Goal: Task Accomplishment & Management: Manage account settings

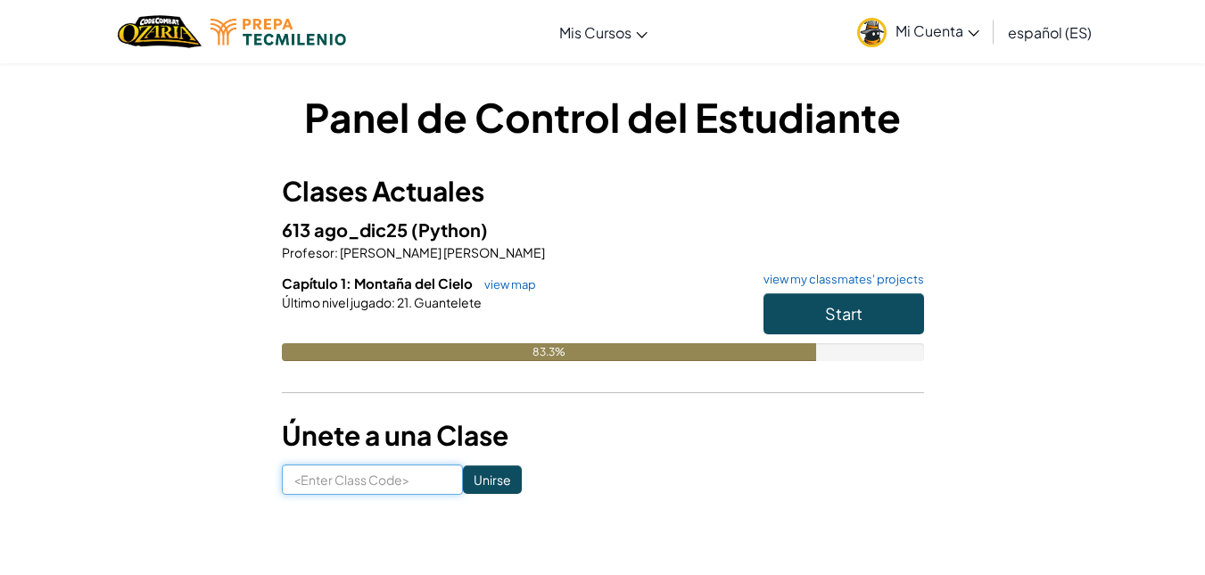
click at [327, 481] on input at bounding box center [372, 480] width 181 height 30
type input "SandTodayRice"
click at [463, 483] on input "Unirse" at bounding box center [492, 479] width 59 height 29
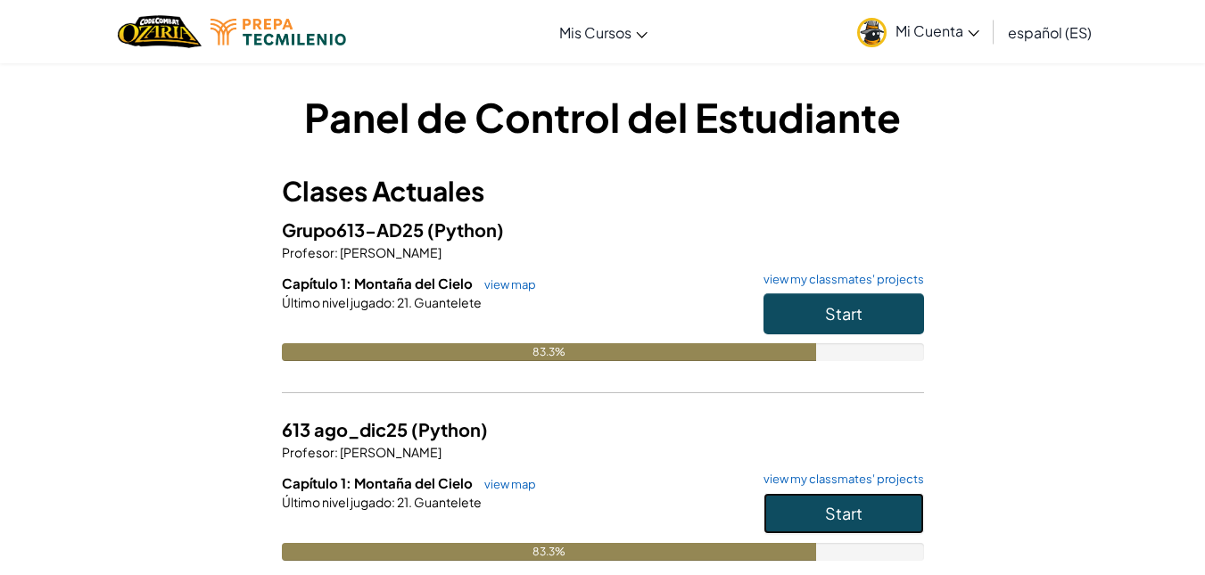
click at [856, 511] on span "Start" at bounding box center [843, 513] width 37 height 21
click at [877, 326] on button "Start" at bounding box center [843, 313] width 161 height 41
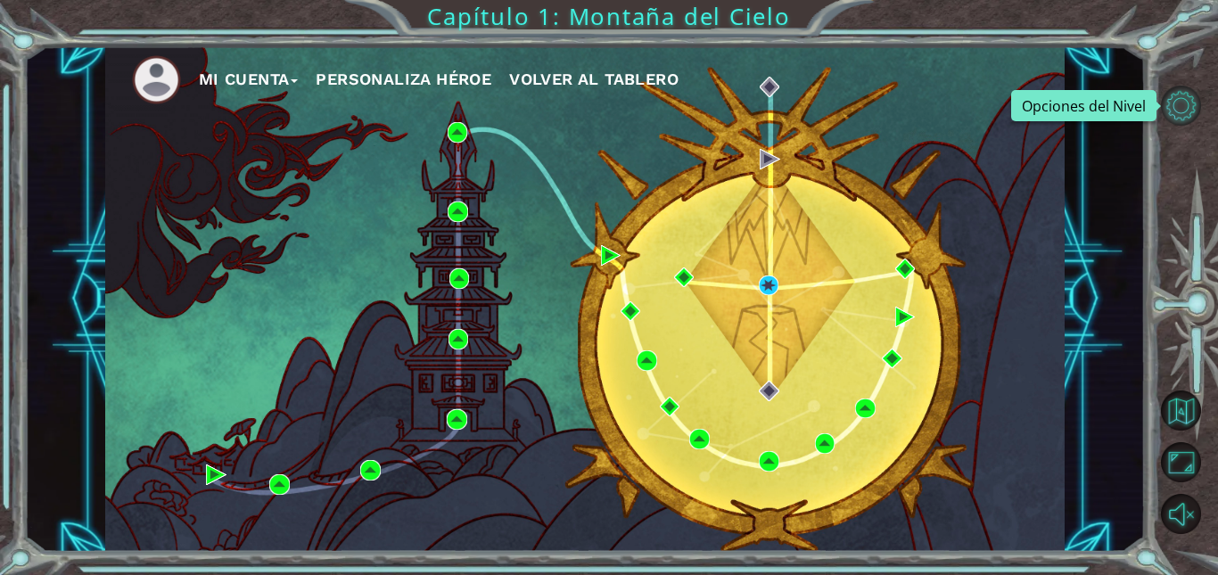
click at [1180, 96] on button "Opciones del Nivel" at bounding box center [1181, 106] width 40 height 40
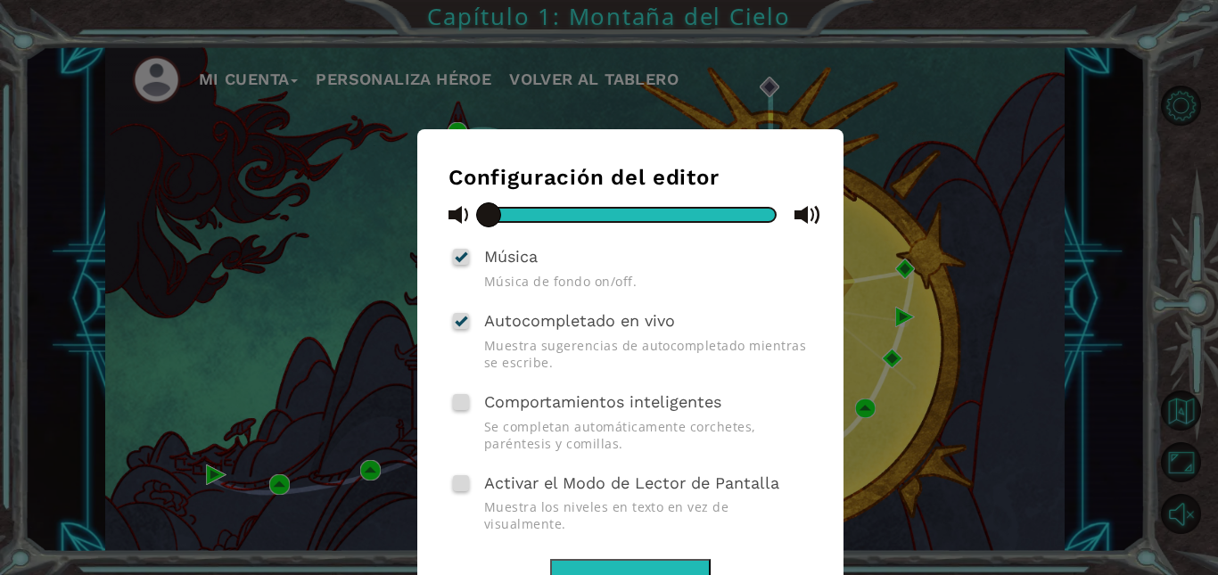
click at [174, 268] on div "Configuración del editor Música Música de fondo on/off. Autocompletado en vivo …" at bounding box center [609, 287] width 1218 height 575
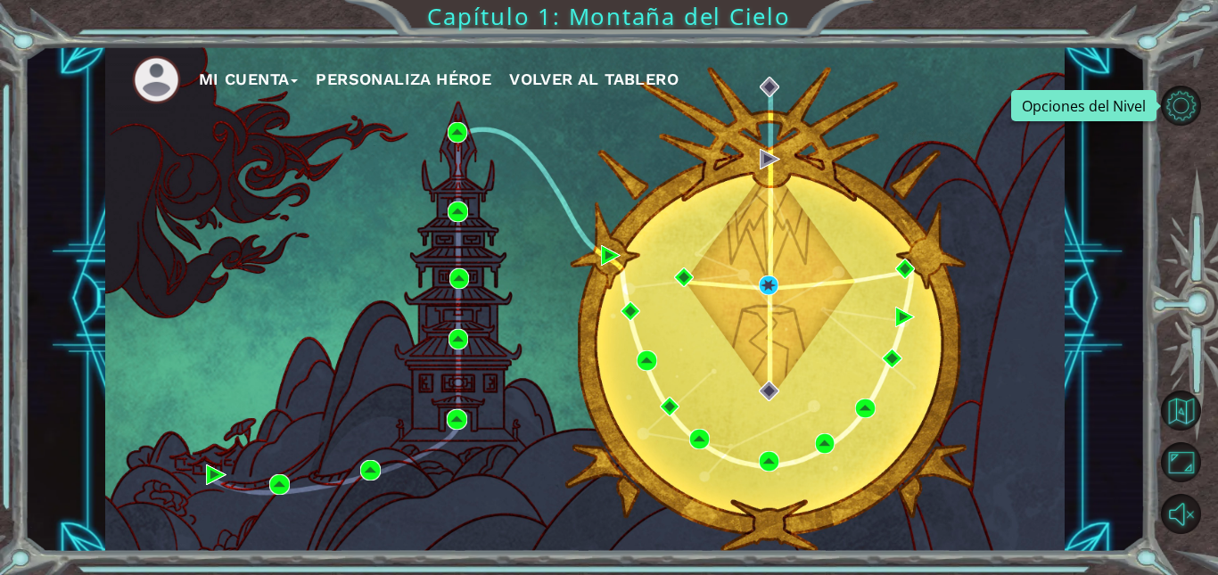
click at [251, 78] on button "Mi Cuenta" at bounding box center [249, 79] width 100 height 27
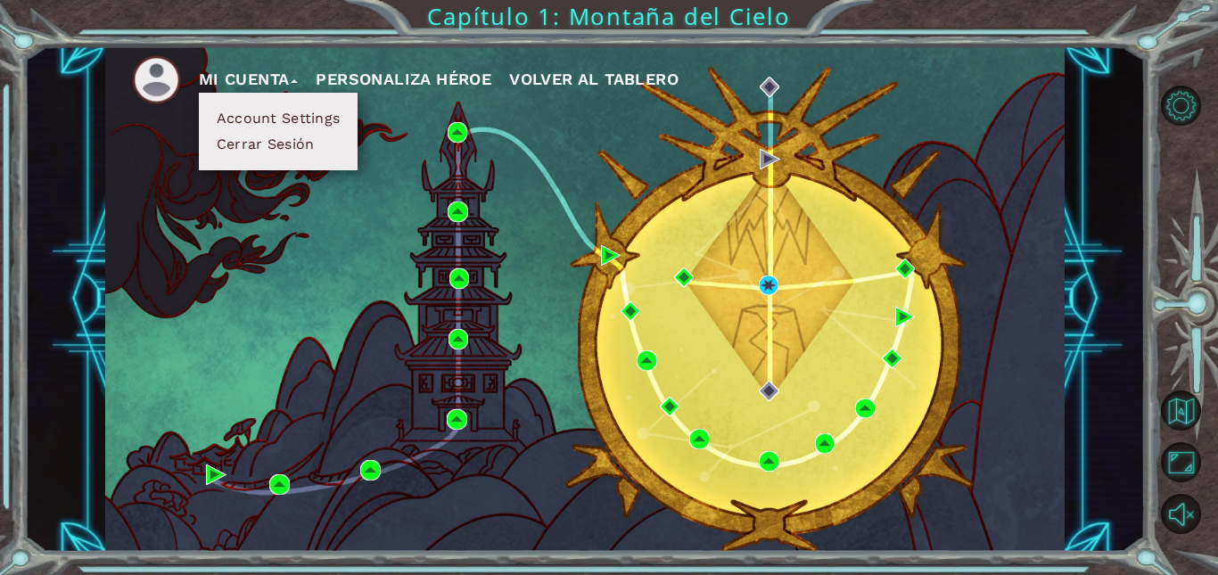
click at [282, 117] on button "Account Settings" at bounding box center [278, 119] width 134 height 20
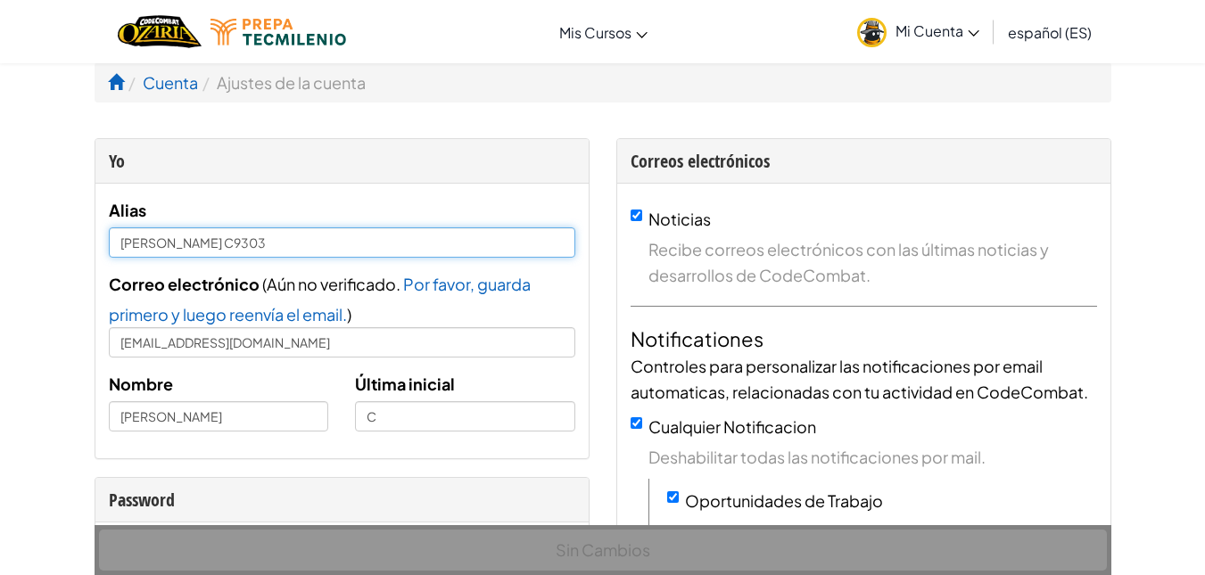
click at [244, 242] on input "Mateo C9303" at bounding box center [342, 242] width 466 height 30
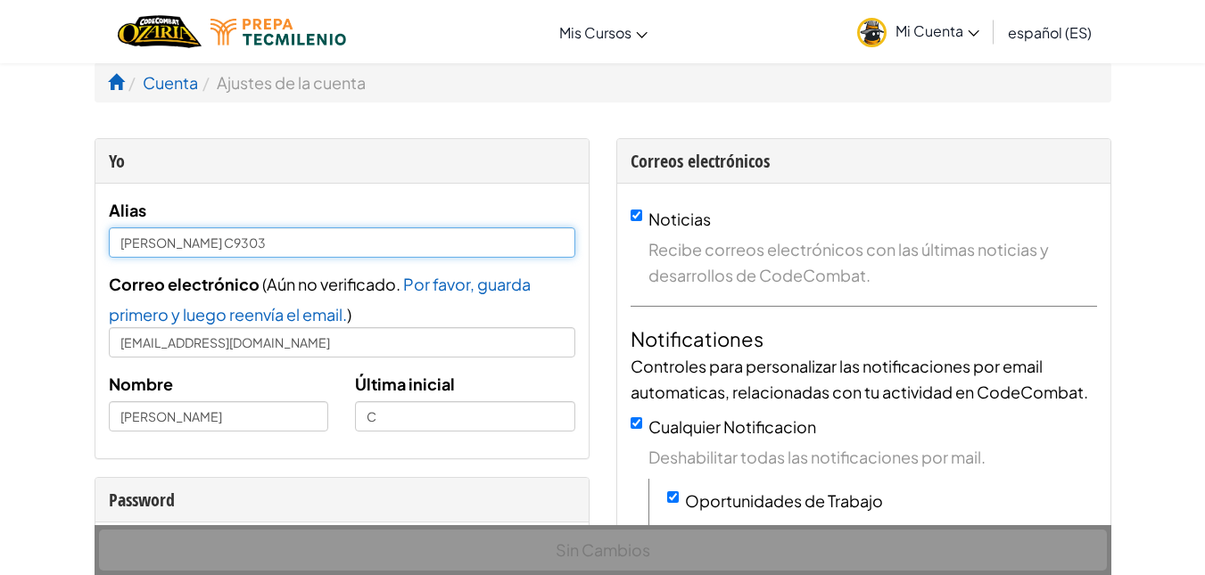
click at [221, 235] on input "Mateo C9303" at bounding box center [342, 242] width 466 height 30
click at [228, 242] on input "Mateo C9303" at bounding box center [342, 242] width 466 height 30
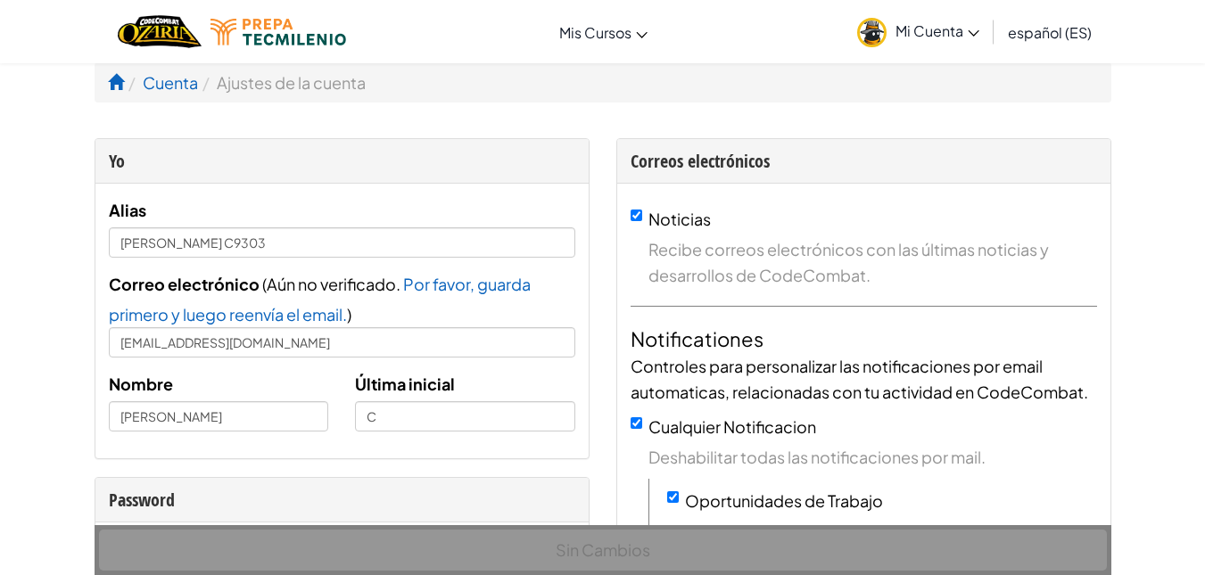
click at [301, 400] on div "Nombre Mateo" at bounding box center [218, 401] width 247 height 61
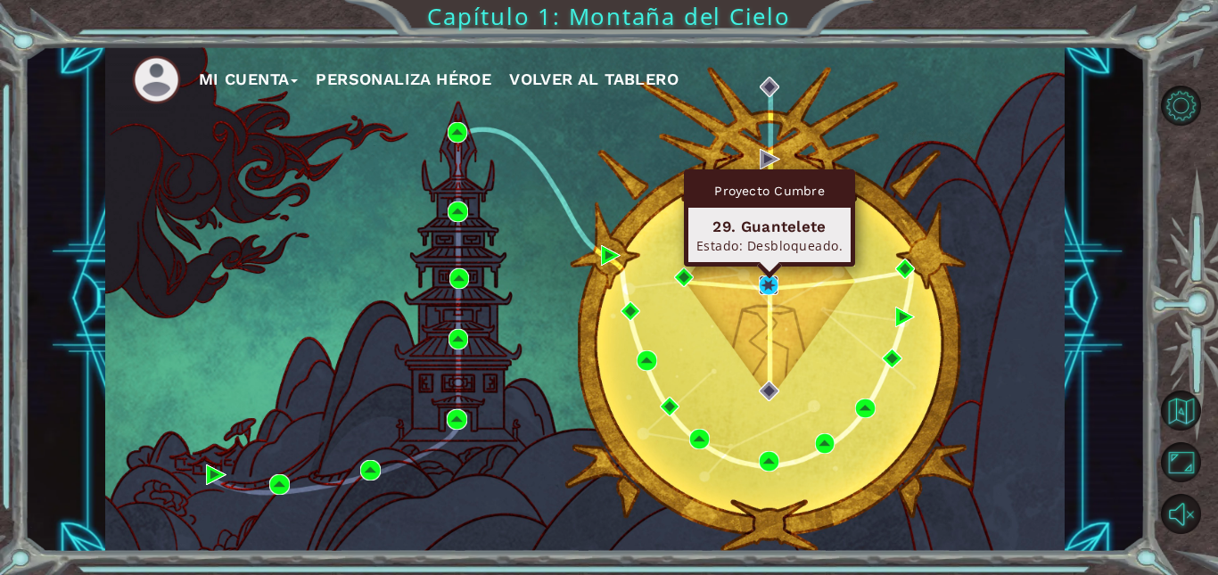
click at [766, 282] on img at bounding box center [769, 286] width 21 height 21
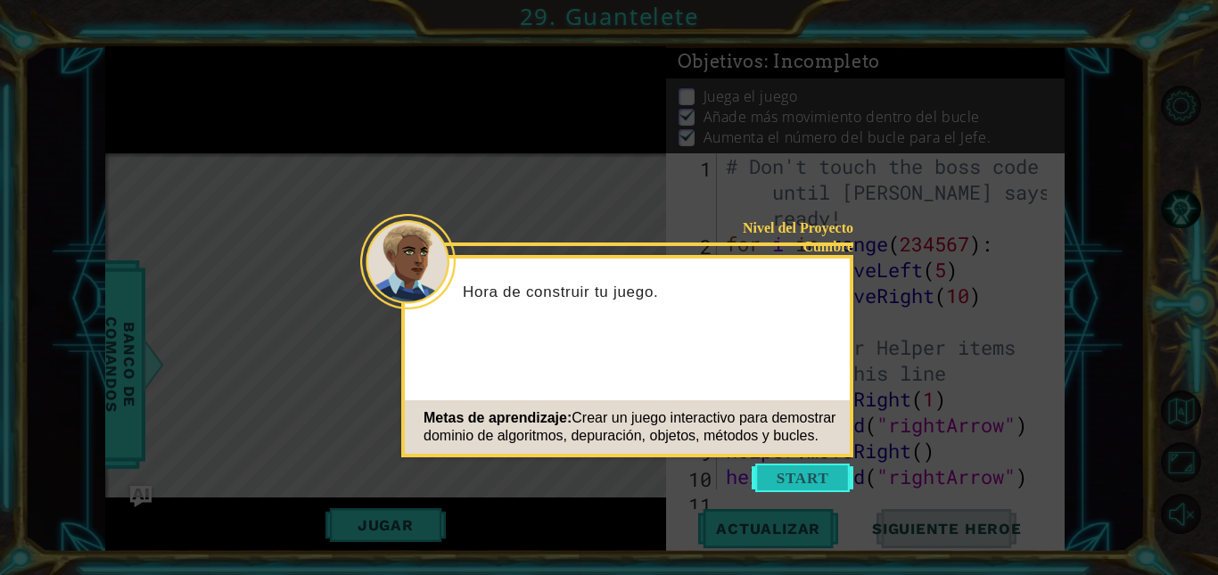
click at [795, 475] on button "Start" at bounding box center [803, 478] width 102 height 29
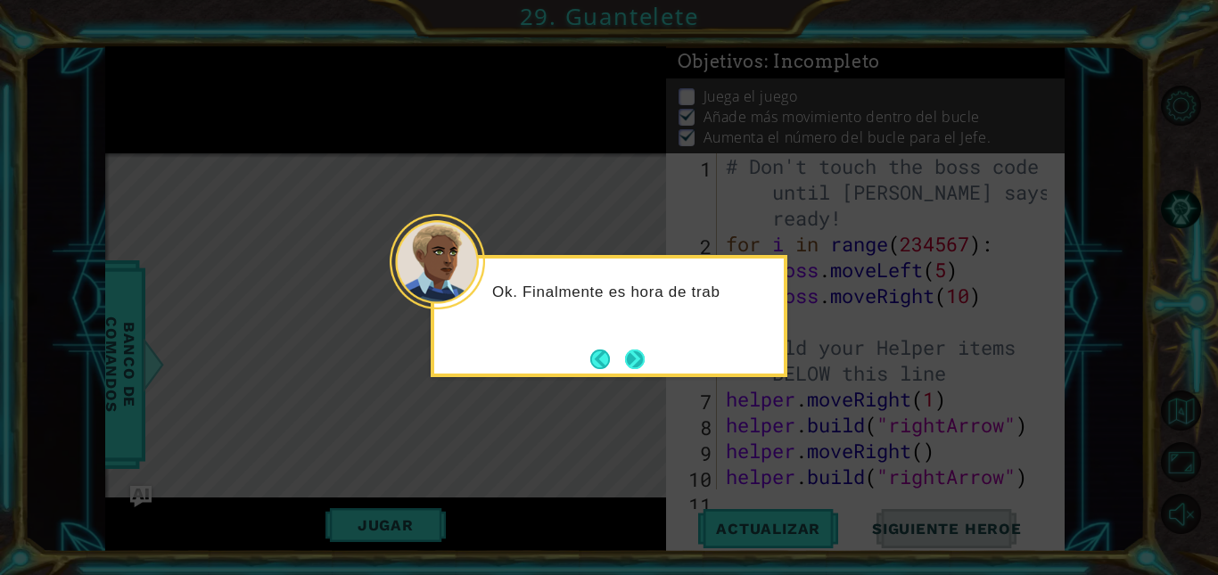
click at [638, 366] on button "Next" at bounding box center [635, 360] width 20 height 20
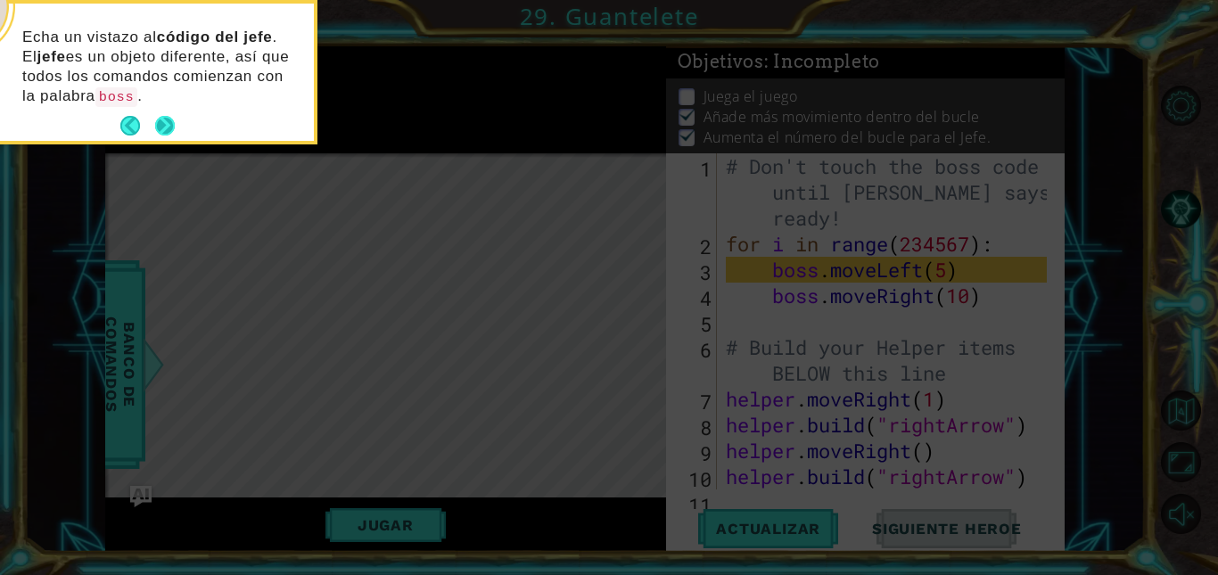
click at [157, 123] on button "Next" at bounding box center [165, 126] width 20 height 20
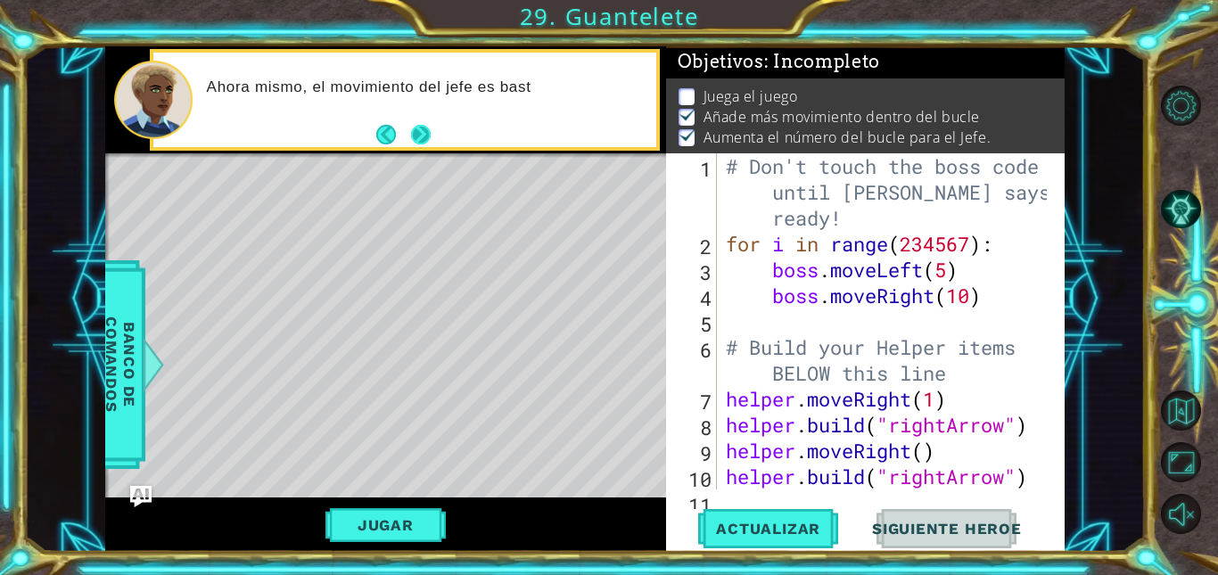
click at [404, 141] on button "Back" at bounding box center [393, 135] width 35 height 20
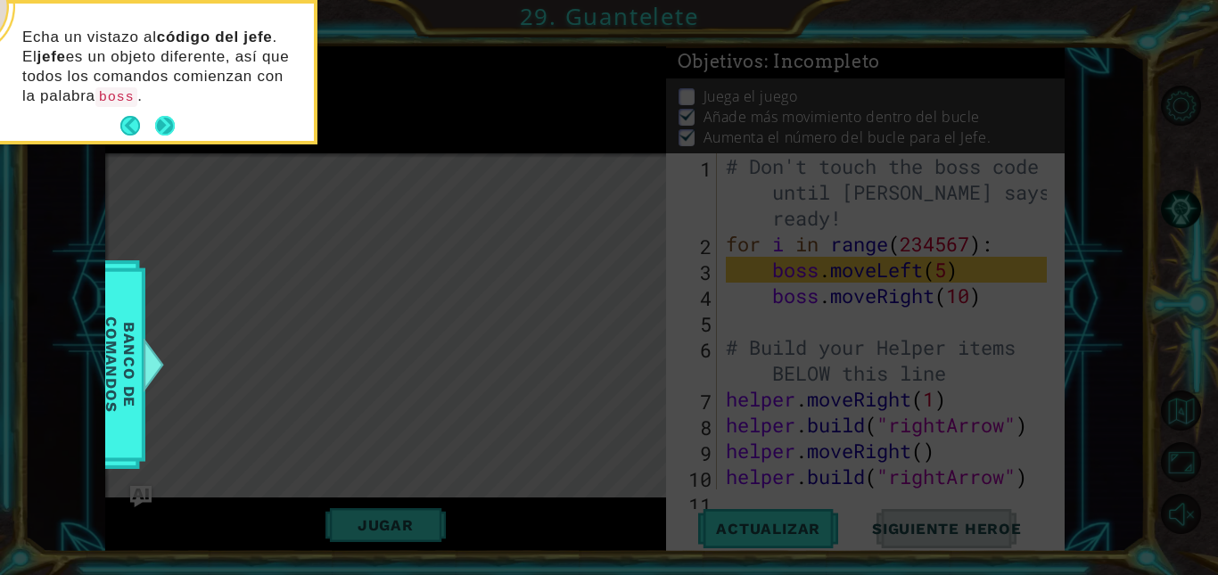
click at [161, 125] on button "Next" at bounding box center [165, 126] width 21 height 21
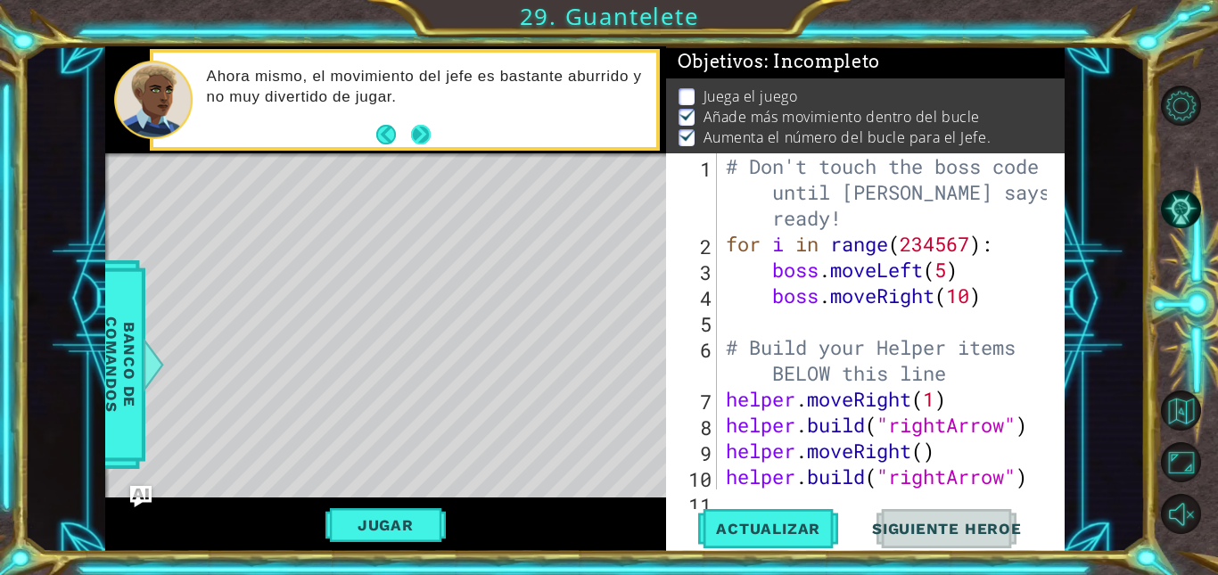
click at [430, 128] on button "Next" at bounding box center [420, 135] width 22 height 22
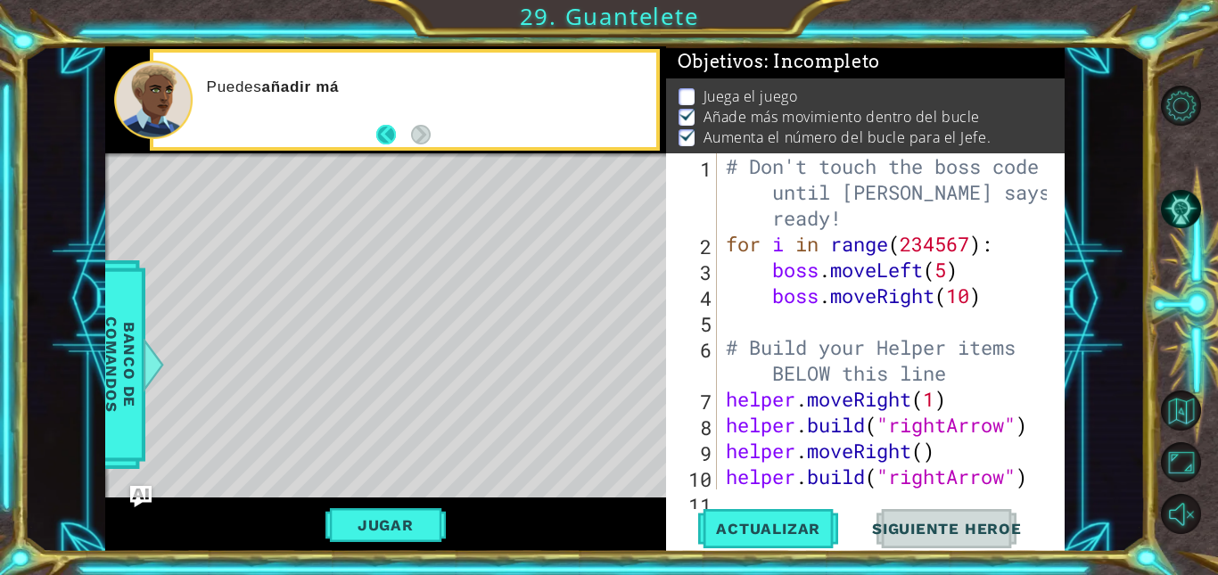
click at [384, 135] on button "Back" at bounding box center [393, 135] width 35 height 20
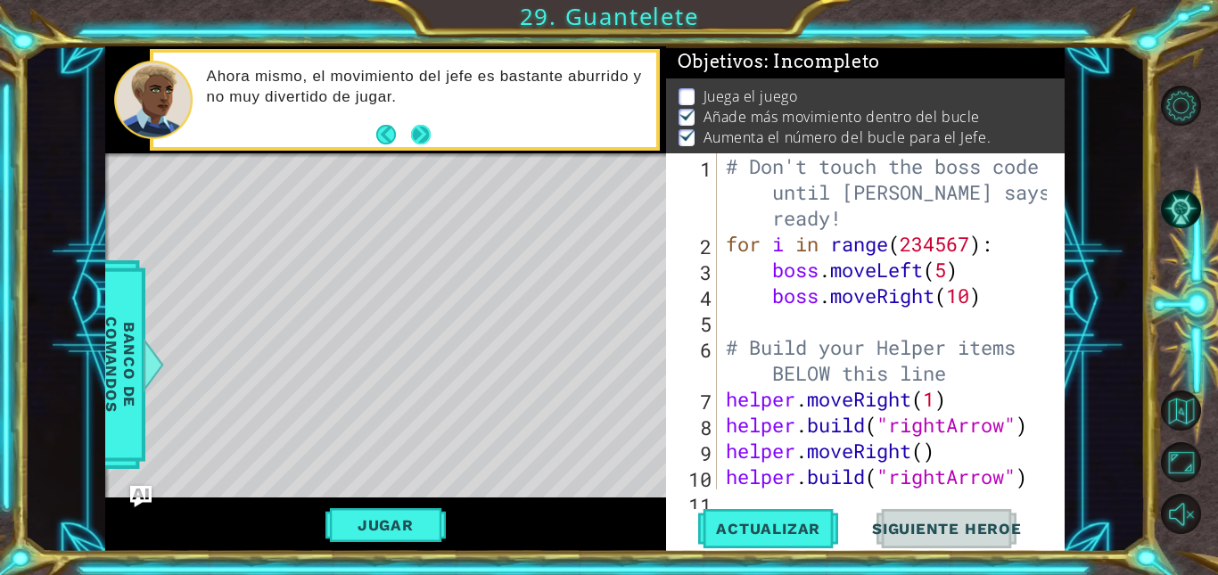
click at [417, 128] on button "Next" at bounding box center [421, 135] width 20 height 20
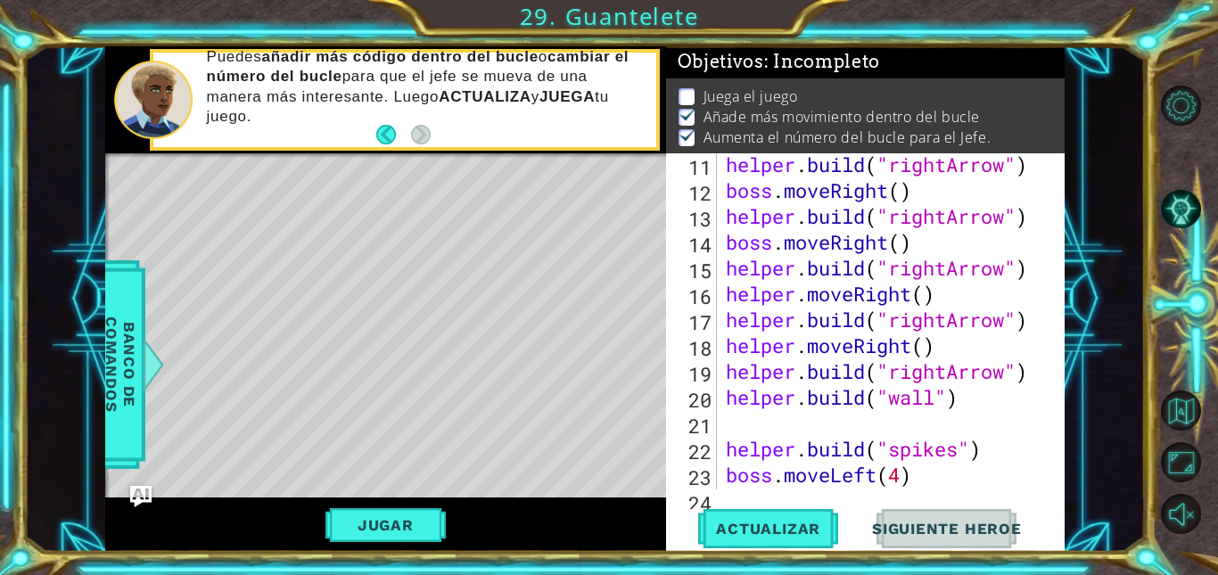
scroll to position [338, 0]
click at [371, 520] on button "Jugar" at bounding box center [385, 525] width 120 height 34
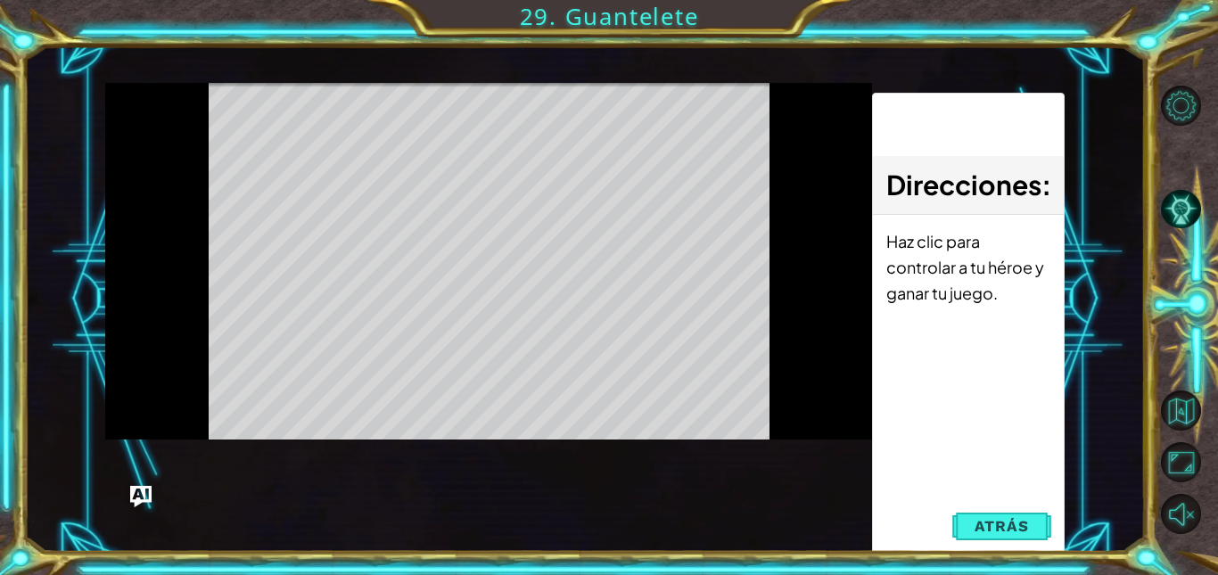
click at [1018, 531] on span "Atrás" at bounding box center [1002, 526] width 54 height 18
click at [0, 0] on span "Siguiente Heroe" at bounding box center [0, 0] width 0 height 0
type textarea "boss.moveRight(5)"
click at [0, 0] on span "Siguiente Heroe" at bounding box center [0, 0] width 0 height 0
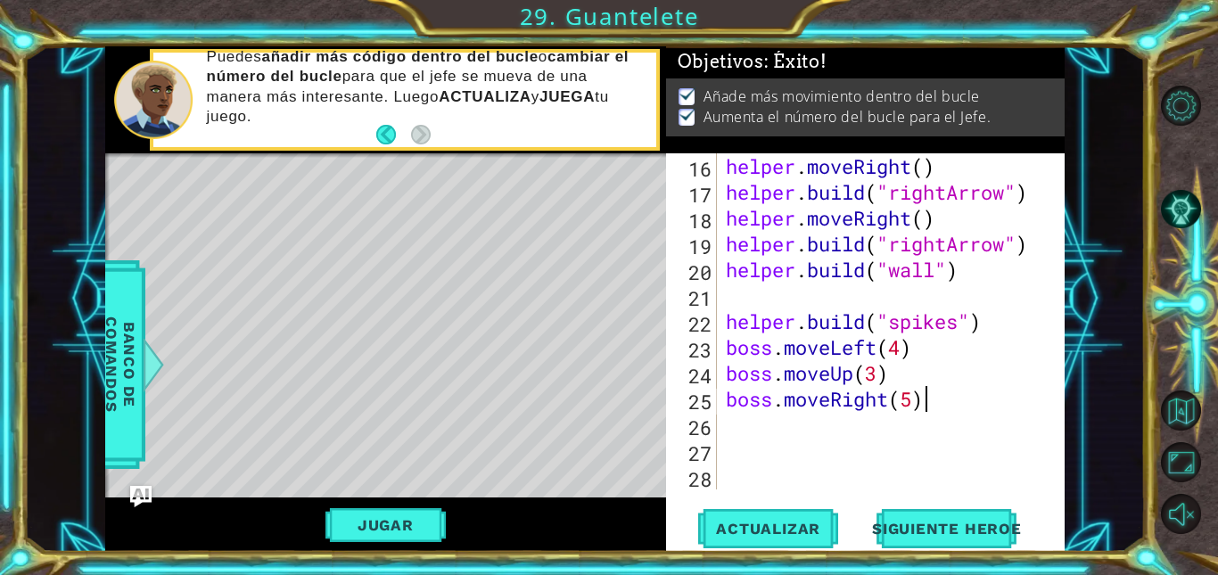
scroll to position [465, 0]
click at [984, 521] on span "Siguiente Heroe" at bounding box center [946, 524] width 185 height 18
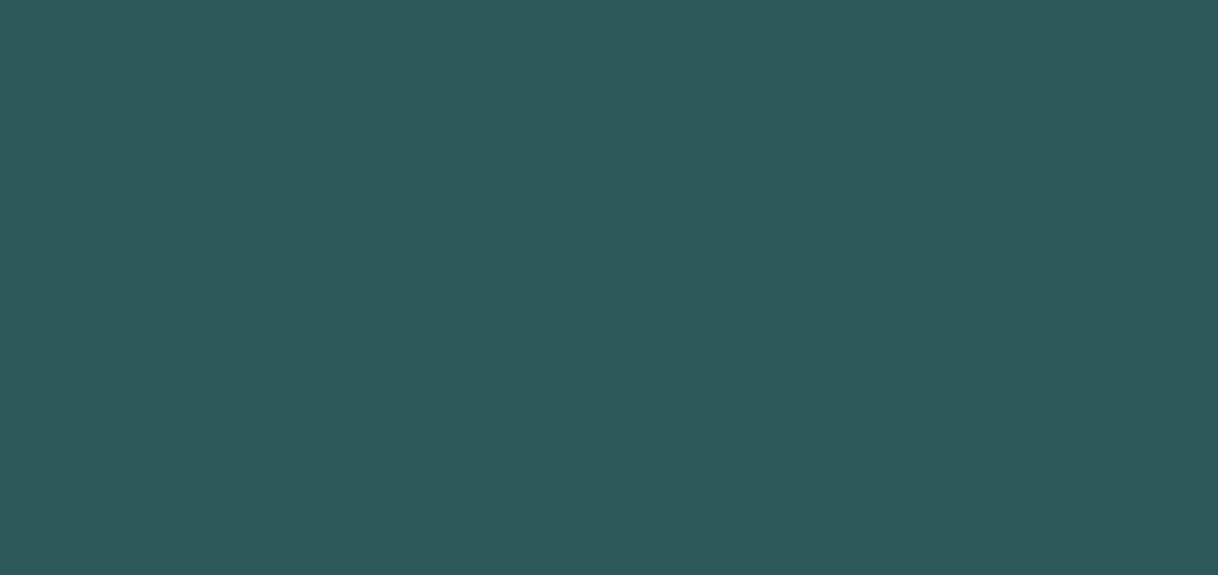
click at [963, 531] on body at bounding box center [609, 287] width 1218 height 575
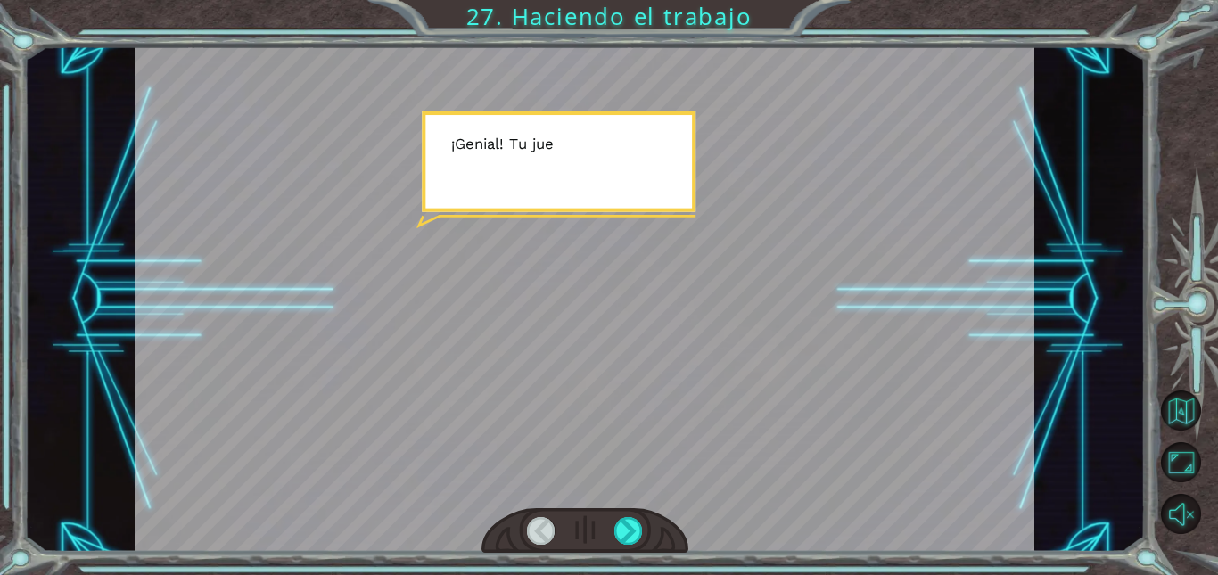
click at [963, 531] on div at bounding box center [585, 299] width 901 height 506
click at [633, 517] on div at bounding box center [628, 531] width 28 height 28
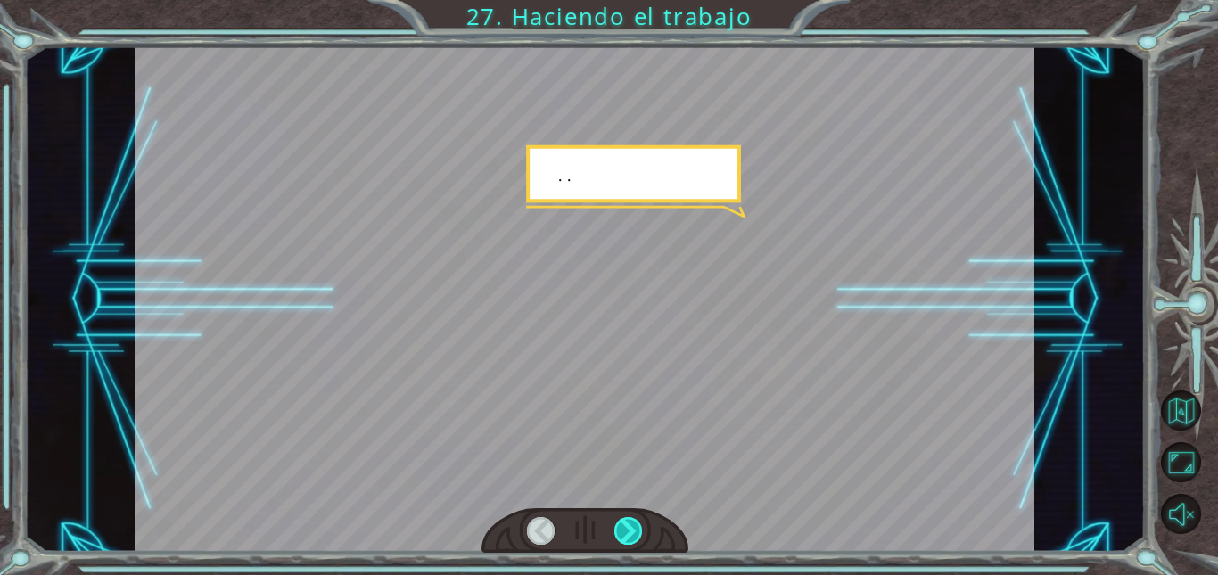
click at [633, 517] on div at bounding box center [628, 531] width 28 height 28
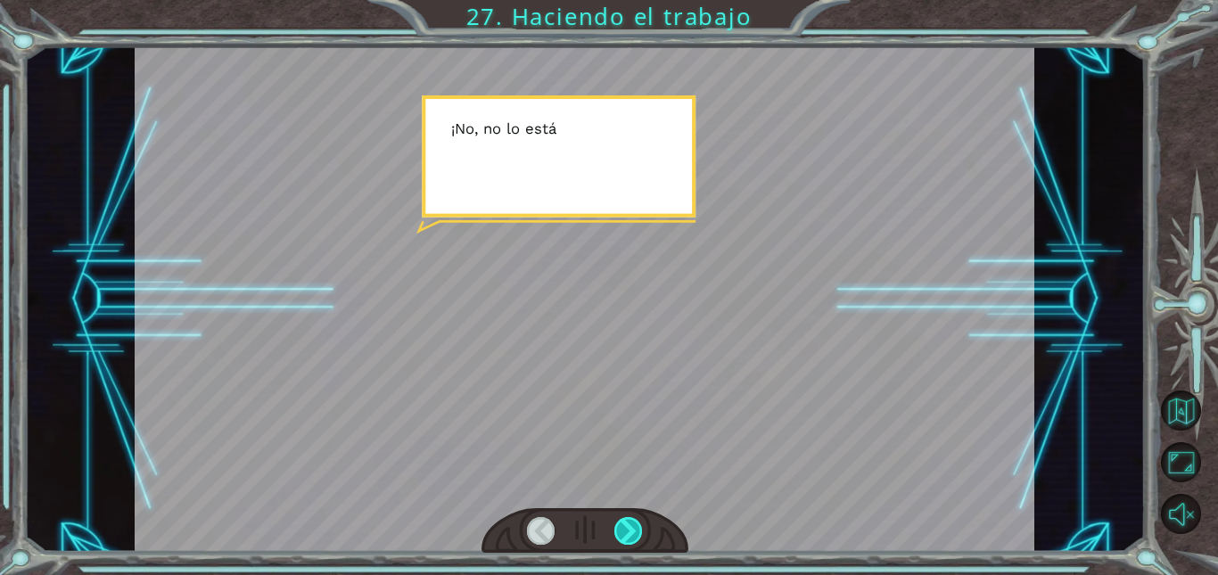
click at [629, 525] on div at bounding box center [628, 531] width 28 height 28
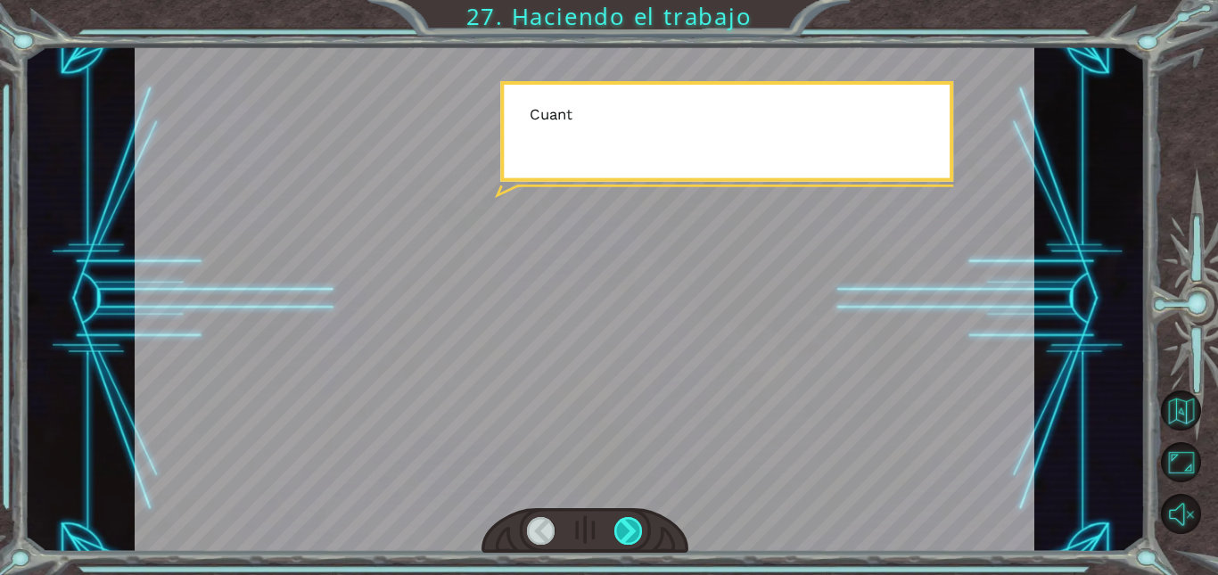
click at [629, 525] on div at bounding box center [628, 531] width 28 height 28
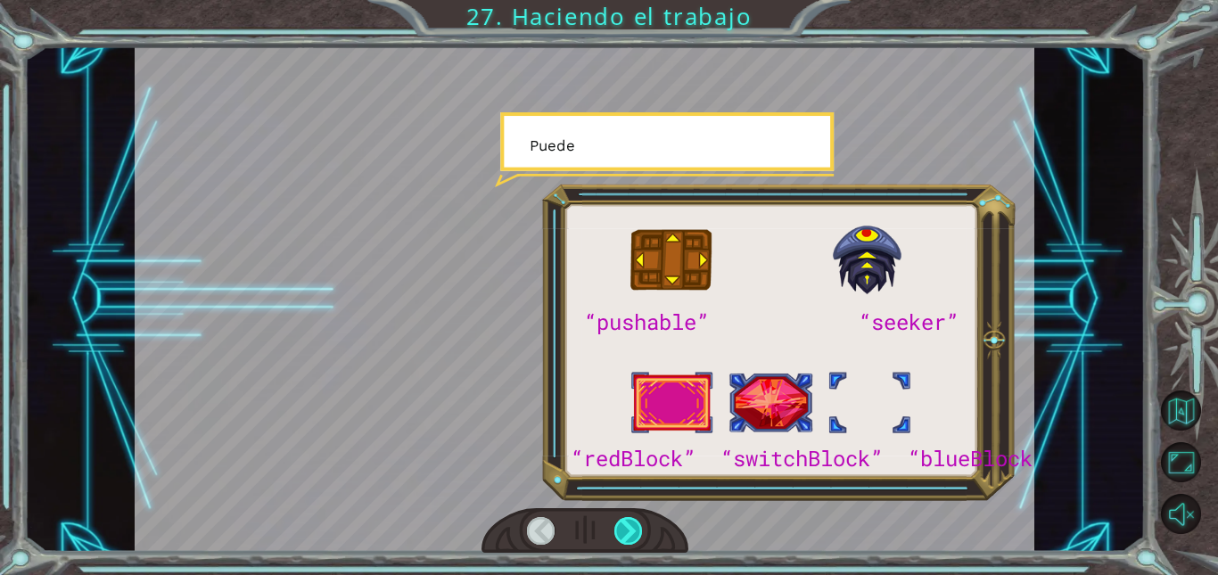
click at [629, 525] on div at bounding box center [628, 531] width 28 height 28
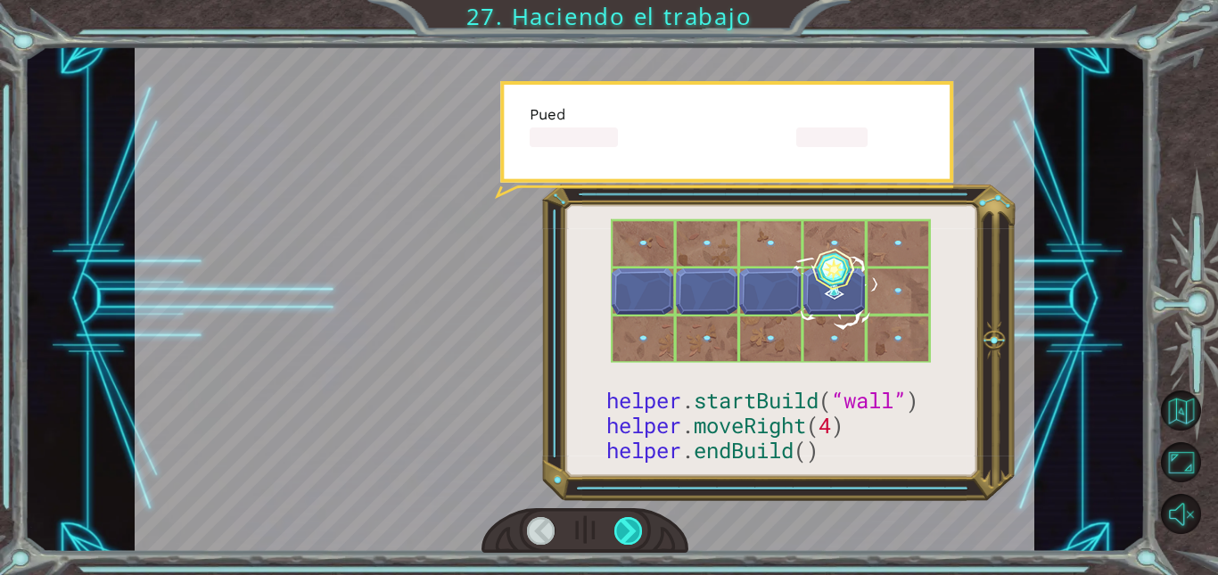
click at [629, 525] on div at bounding box center [628, 531] width 28 height 28
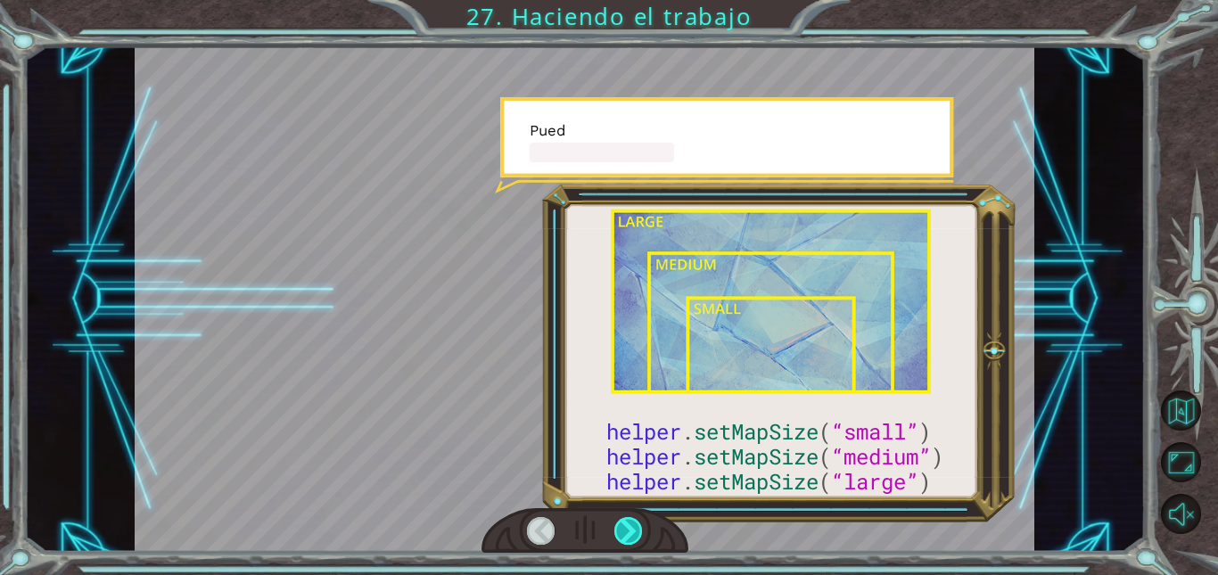
click at [629, 525] on div at bounding box center [628, 531] width 28 height 28
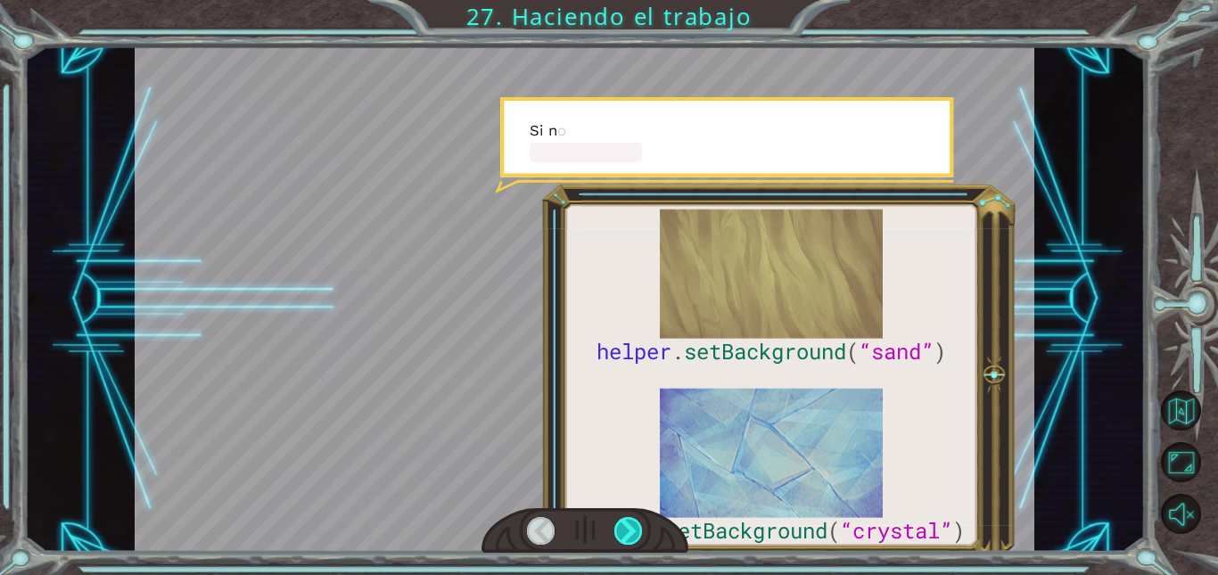
click at [629, 525] on div at bounding box center [628, 531] width 28 height 28
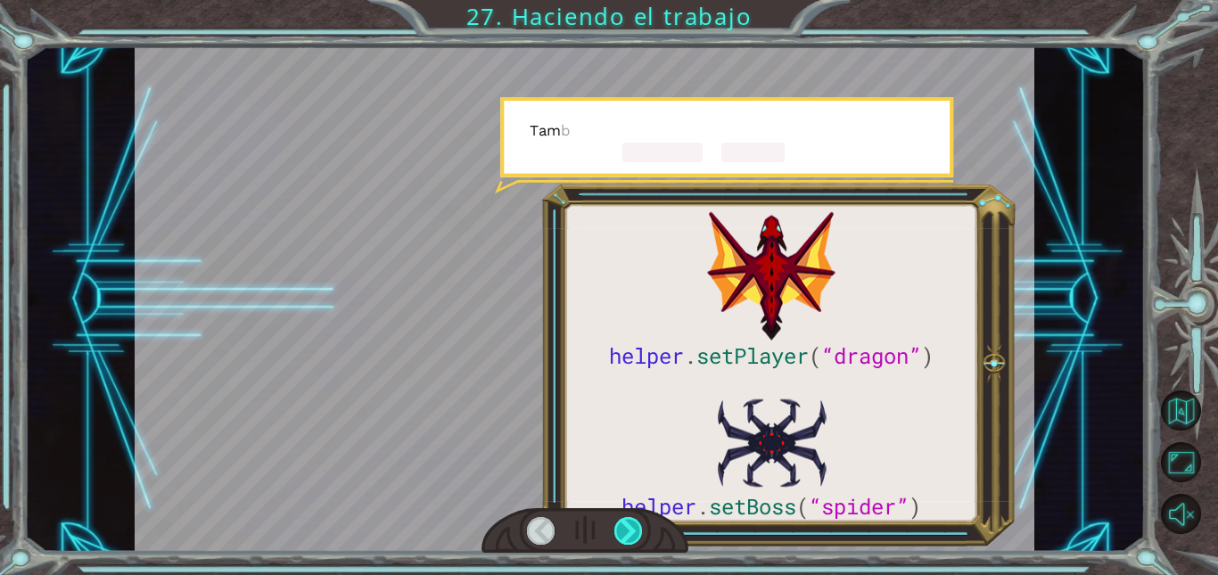
click at [629, 525] on div at bounding box center [628, 531] width 28 height 28
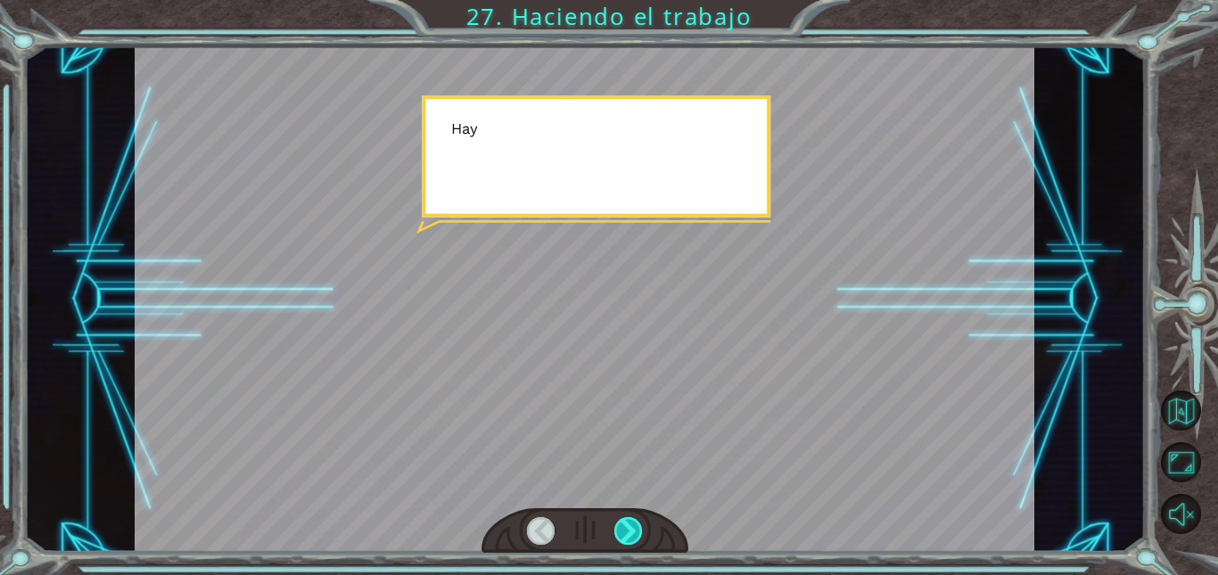
click at [629, 525] on div at bounding box center [628, 531] width 28 height 28
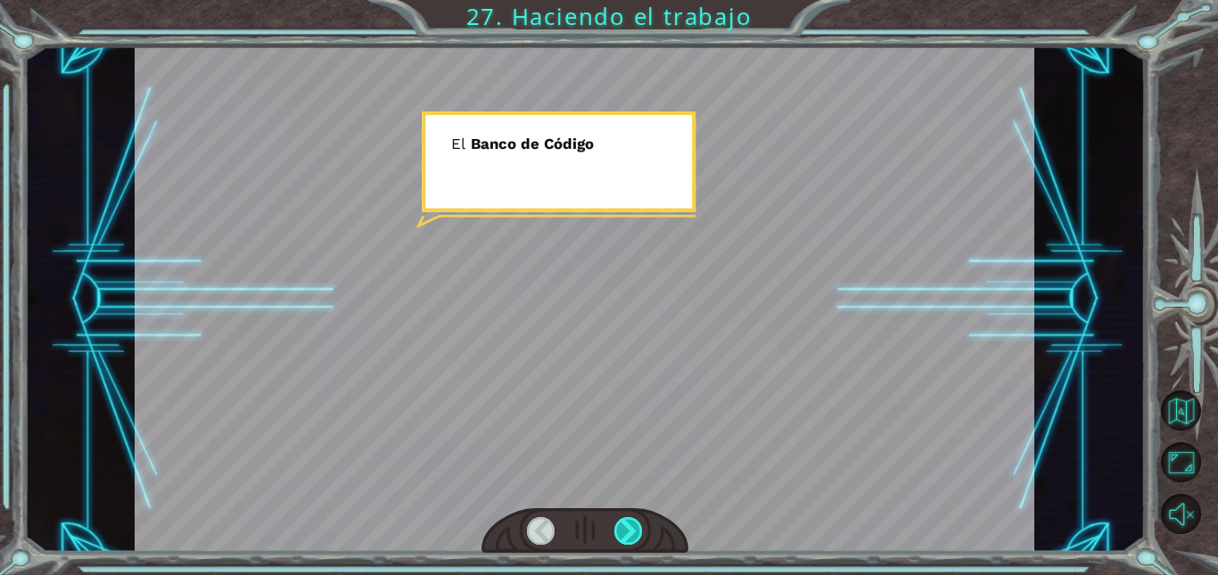
click at [629, 525] on div at bounding box center [628, 531] width 28 height 28
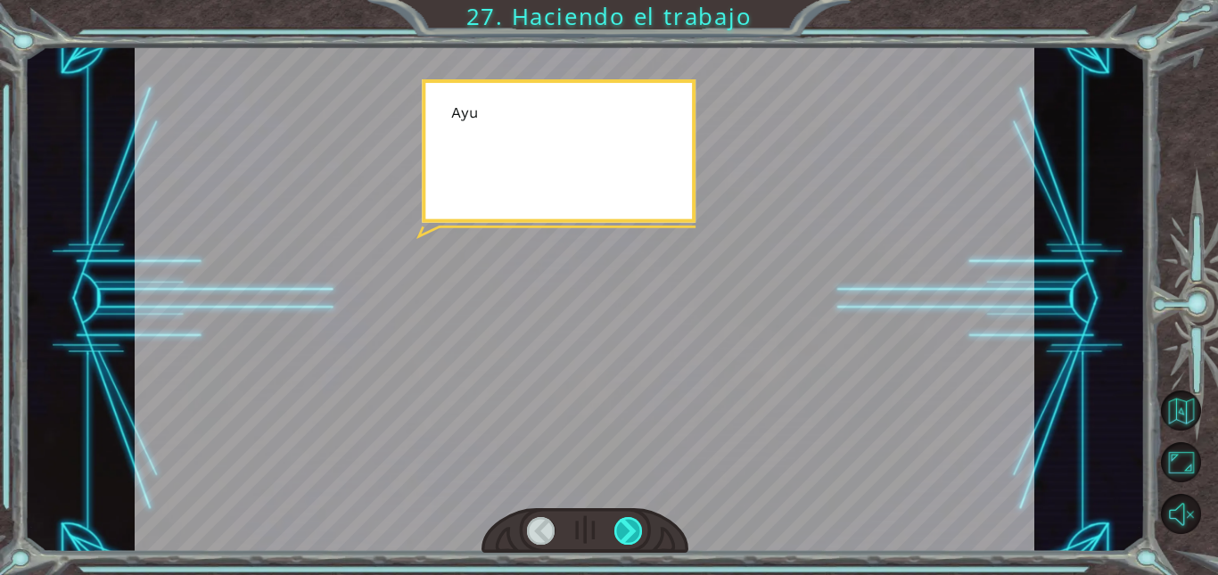
click at [629, 525] on div at bounding box center [628, 531] width 28 height 28
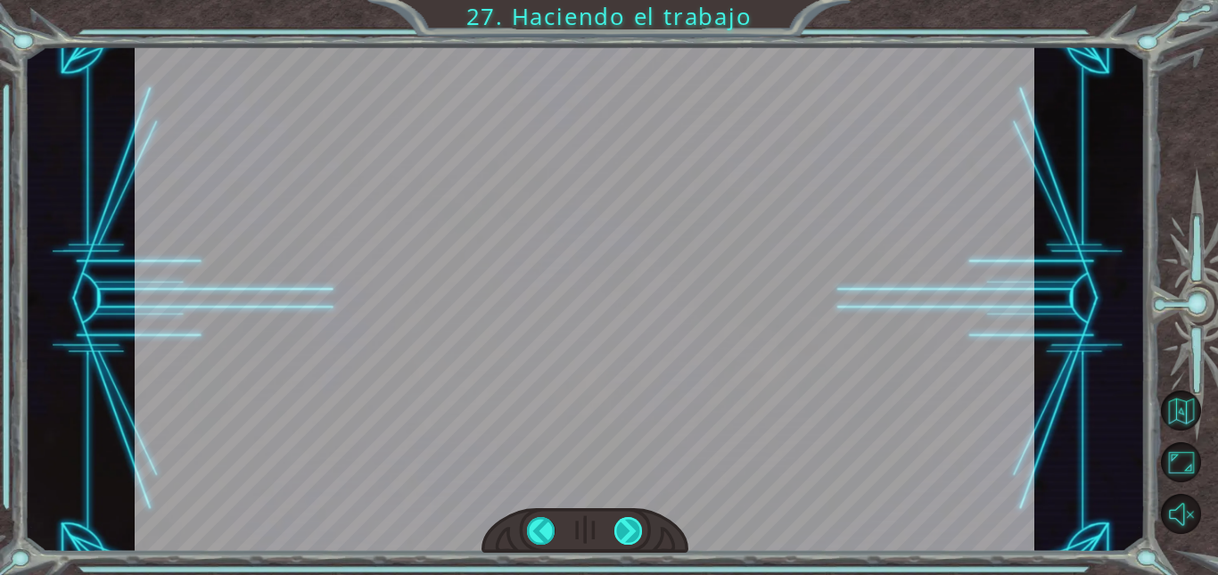
click at [629, 525] on div at bounding box center [628, 531] width 28 height 28
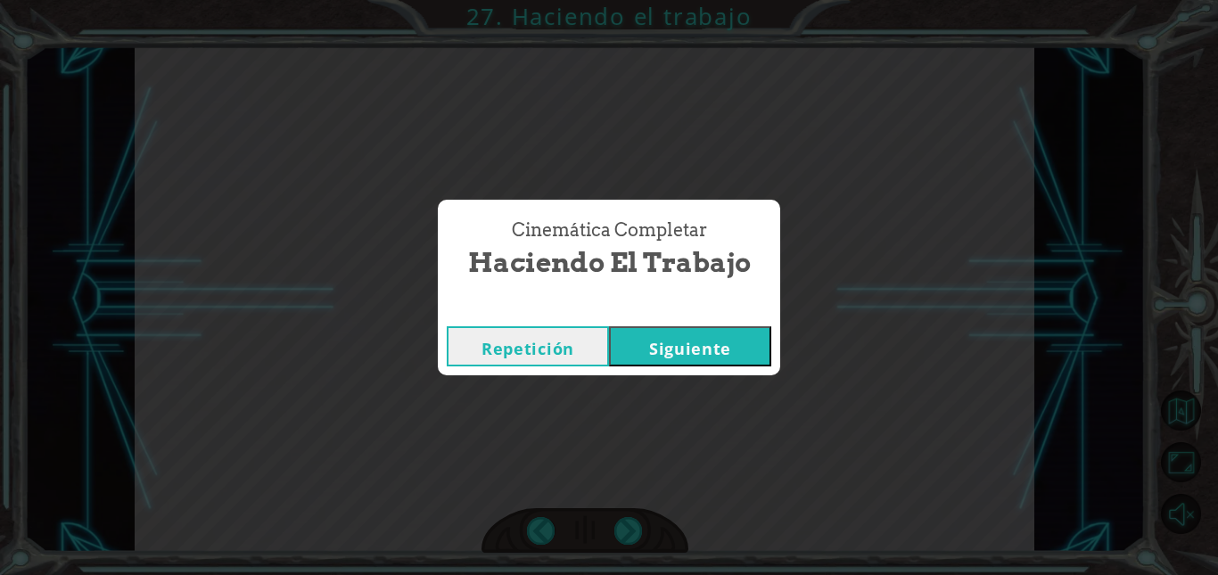
click at [709, 337] on button "Siguiente" at bounding box center [690, 346] width 162 height 40
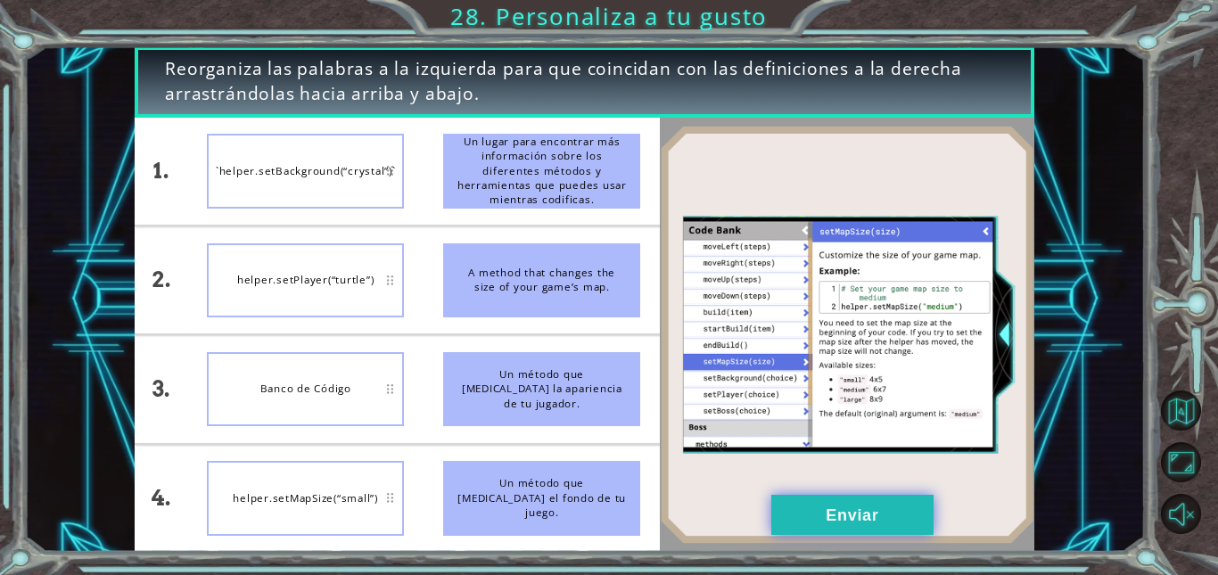
click at [829, 530] on button "Enviar" at bounding box center [852, 515] width 162 height 40
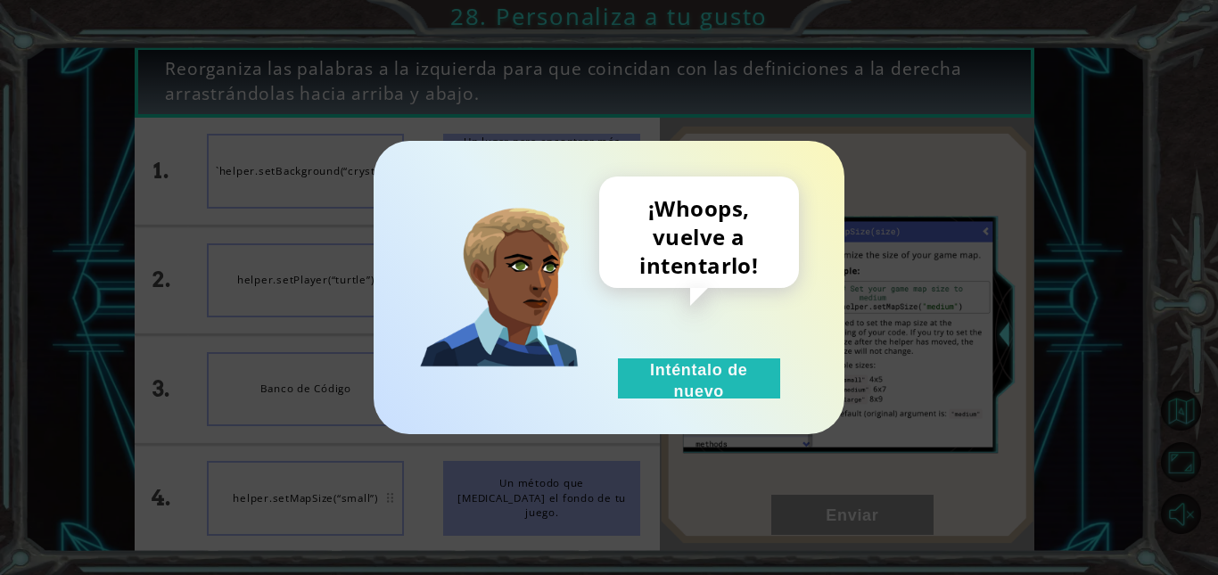
click at [744, 399] on div "¡Whoops, vuelve a intentarlo! Inténtalo de nuevo" at bounding box center [609, 287] width 471 height 293
click at [745, 389] on button "Inténtalo de nuevo" at bounding box center [699, 378] width 162 height 40
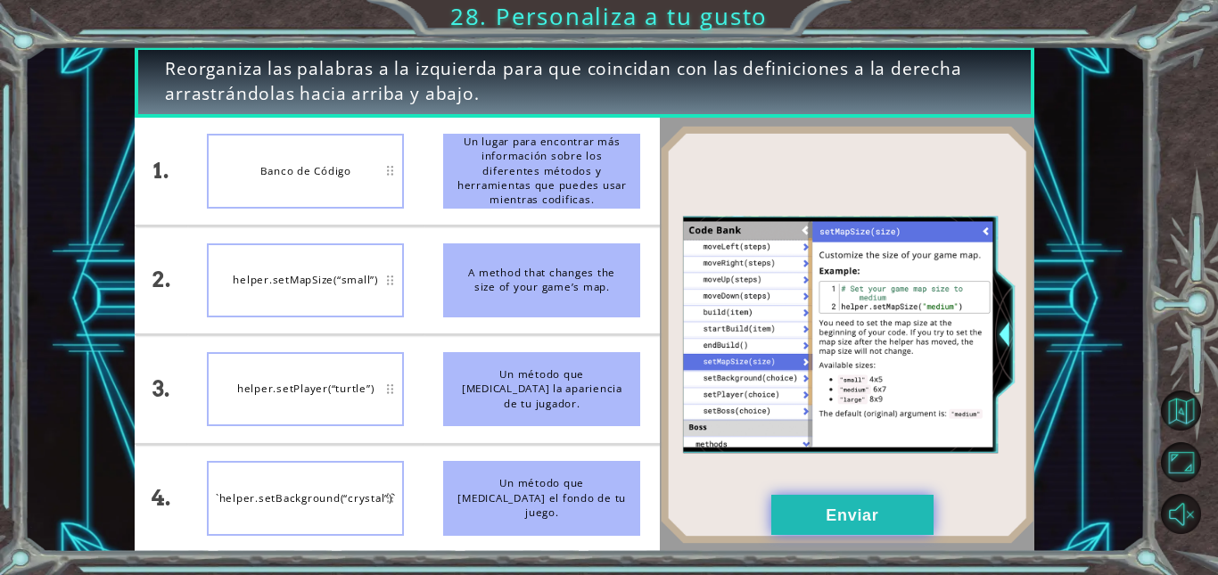
click at [813, 515] on button "Enviar" at bounding box center [852, 515] width 162 height 40
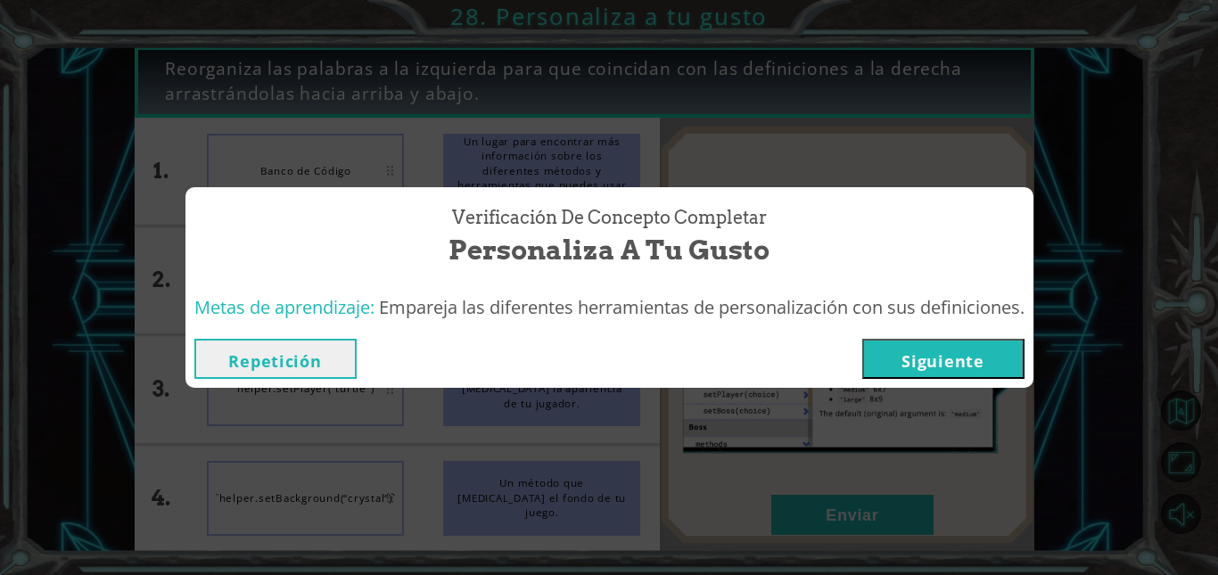
click at [918, 361] on button "Siguiente" at bounding box center [943, 359] width 162 height 40
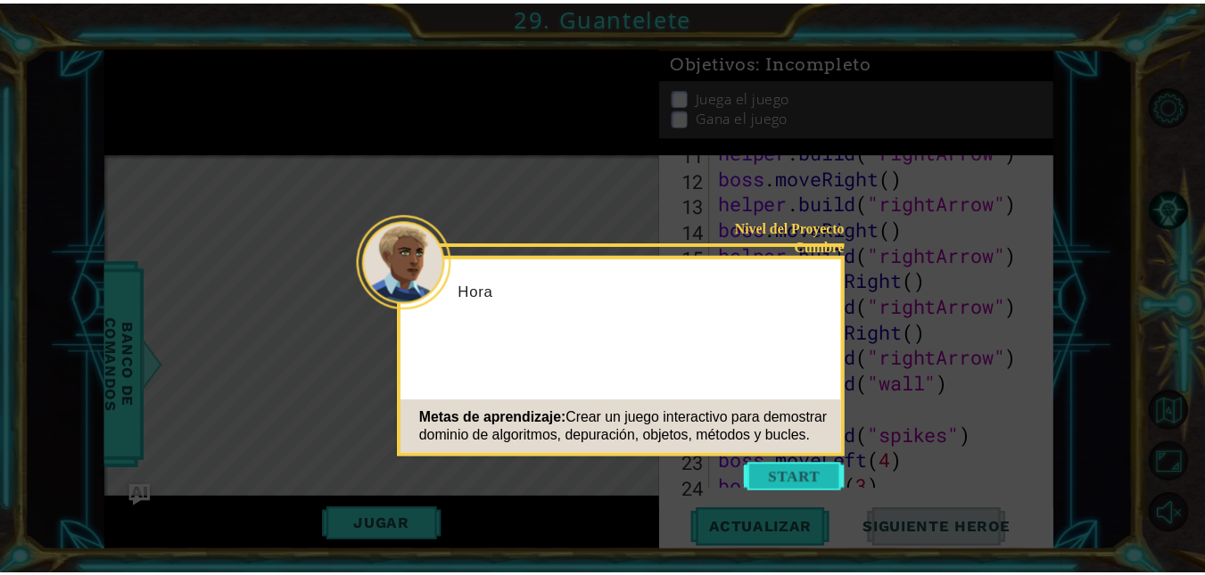
scroll to position [465, 0]
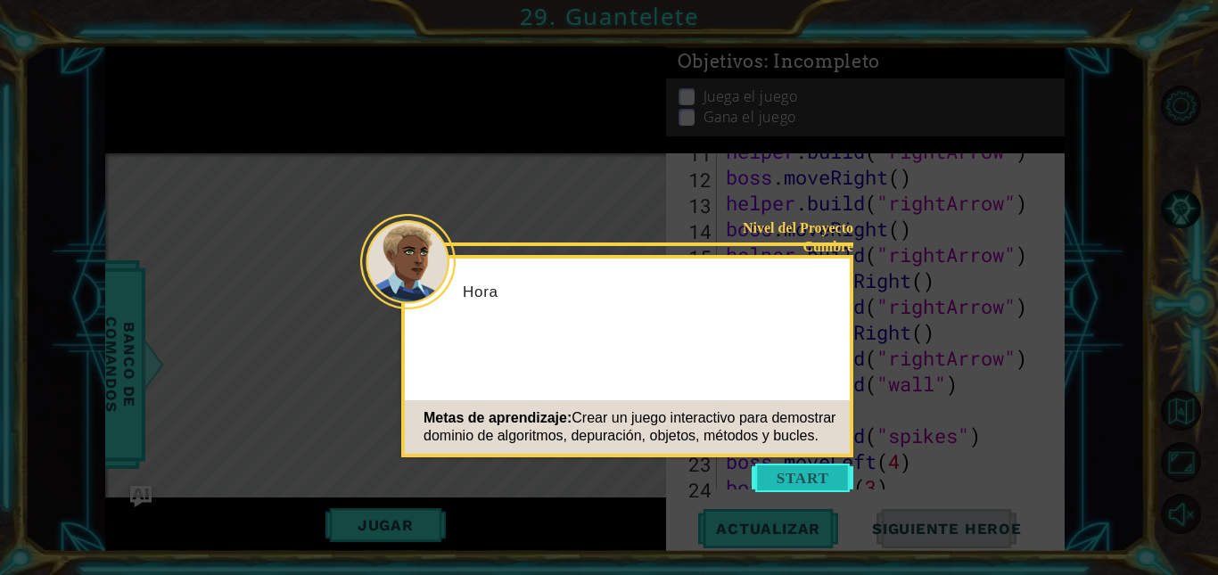
click at [803, 485] on button "Start" at bounding box center [803, 478] width 102 height 29
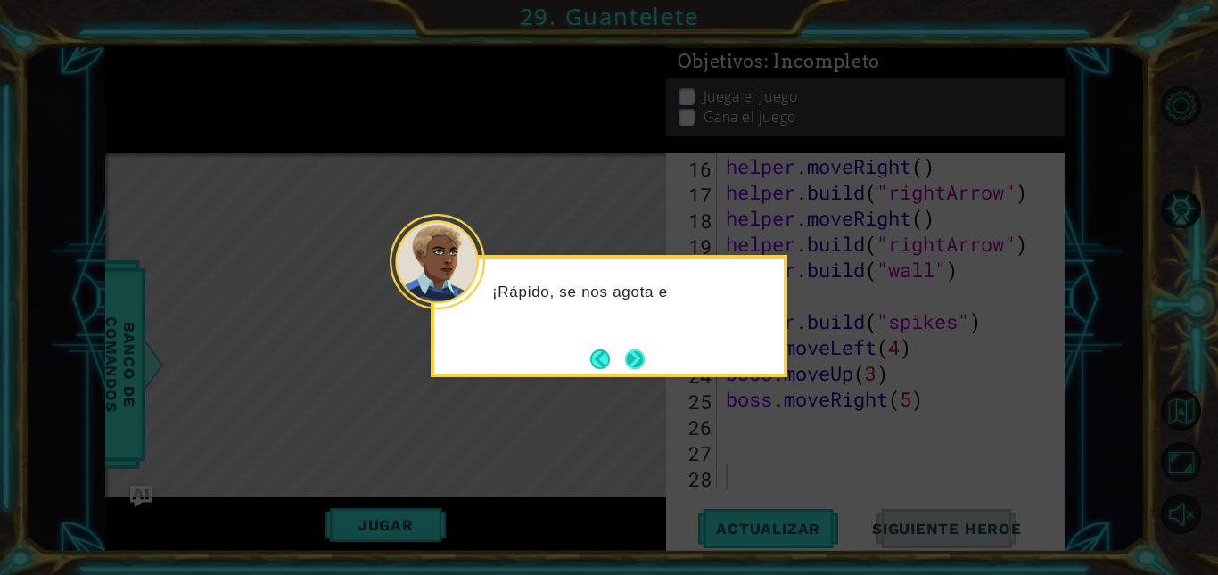
click at [631, 369] on button "Next" at bounding box center [635, 359] width 21 height 21
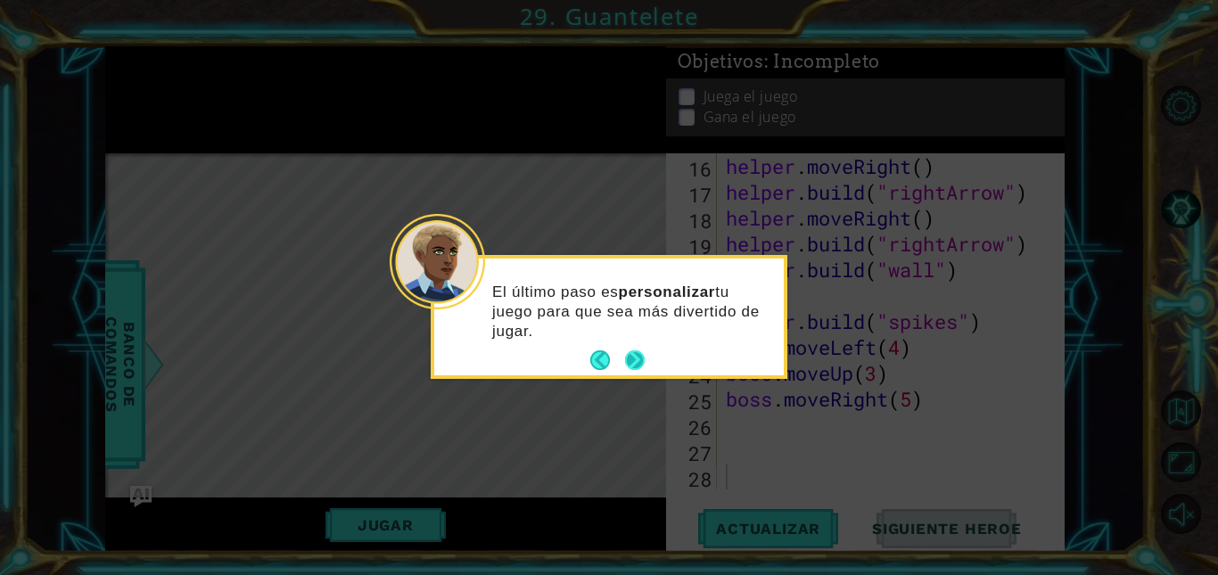
click at [636, 357] on button "Next" at bounding box center [635, 360] width 20 height 20
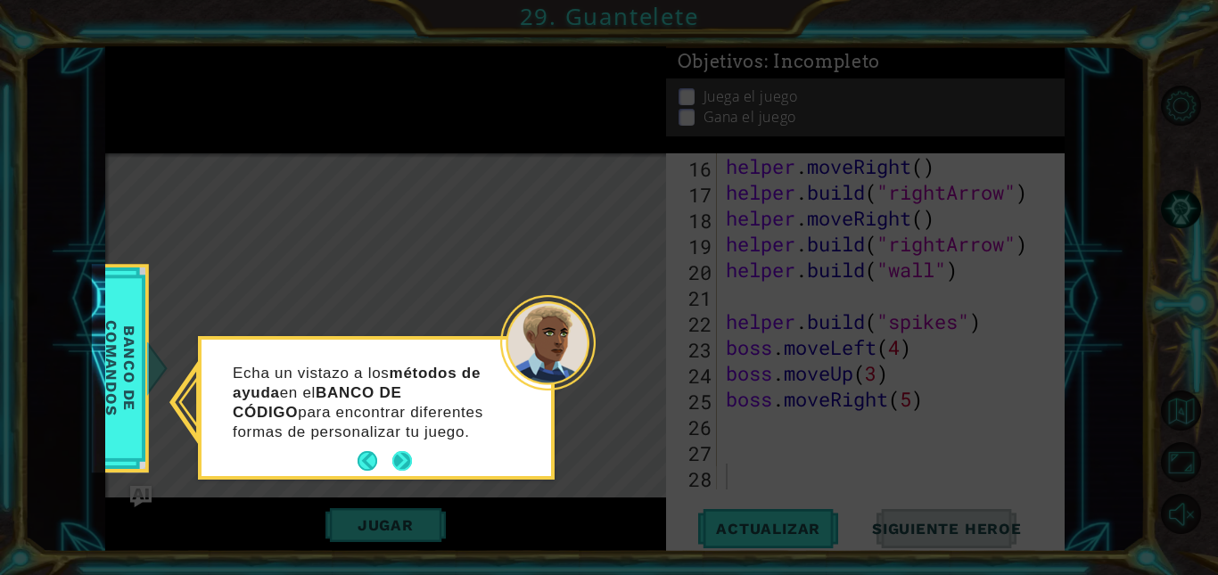
click at [400, 462] on button "Next" at bounding box center [402, 461] width 20 height 20
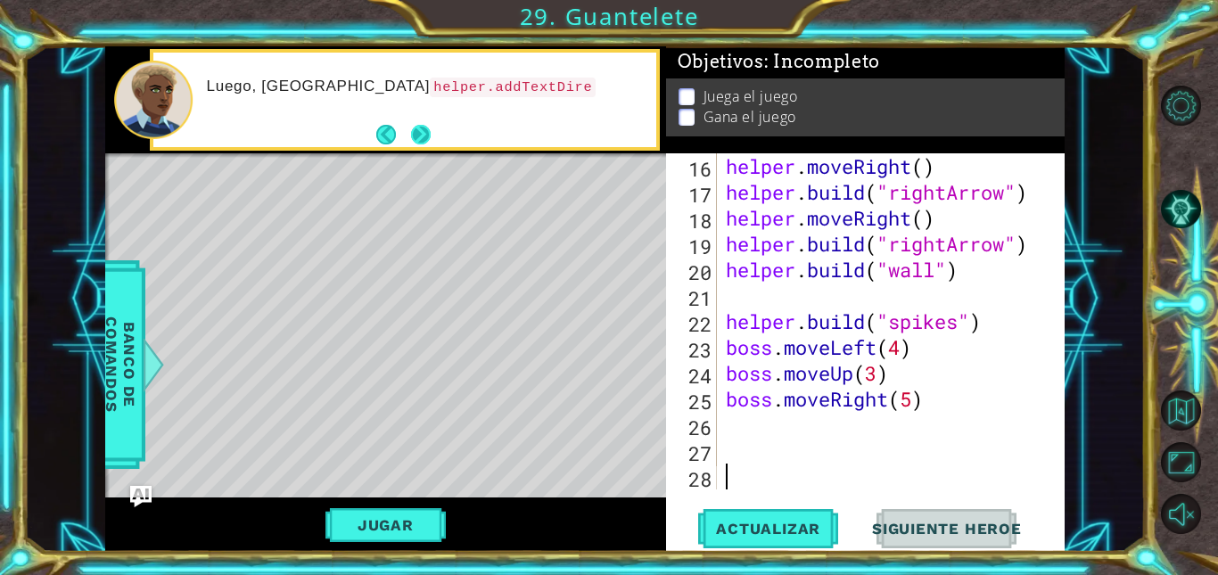
click at [427, 142] on button "Next" at bounding box center [421, 135] width 21 height 21
click at [427, 136] on button "Next" at bounding box center [420, 134] width 23 height 23
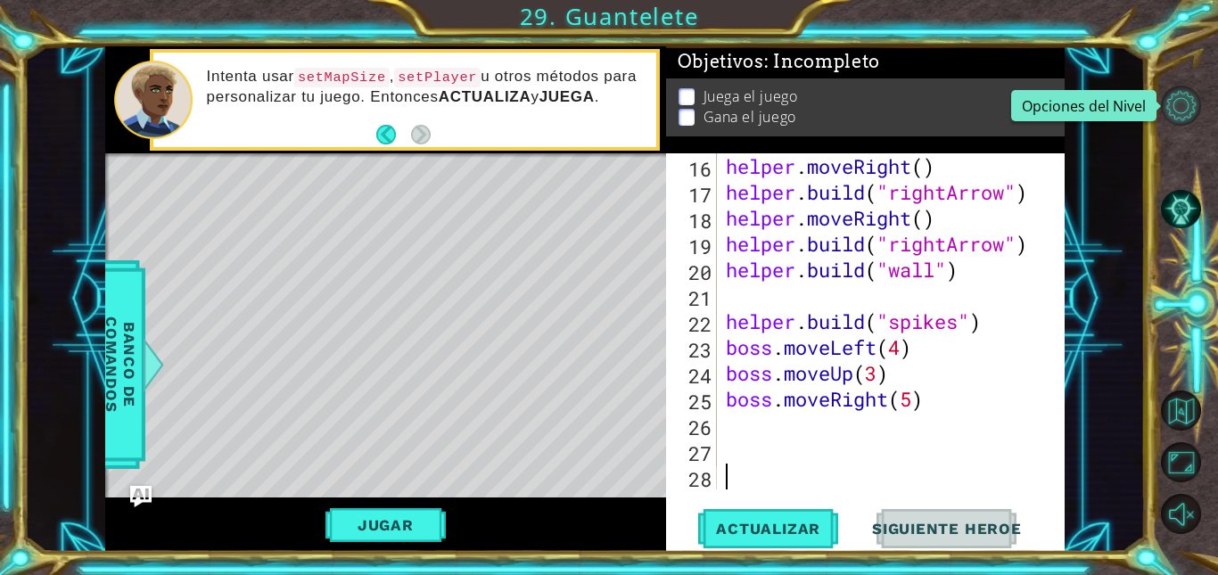
click at [1171, 111] on button "Opciones del Nivel" at bounding box center [1181, 106] width 40 height 40
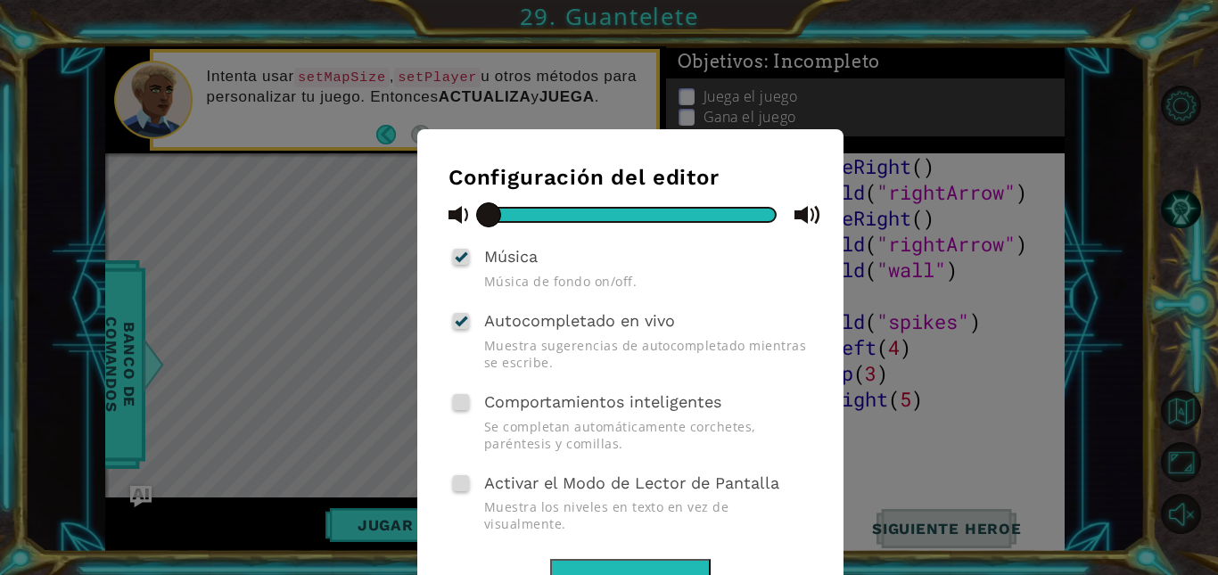
click at [976, 210] on div "Configuración del editor Música Música de fondo on/off. Autocompletado en vivo …" at bounding box center [609, 287] width 1218 height 575
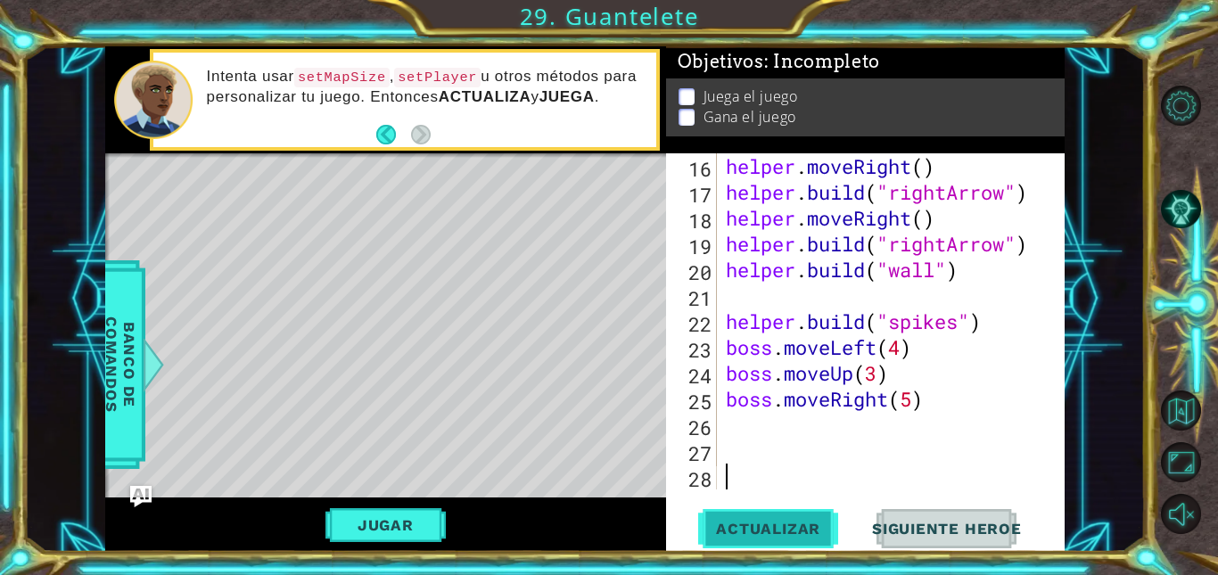
click at [745, 526] on span "Actualizar" at bounding box center [768, 529] width 140 height 18
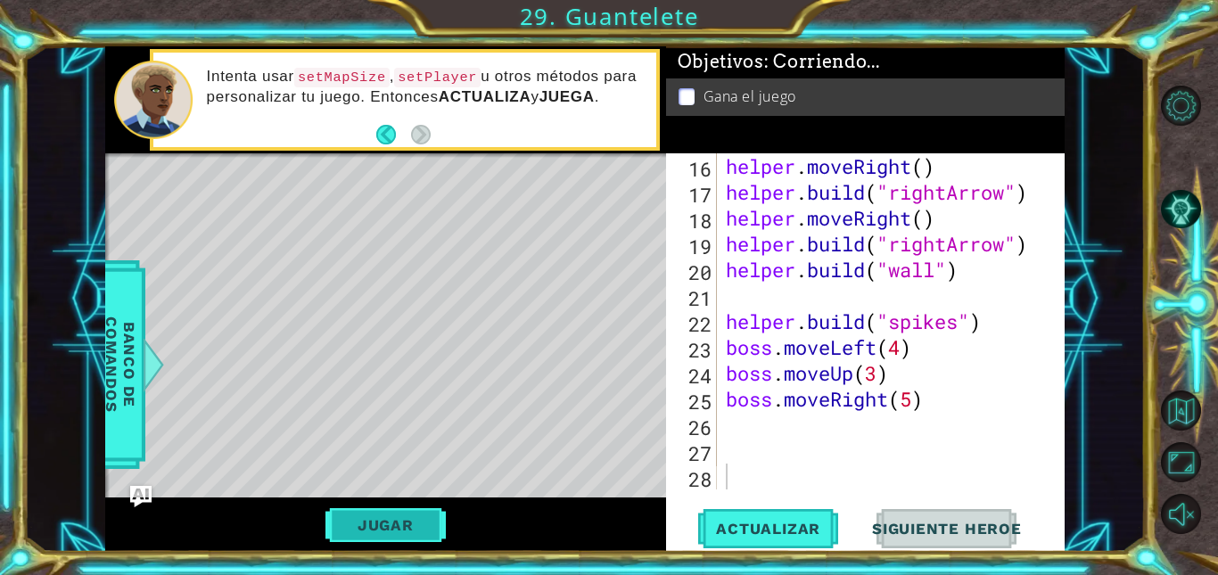
click at [361, 523] on button "Jugar" at bounding box center [385, 525] width 120 height 34
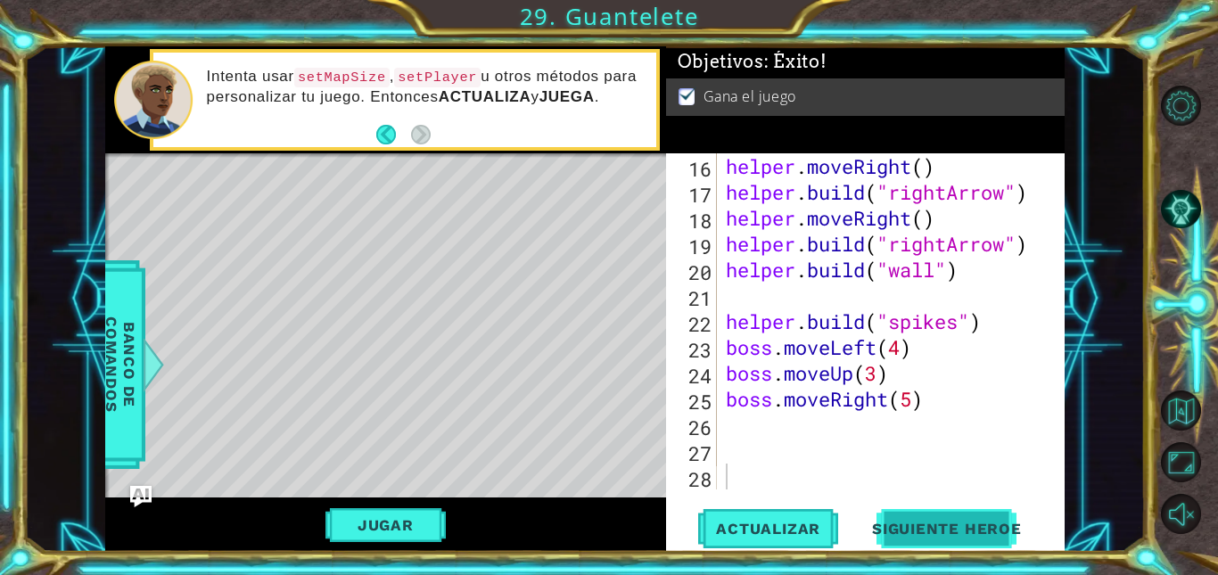
click at [947, 531] on span "Siguiente Heroe" at bounding box center [946, 530] width 185 height 18
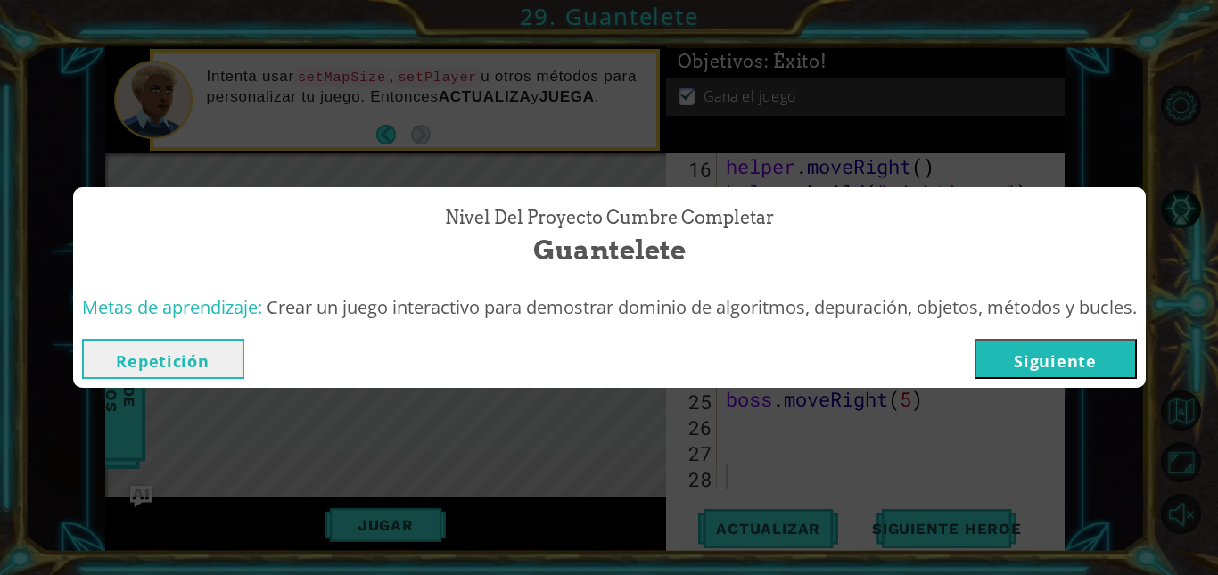
click at [1056, 370] on button "Siguiente" at bounding box center [1056, 359] width 162 height 40
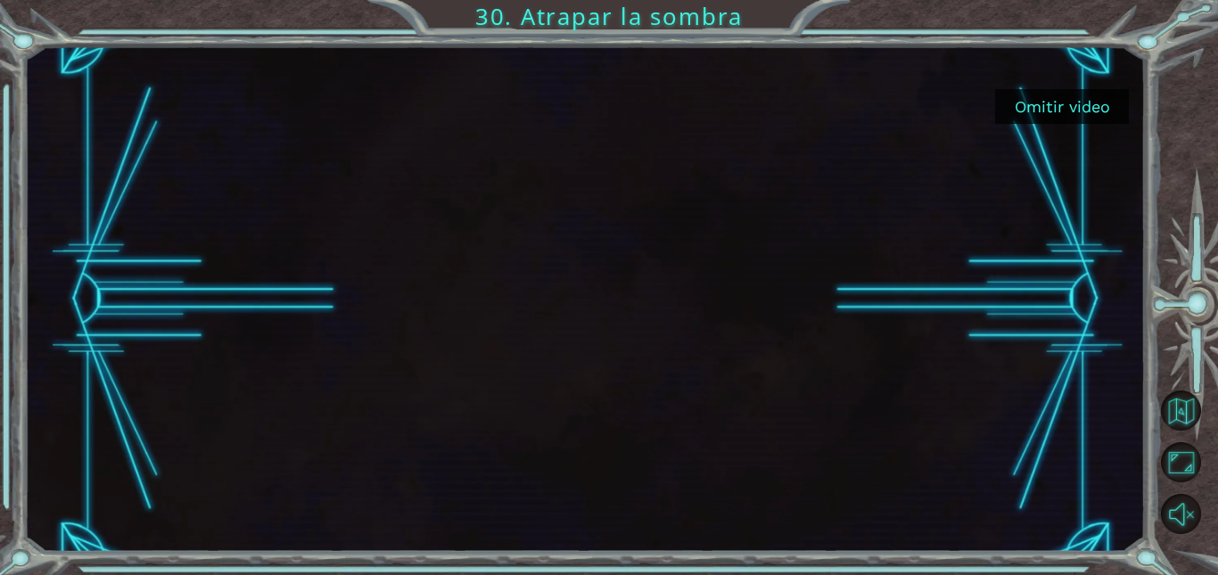
click at [1067, 111] on button "Omitir video" at bounding box center [1062, 106] width 134 height 35
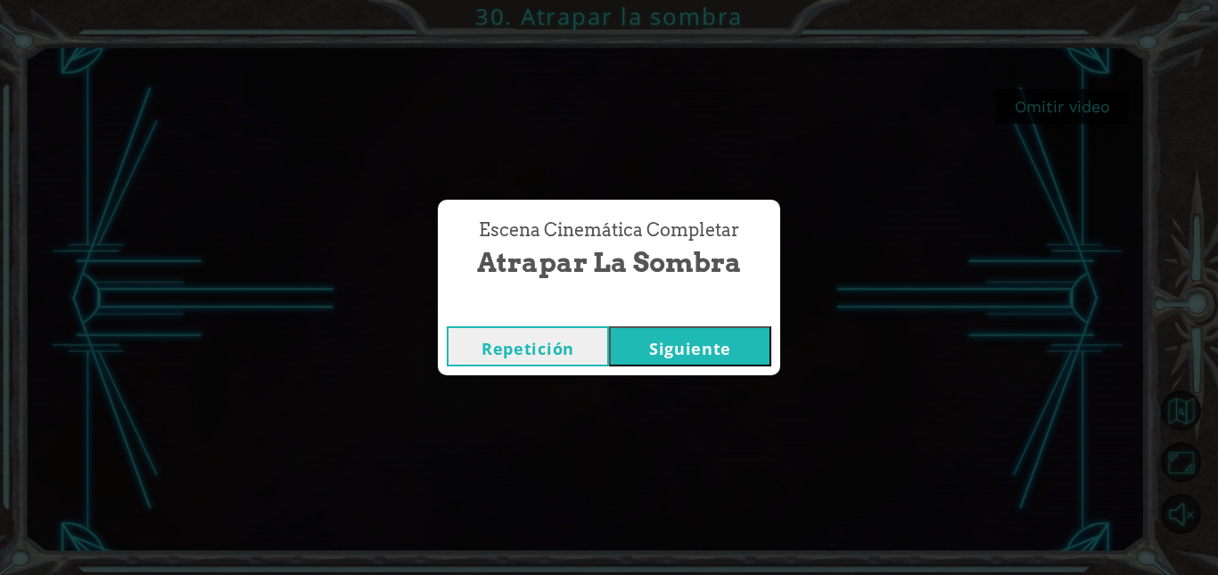
click at [684, 350] on button "Siguiente" at bounding box center [690, 346] width 162 height 40
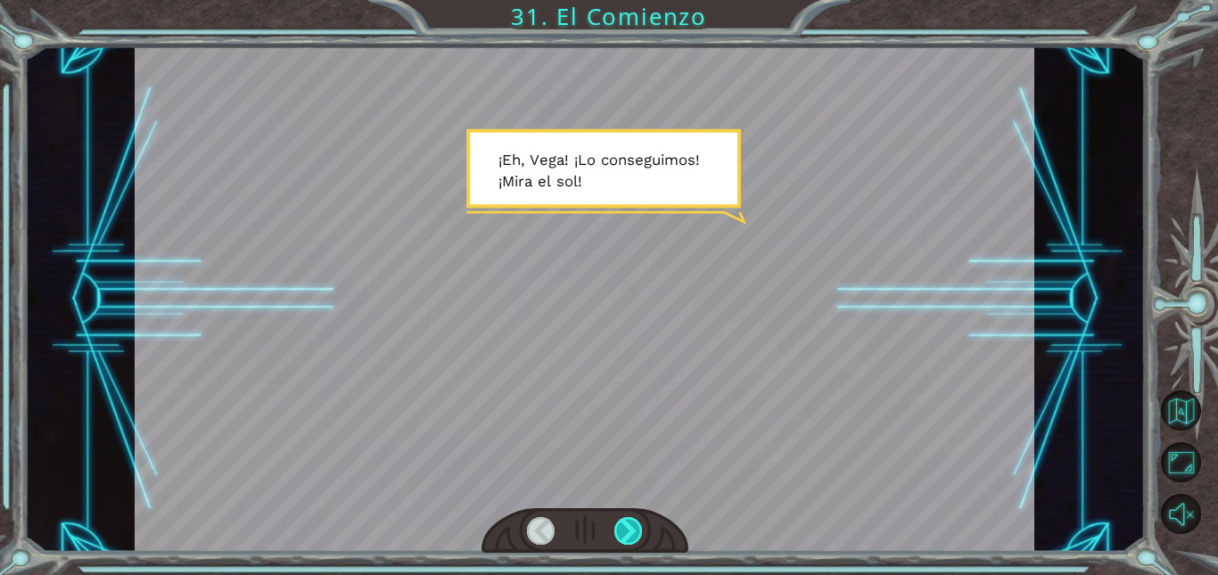
click at [636, 525] on div at bounding box center [628, 531] width 28 height 28
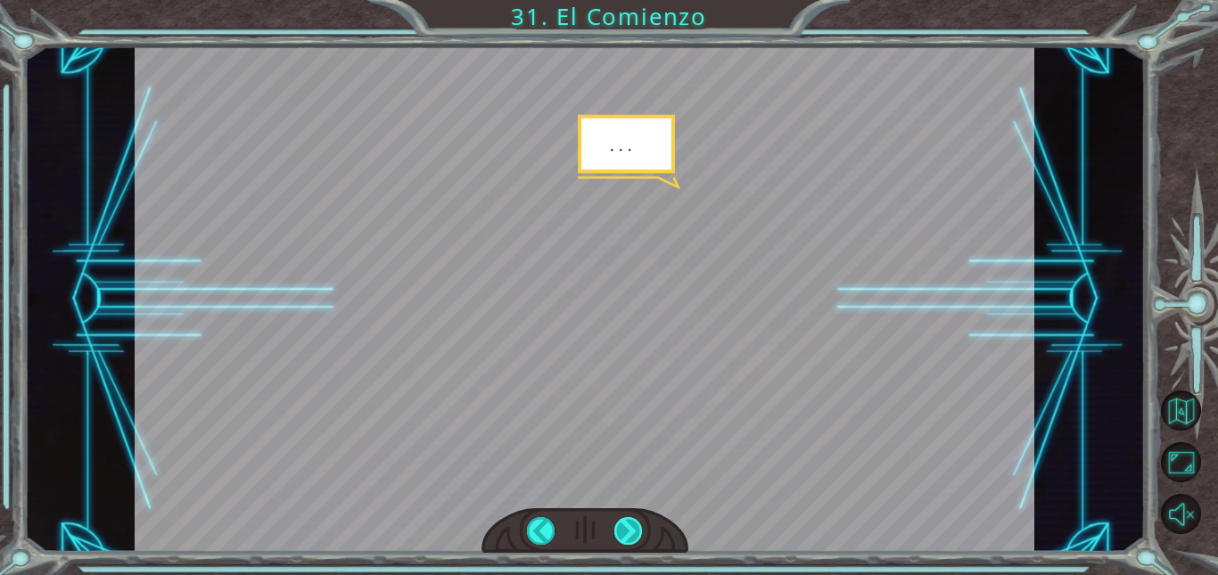
click at [636, 525] on div at bounding box center [628, 531] width 28 height 28
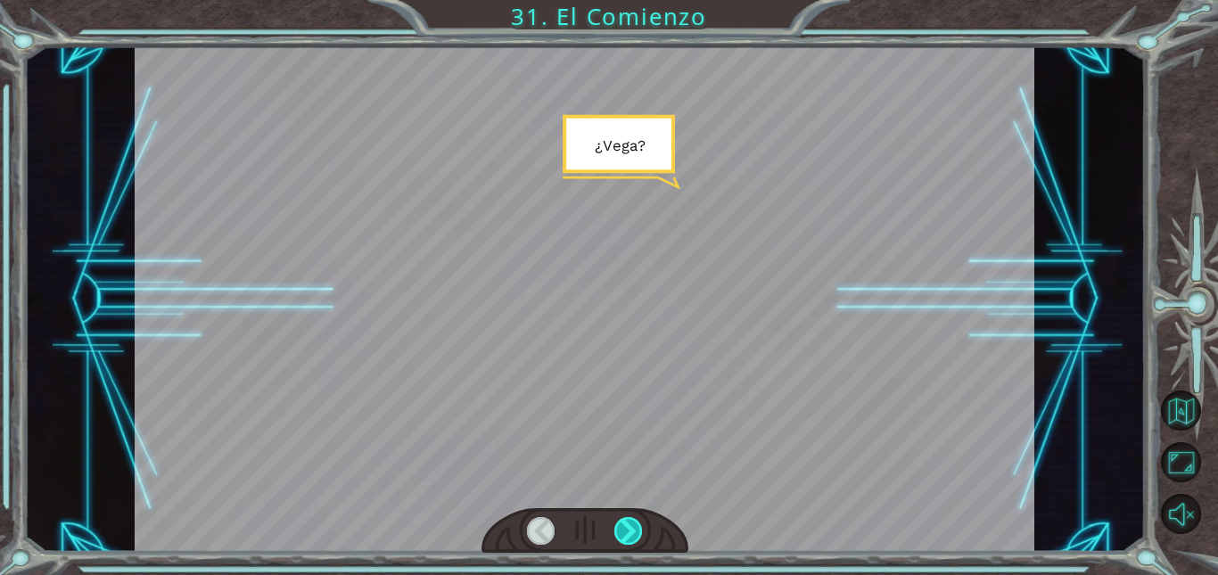
click at [636, 525] on div at bounding box center [628, 531] width 28 height 28
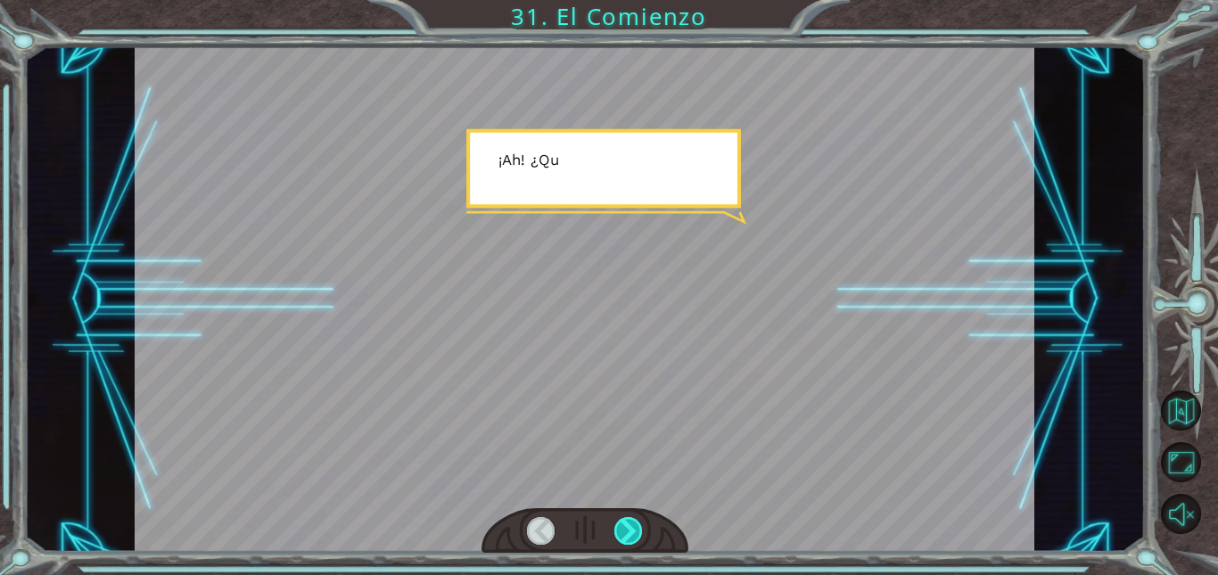
click at [636, 525] on div at bounding box center [628, 531] width 28 height 28
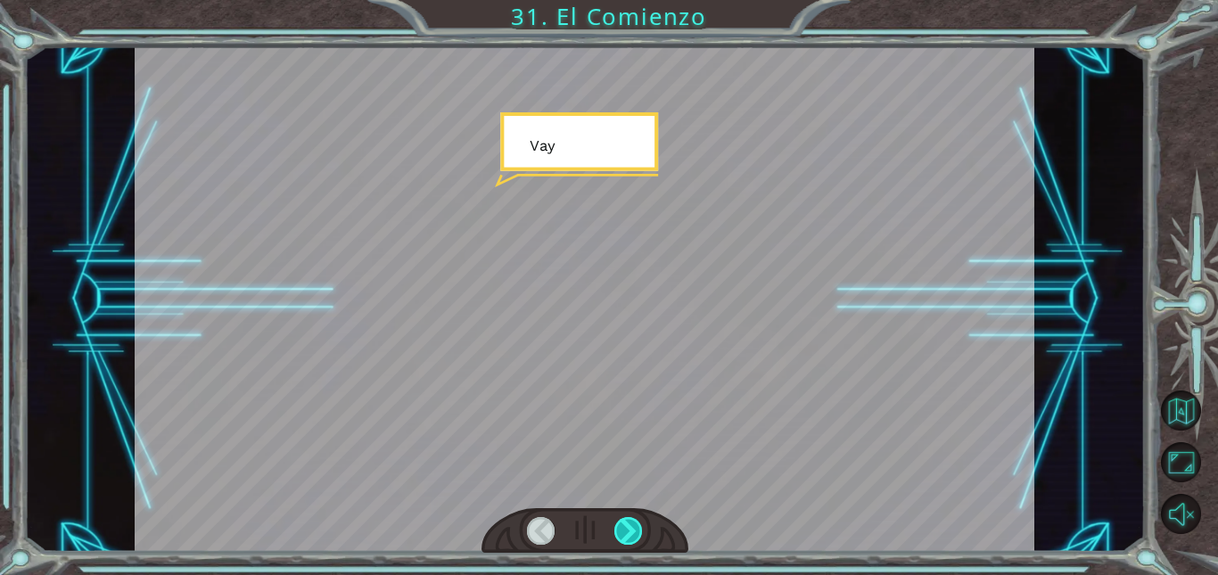
click at [636, 525] on div at bounding box center [628, 531] width 28 height 28
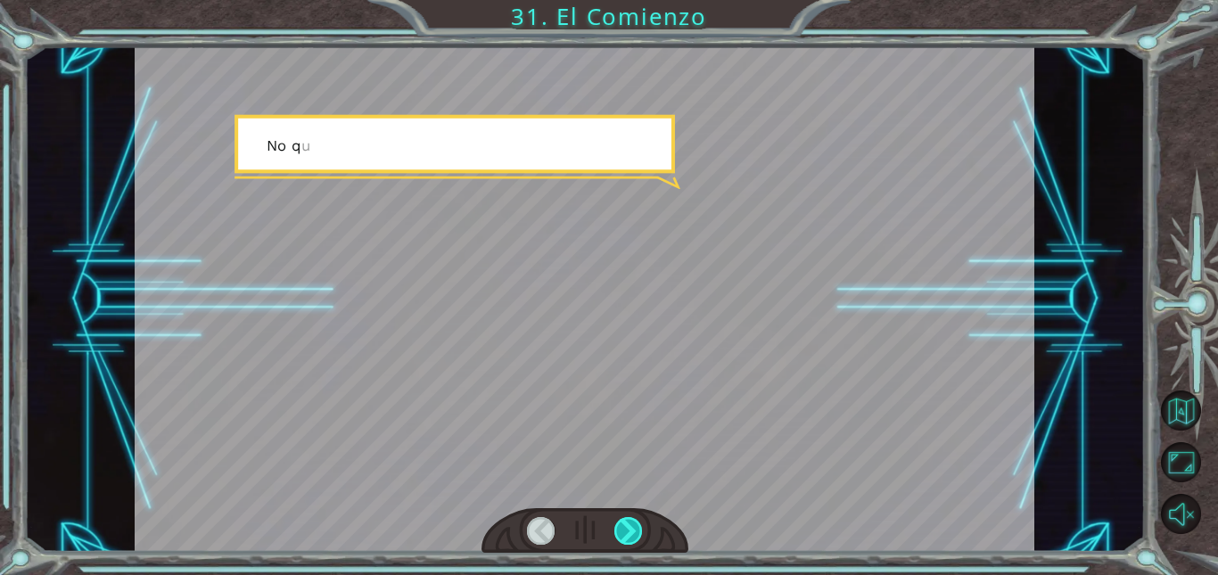
click at [636, 525] on div at bounding box center [628, 531] width 28 height 28
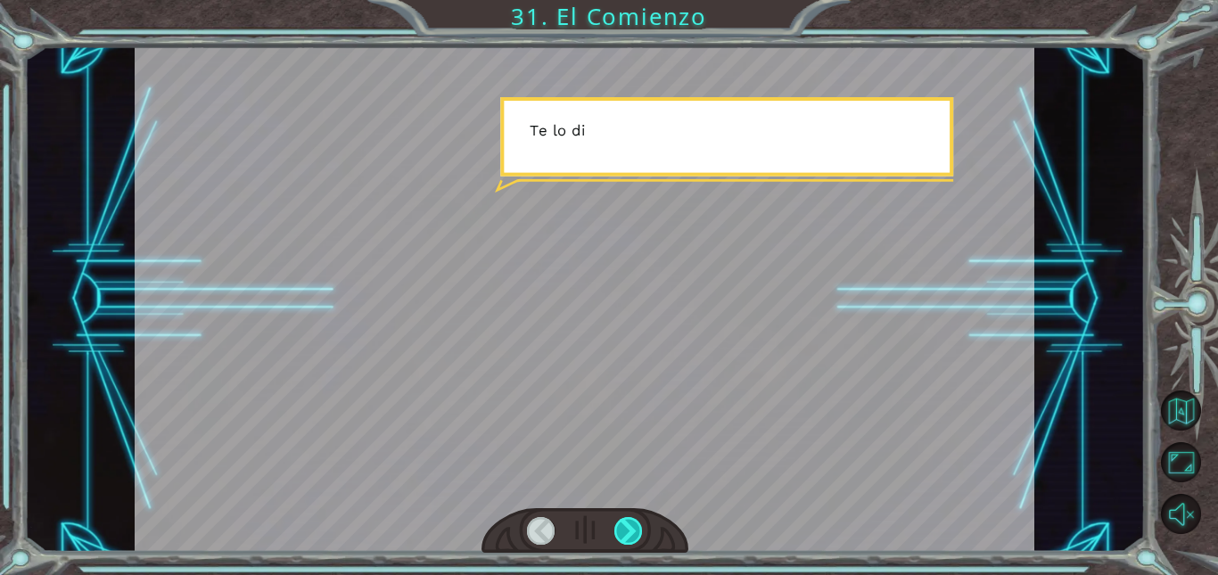
click at [636, 525] on div at bounding box center [628, 531] width 28 height 28
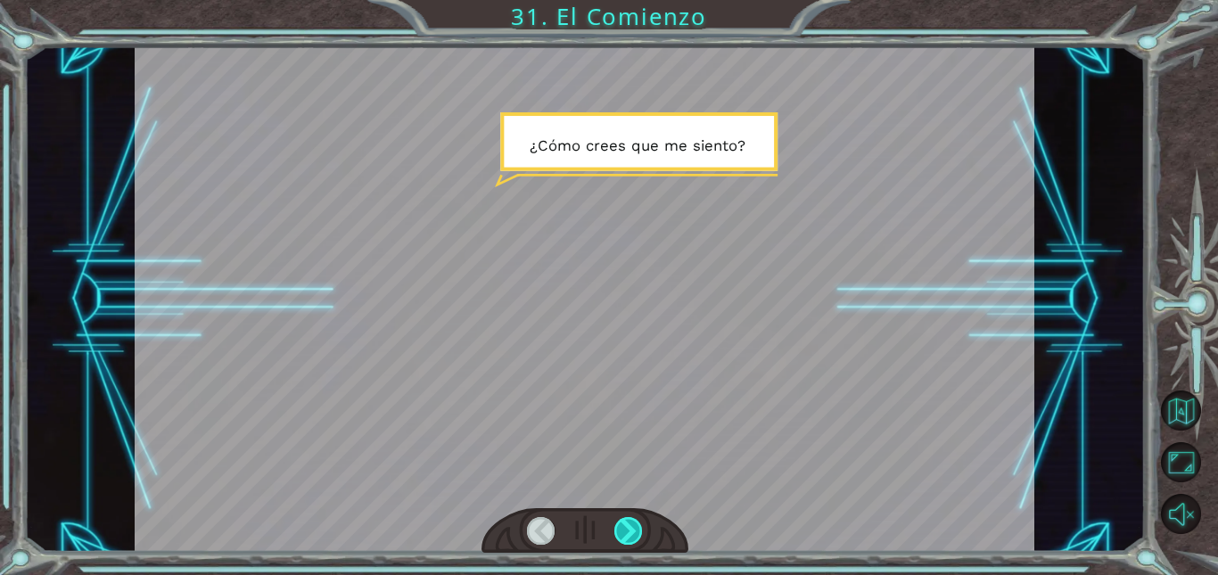
click at [638, 523] on div at bounding box center [628, 531] width 28 height 28
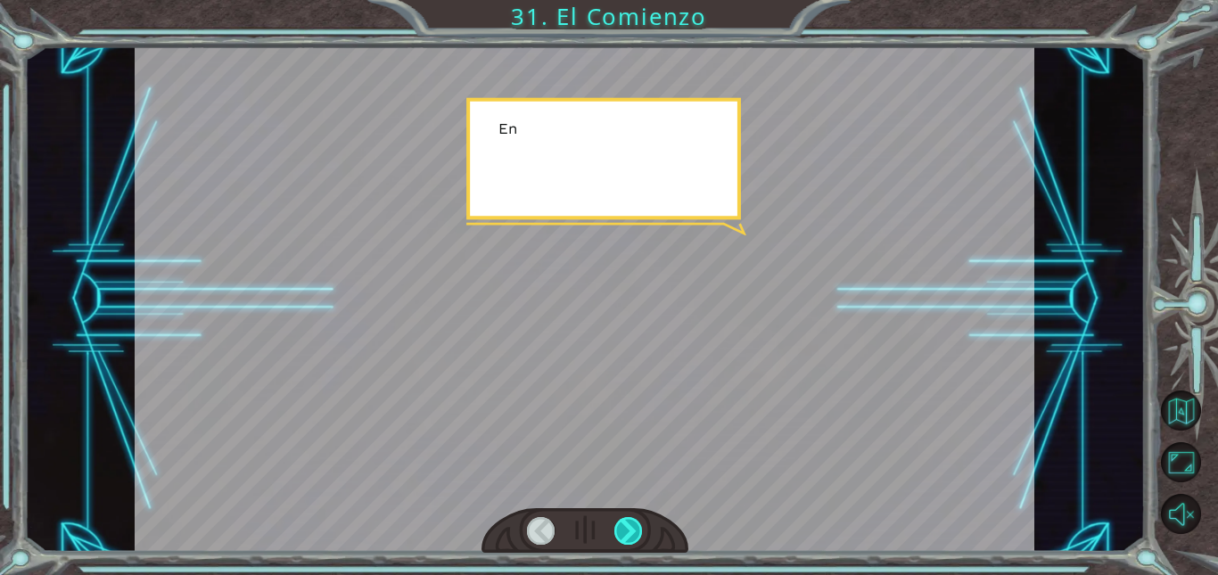
click at [638, 523] on div at bounding box center [628, 531] width 28 height 28
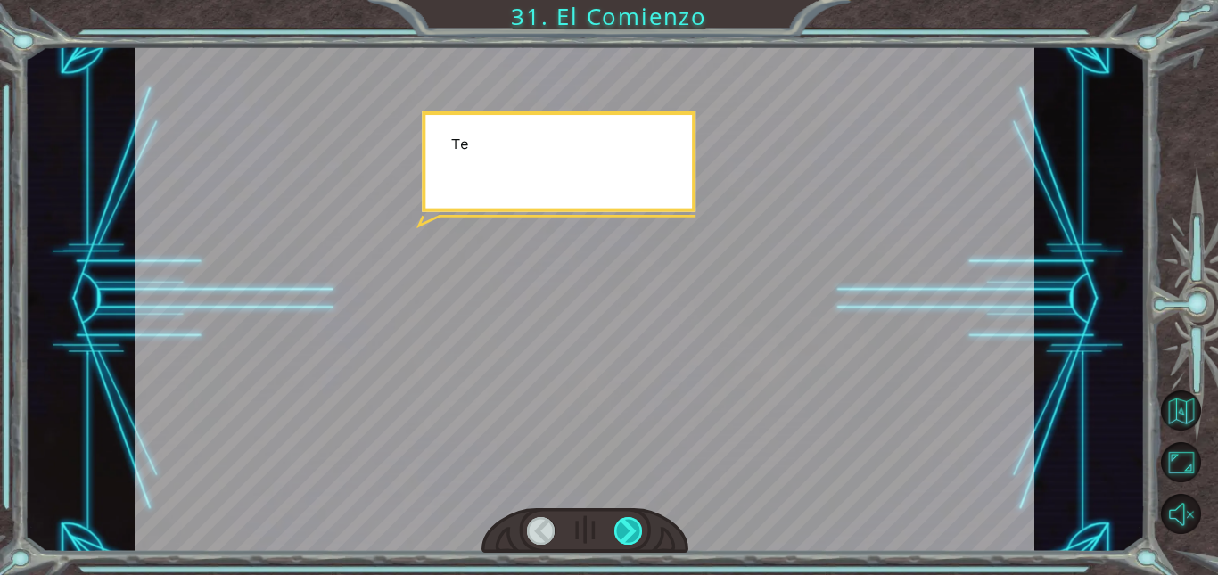
click at [638, 523] on div at bounding box center [628, 531] width 28 height 28
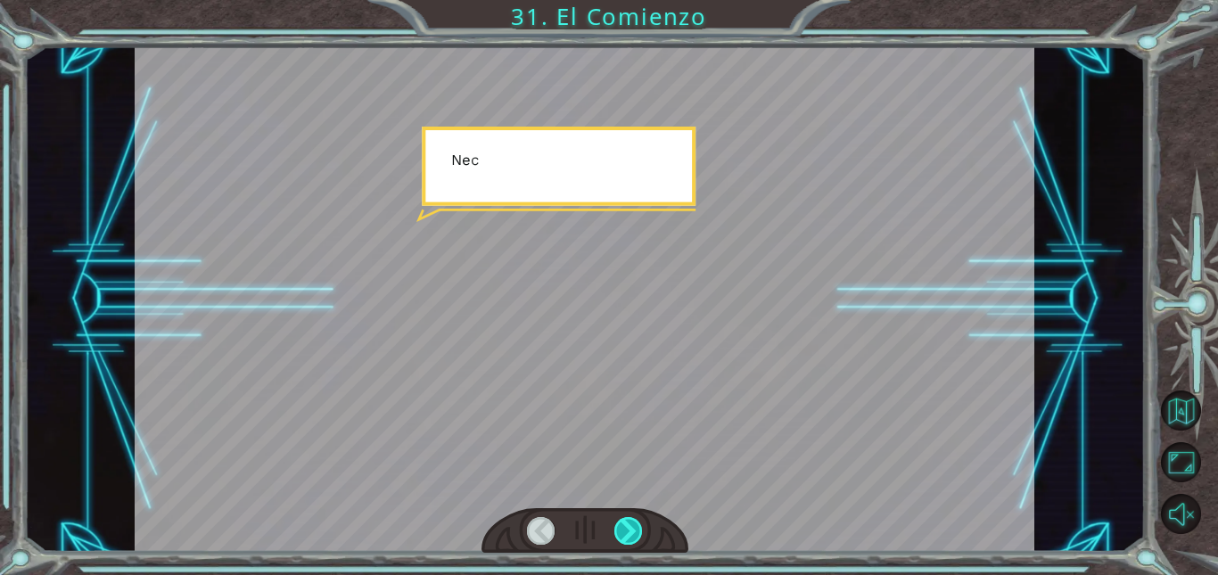
click at [638, 523] on div at bounding box center [628, 531] width 28 height 28
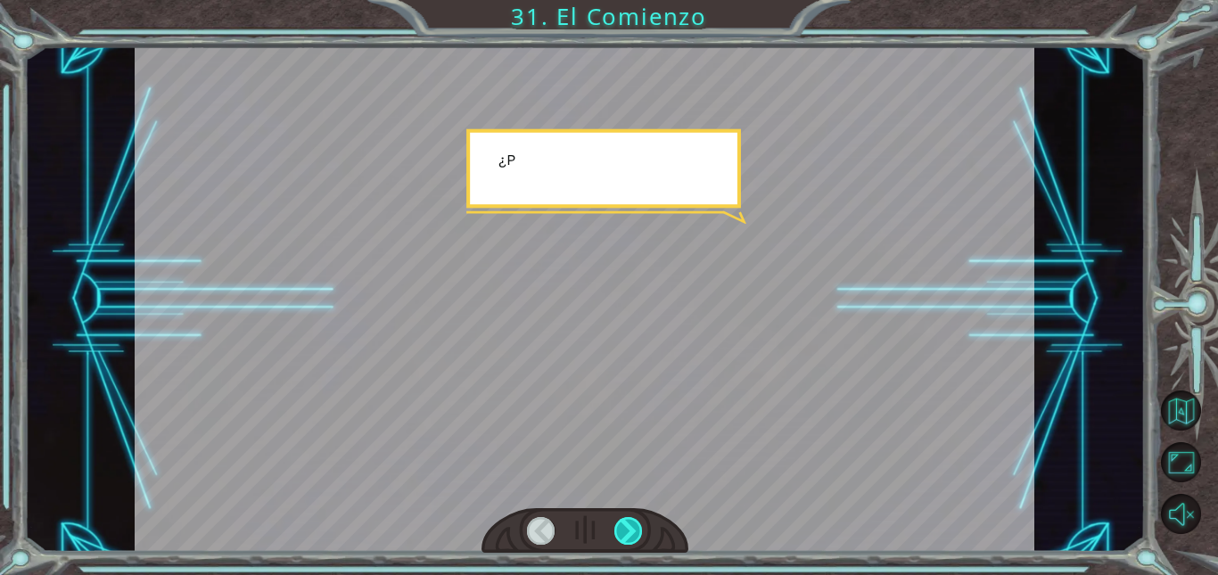
click at [638, 523] on div at bounding box center [628, 531] width 28 height 28
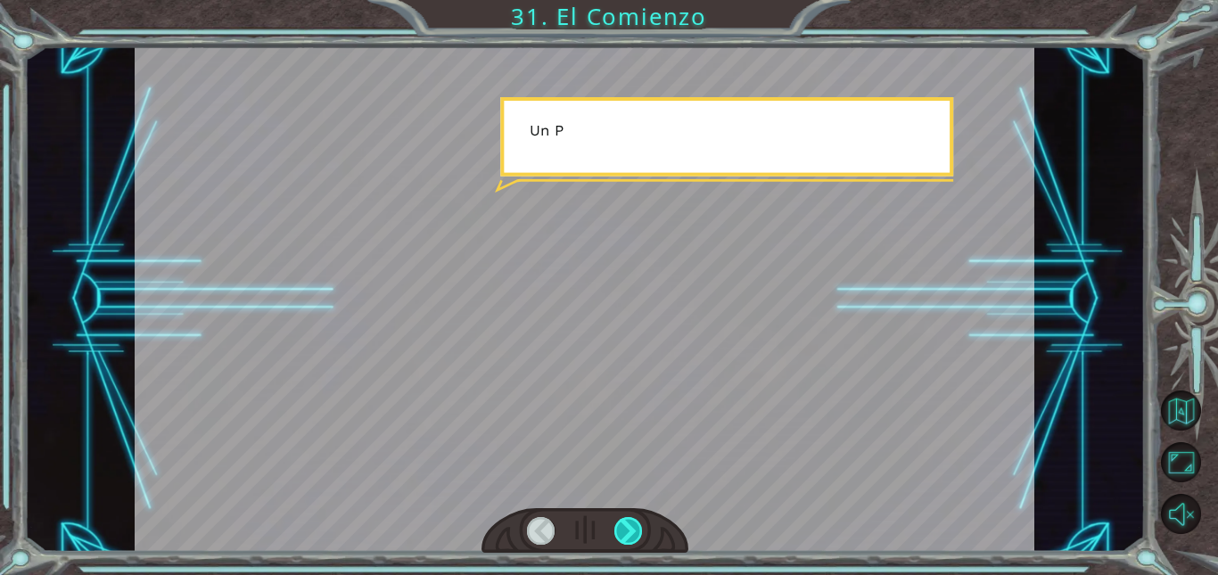
click at [638, 523] on div at bounding box center [628, 531] width 28 height 28
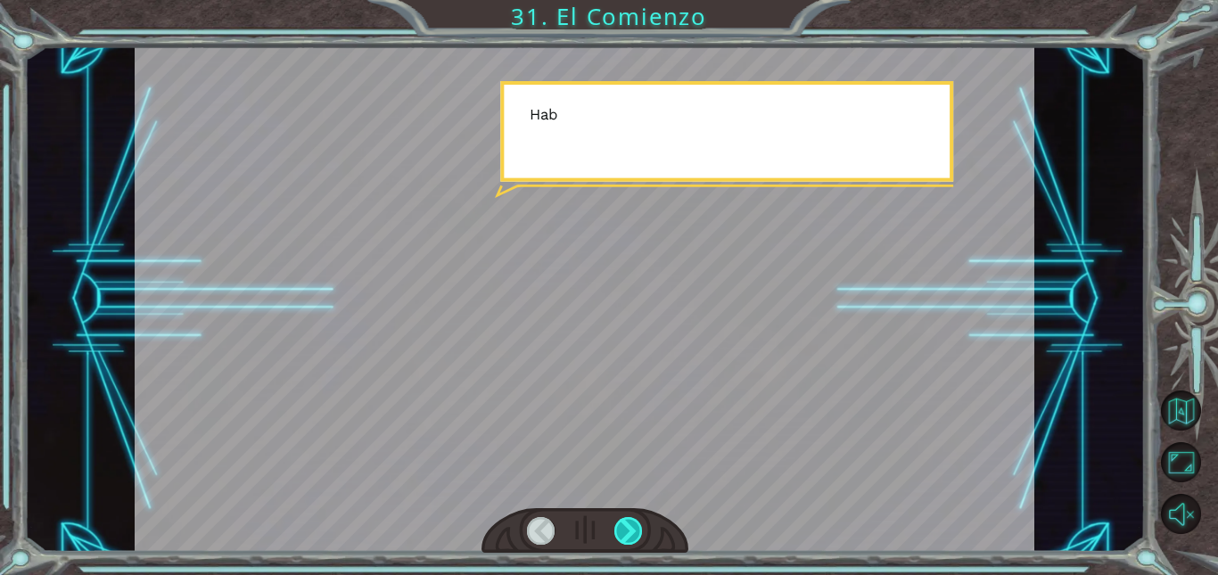
click at [638, 523] on div at bounding box center [628, 531] width 28 height 28
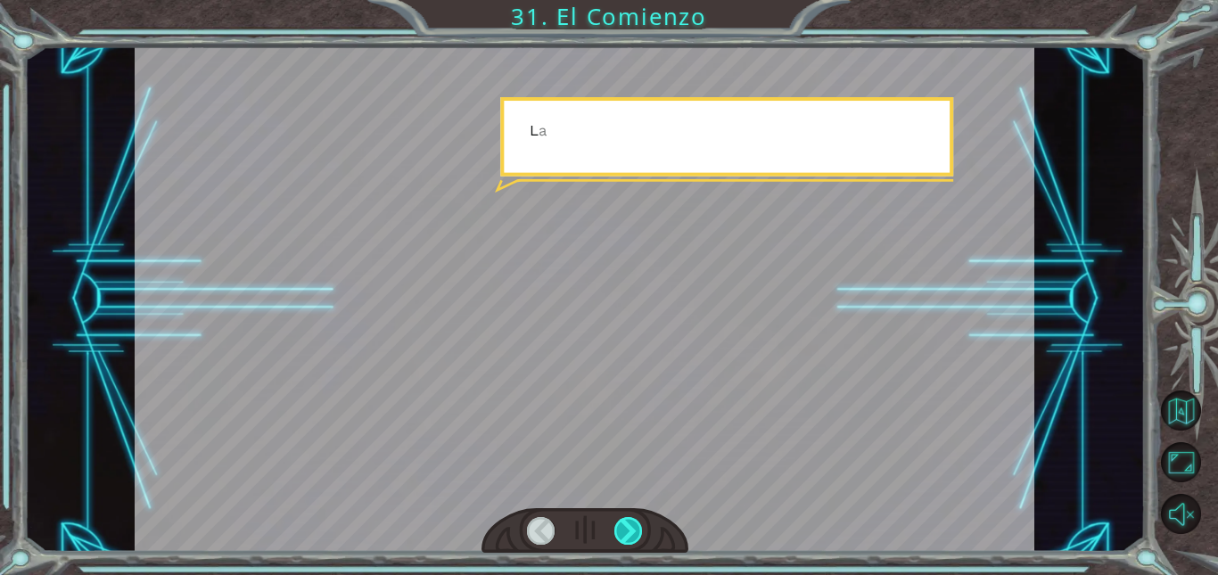
click at [638, 523] on div at bounding box center [628, 531] width 28 height 28
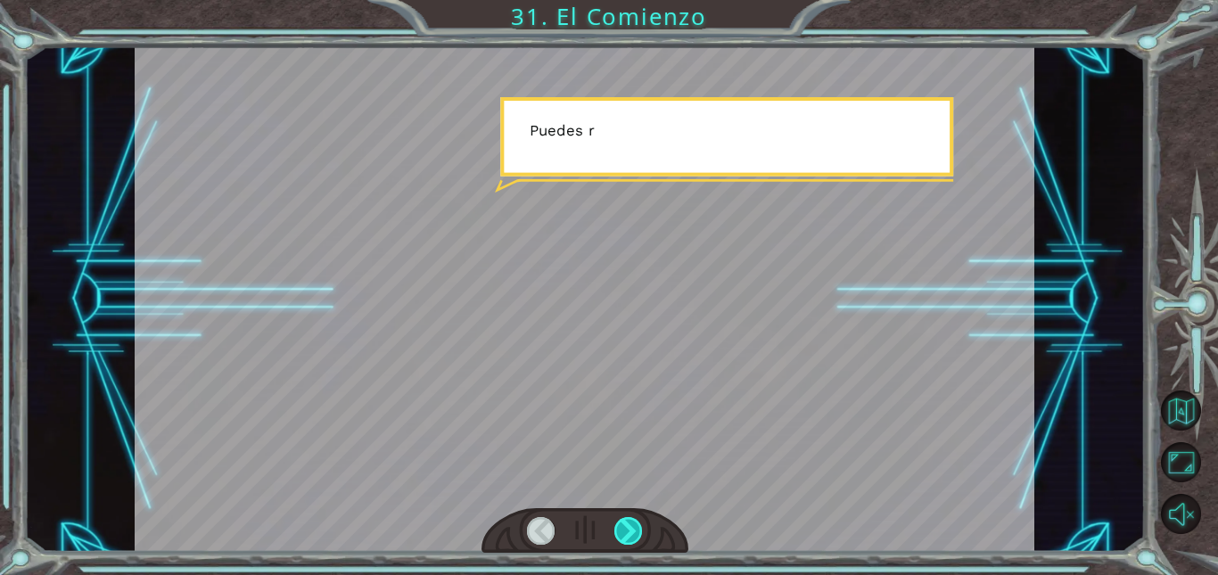
click at [638, 523] on div at bounding box center [628, 531] width 28 height 28
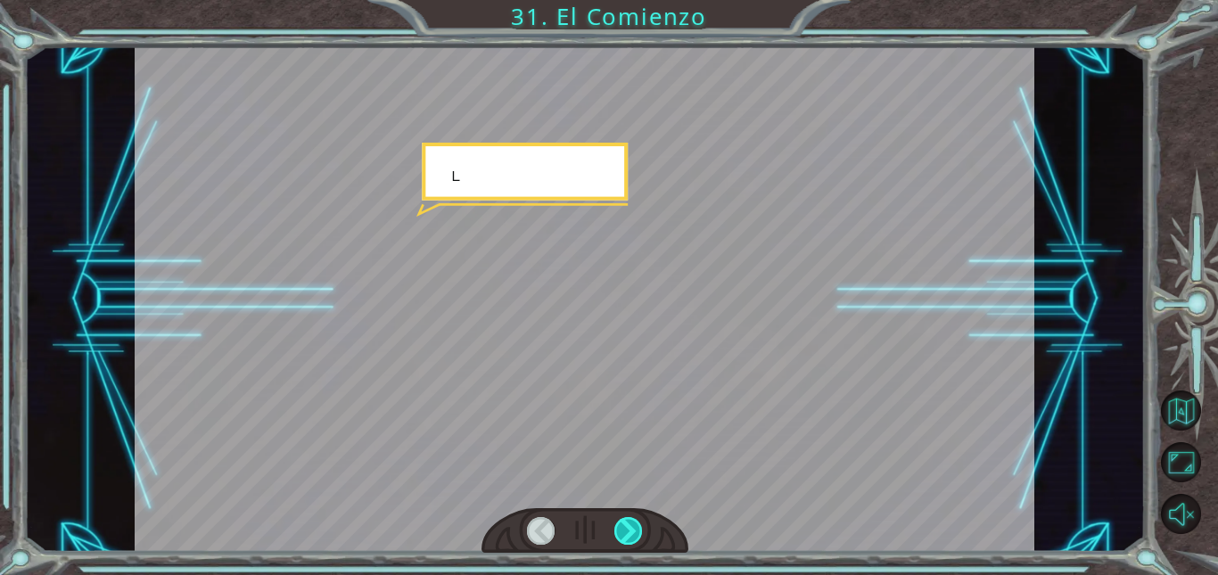
click at [638, 523] on div at bounding box center [628, 531] width 28 height 28
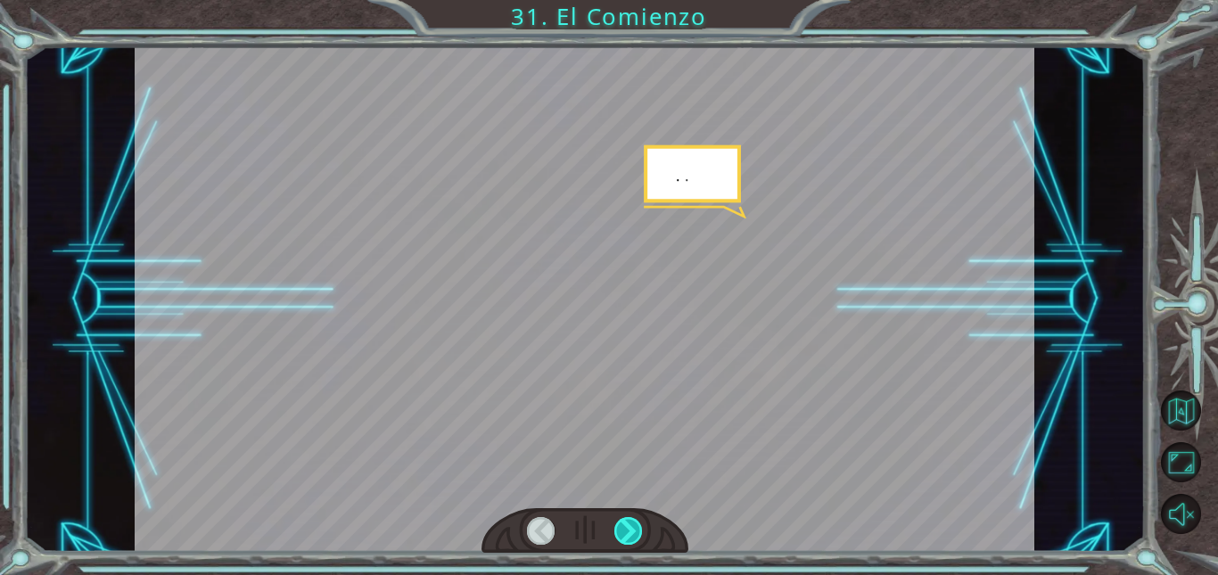
click at [638, 523] on div at bounding box center [628, 531] width 28 height 28
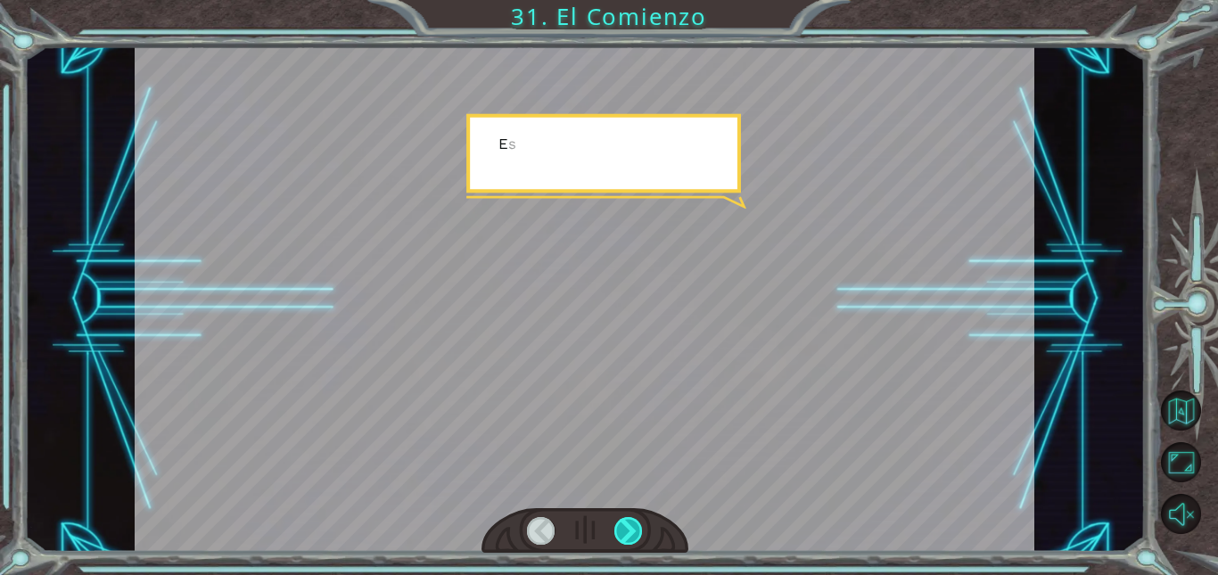
click at [638, 523] on div at bounding box center [628, 531] width 28 height 28
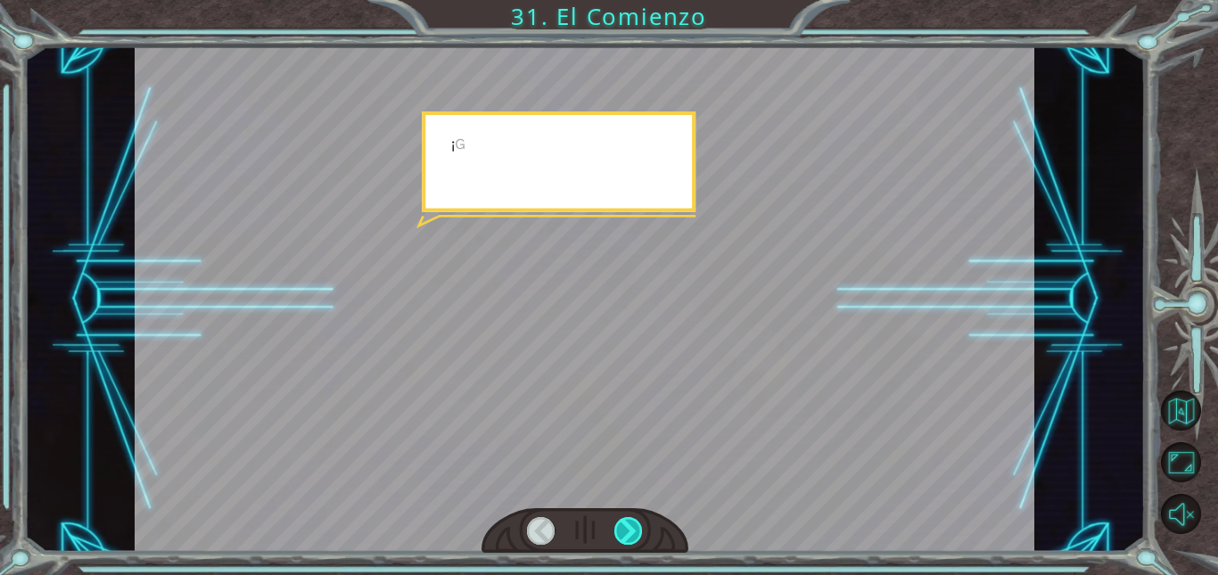
click at [638, 523] on div at bounding box center [628, 531] width 28 height 28
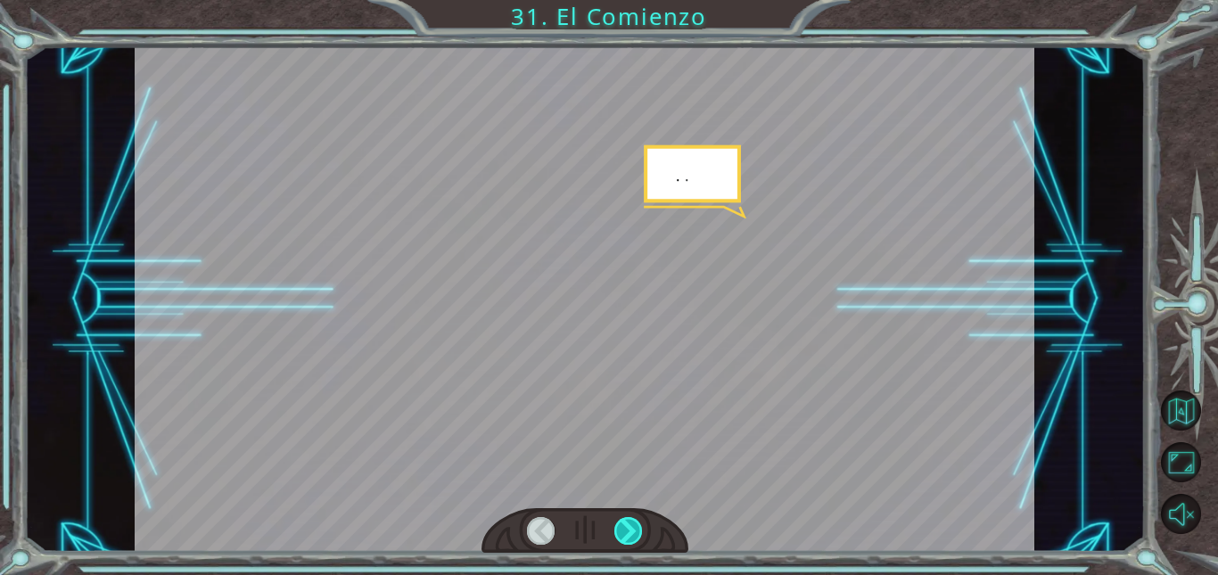
click at [638, 523] on div at bounding box center [628, 531] width 28 height 28
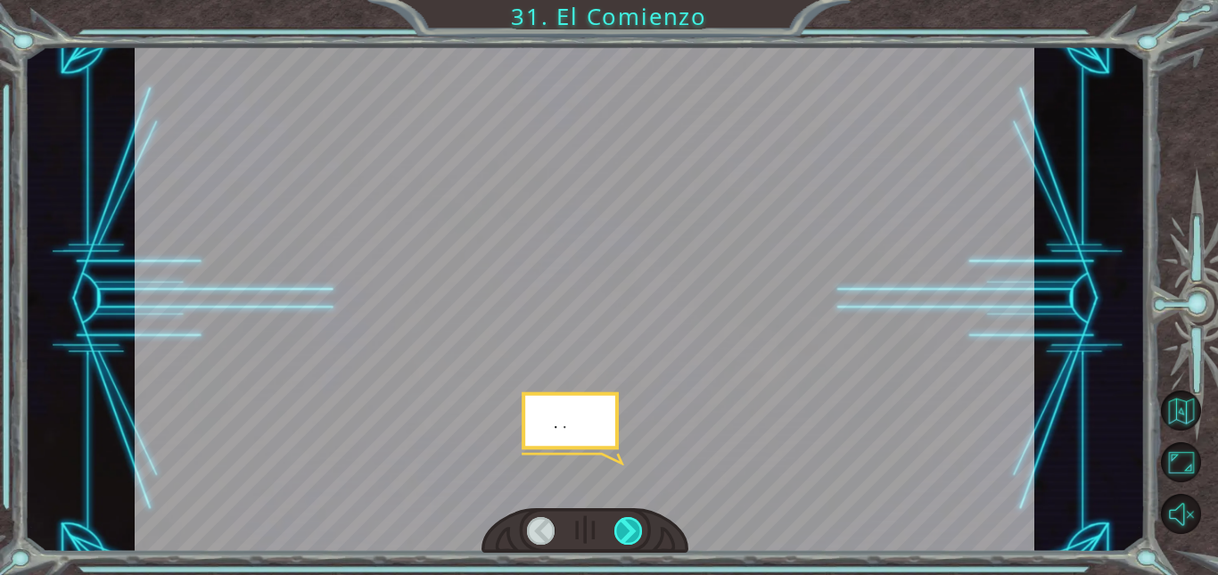
click at [638, 523] on div at bounding box center [628, 531] width 28 height 28
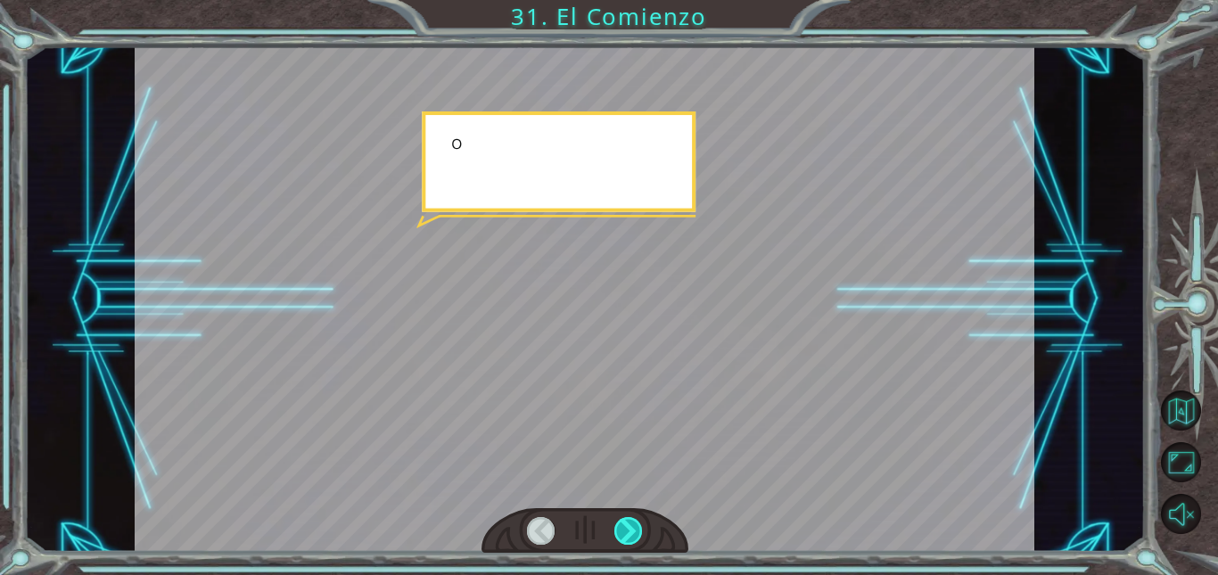
click at [638, 523] on div at bounding box center [628, 531] width 28 height 28
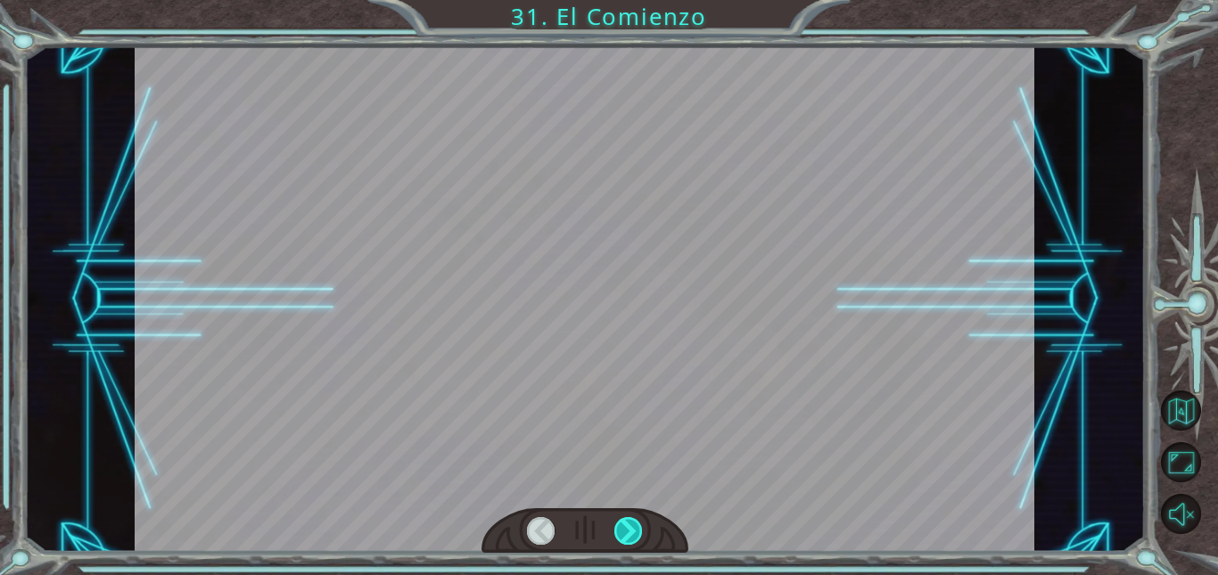
click at [638, 523] on div at bounding box center [628, 531] width 28 height 28
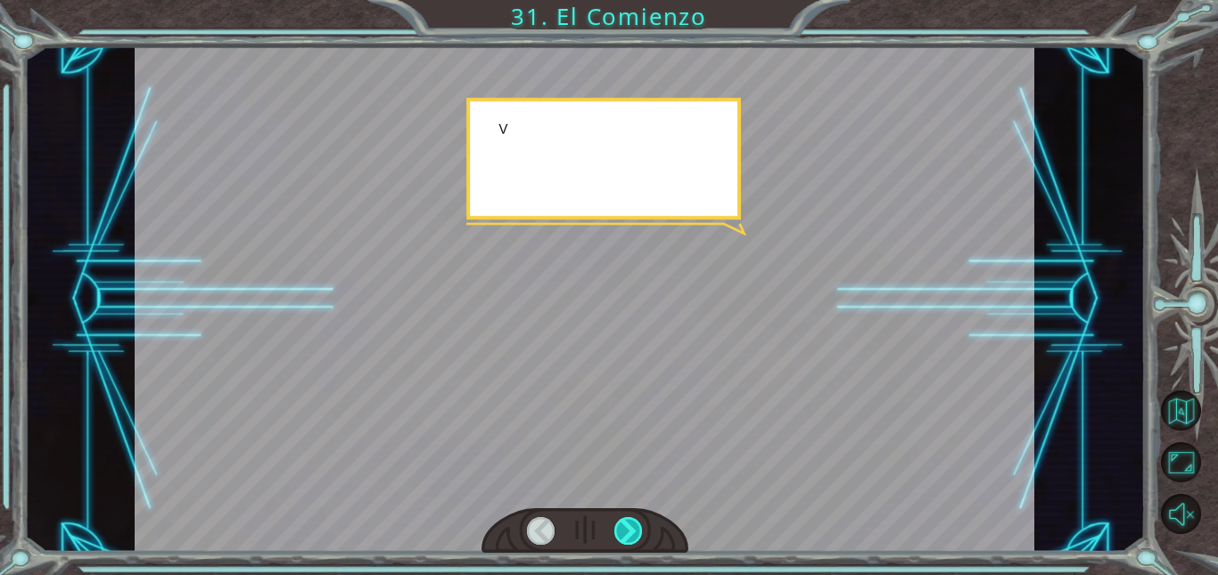
click at [638, 523] on div at bounding box center [628, 531] width 28 height 28
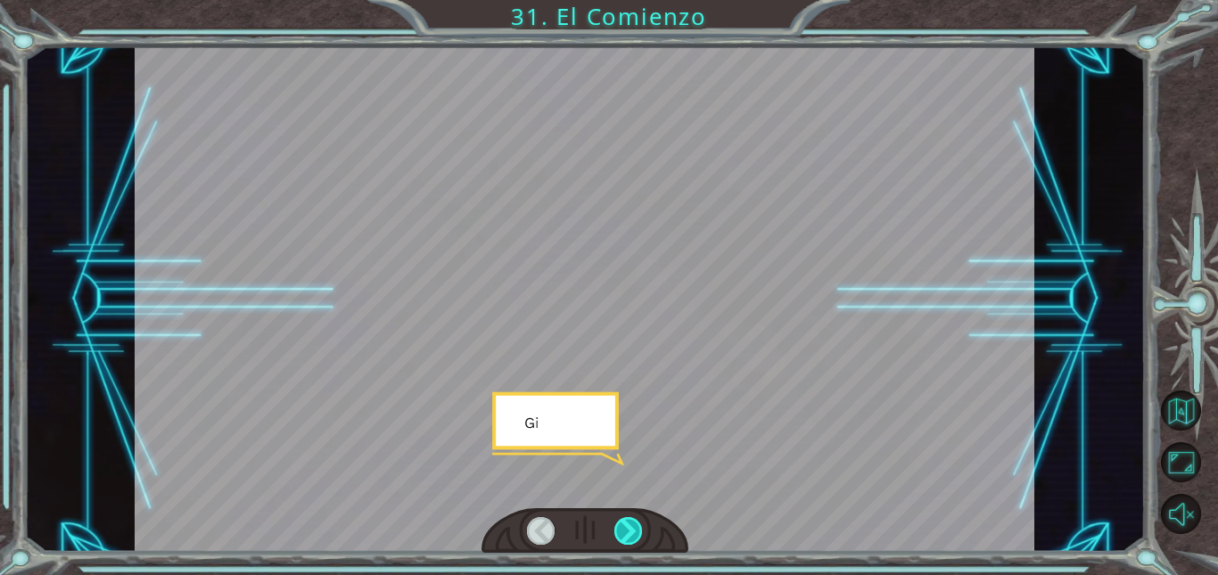
click at [638, 523] on div at bounding box center [628, 531] width 28 height 28
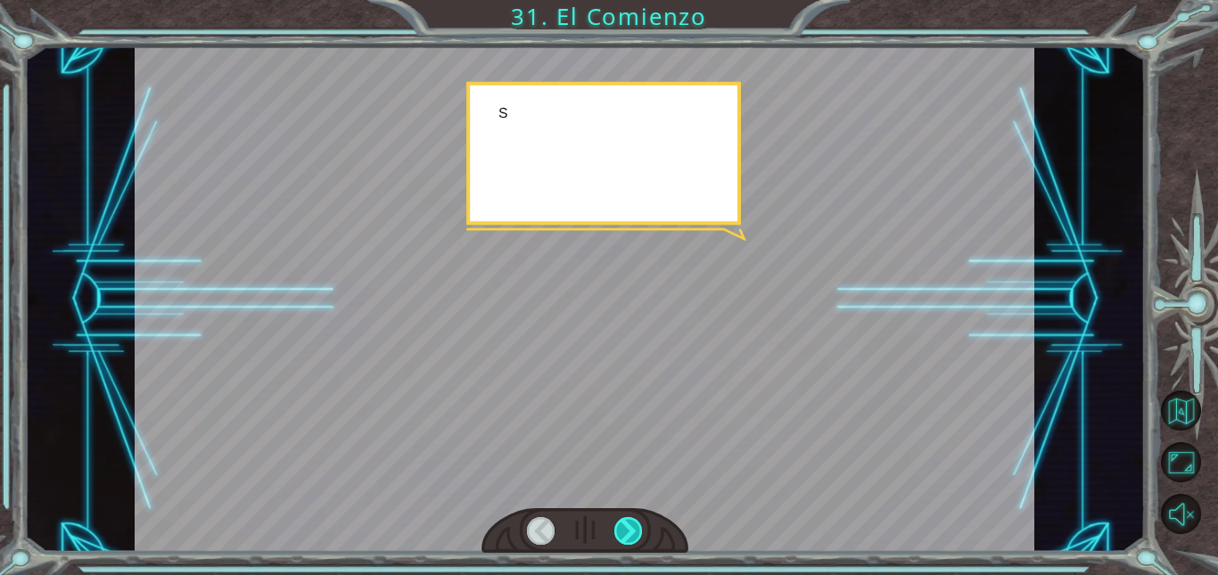
click at [638, 523] on div at bounding box center [628, 531] width 28 height 28
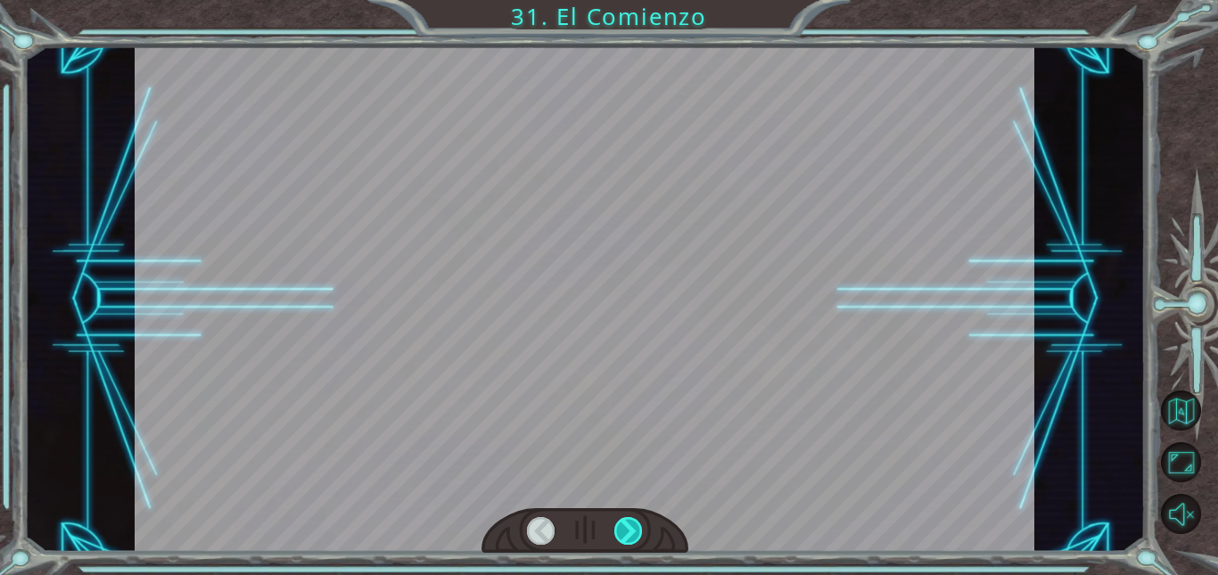
click at [638, 523] on div at bounding box center [628, 531] width 28 height 28
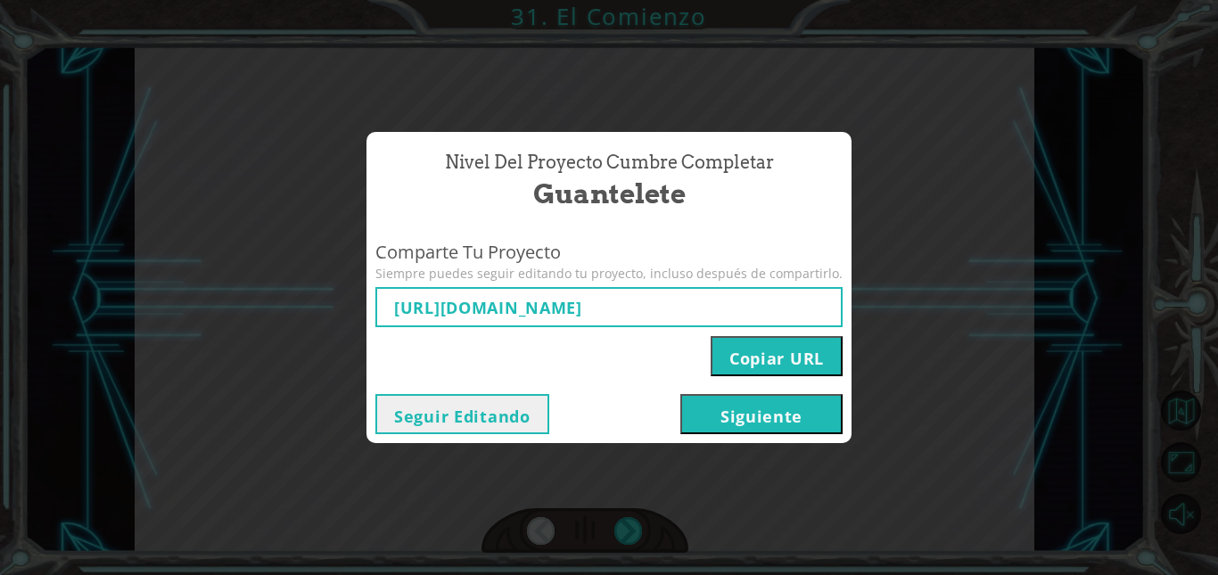
type input "https://www.ozaria.com/play/game-dev-level/1fhcapstoneb/68b0a8dbf79ab8319f839ec…"
click at [789, 351] on button "Copiar URL" at bounding box center [777, 356] width 132 height 40
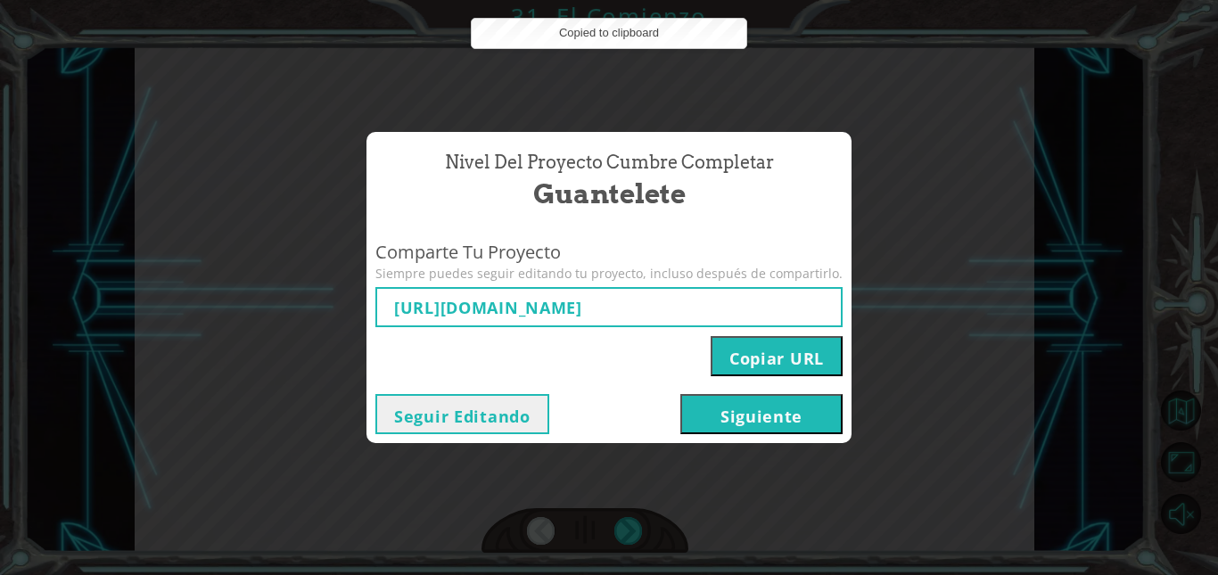
drag, startPoint x: 789, startPoint y: 351, endPoint x: 740, endPoint y: 405, distance: 72.6
click at [740, 405] on button "Siguiente" at bounding box center [761, 414] width 162 height 40
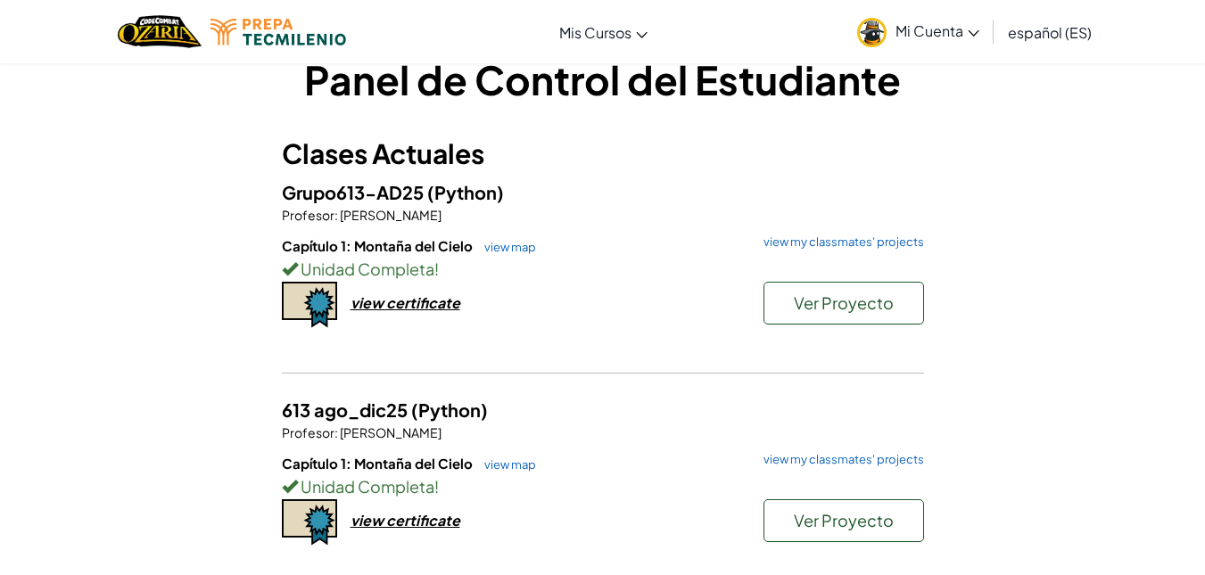
scroll to position [45, 0]
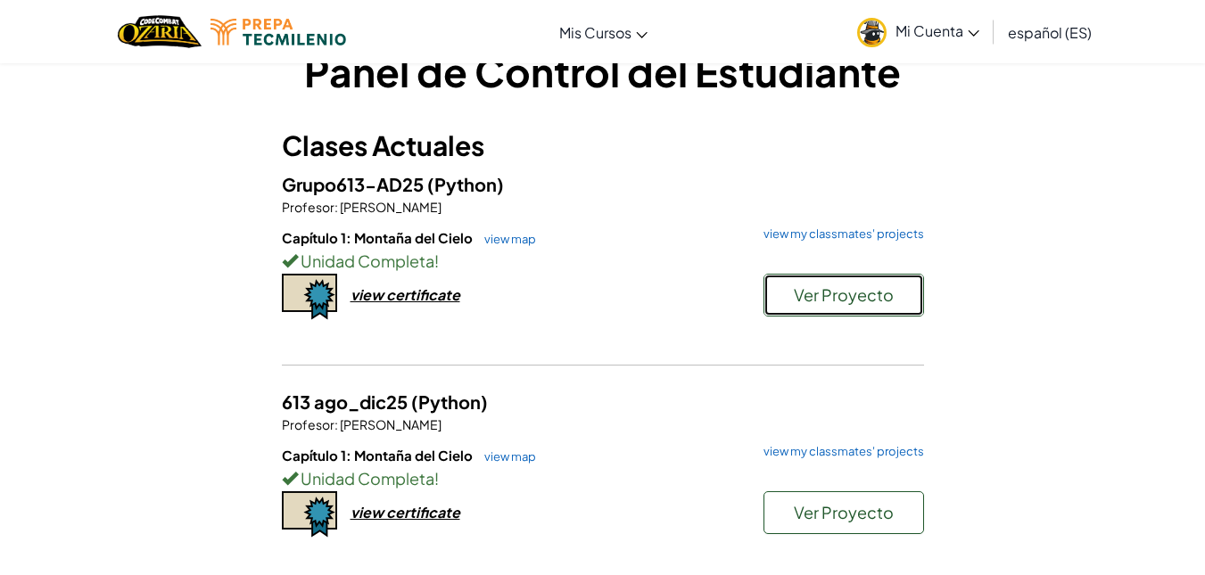
click at [816, 291] on span "Ver Proyecto" at bounding box center [844, 294] width 100 height 21
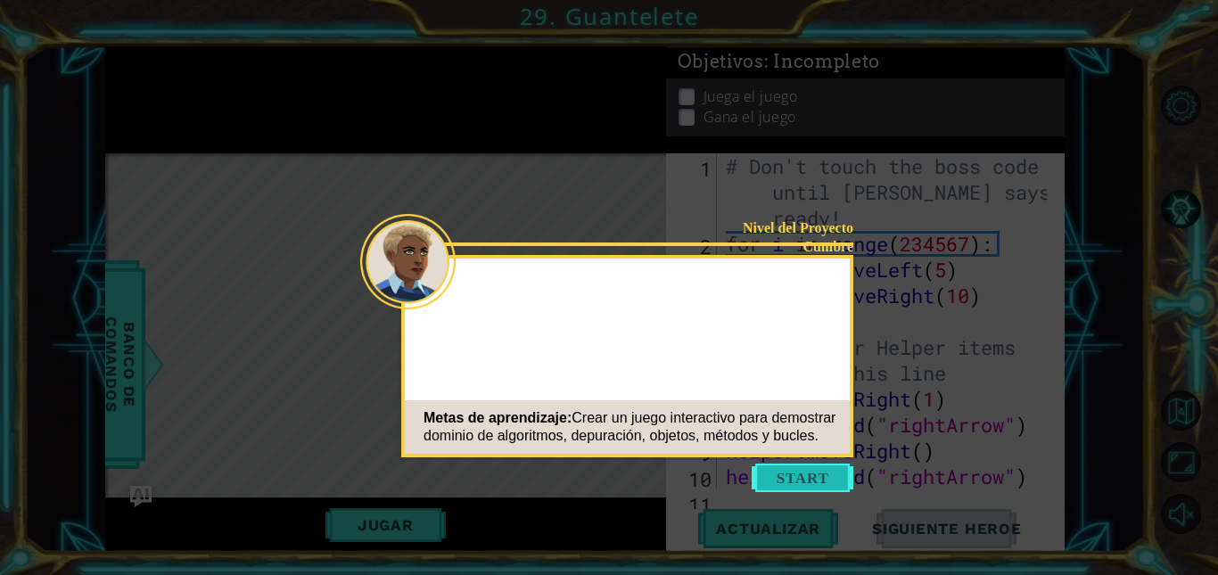
click at [799, 484] on button "Start" at bounding box center [803, 478] width 102 height 29
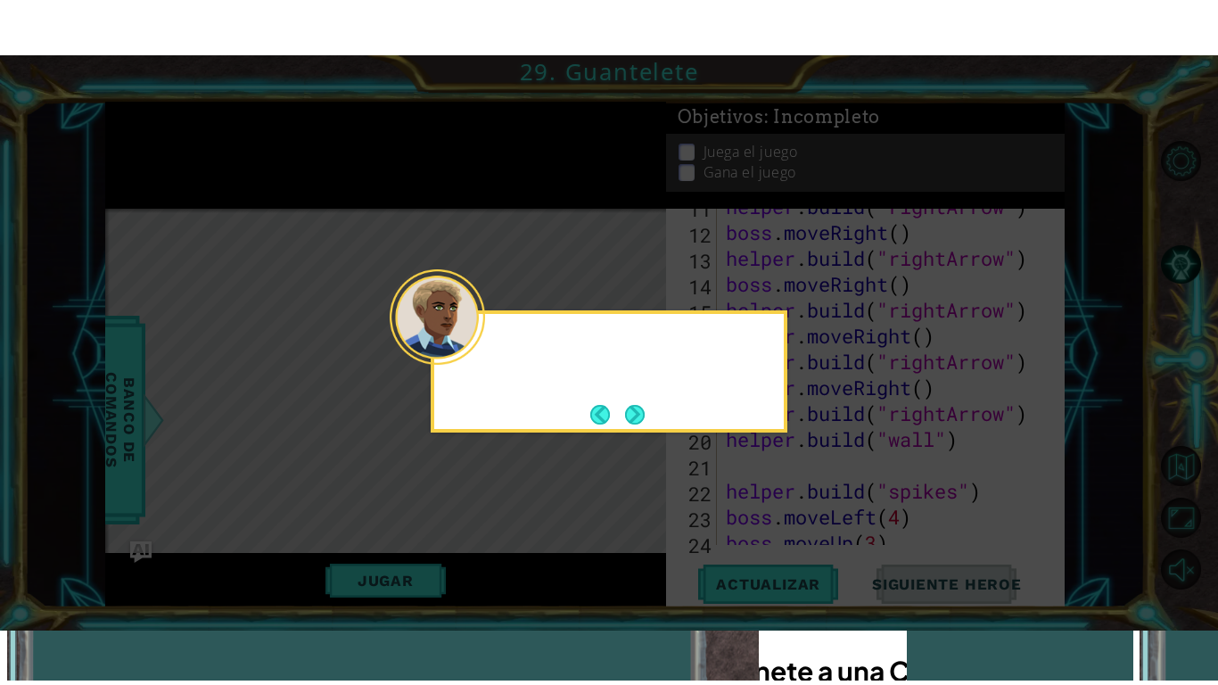
scroll to position [465, 0]
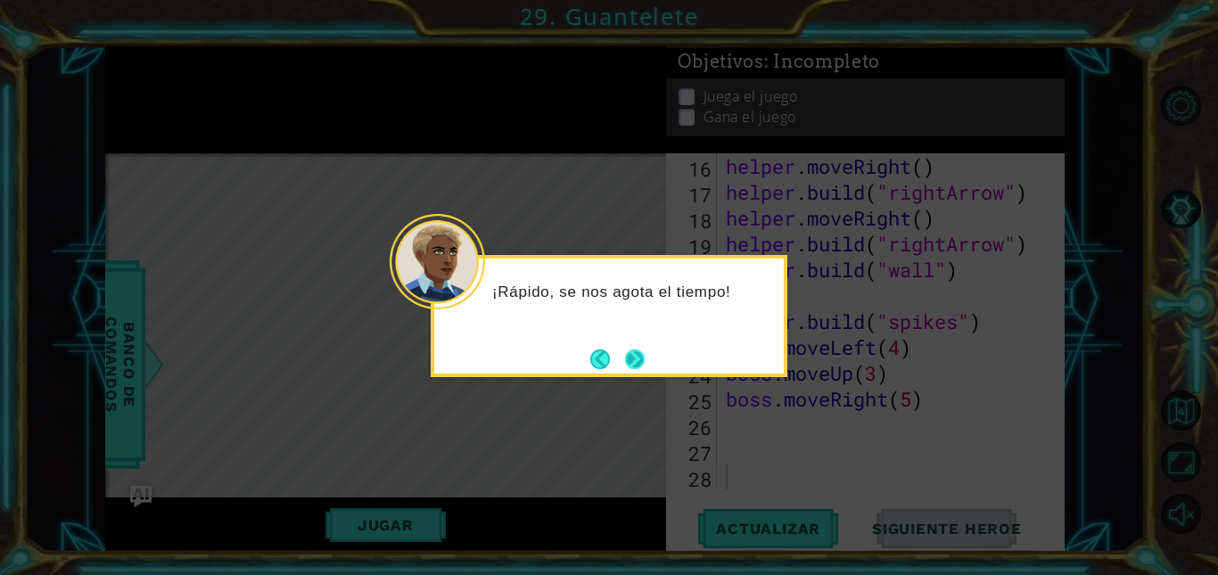
click at [639, 366] on button "Next" at bounding box center [634, 359] width 23 height 23
click at [638, 356] on button "Next" at bounding box center [635, 360] width 20 height 20
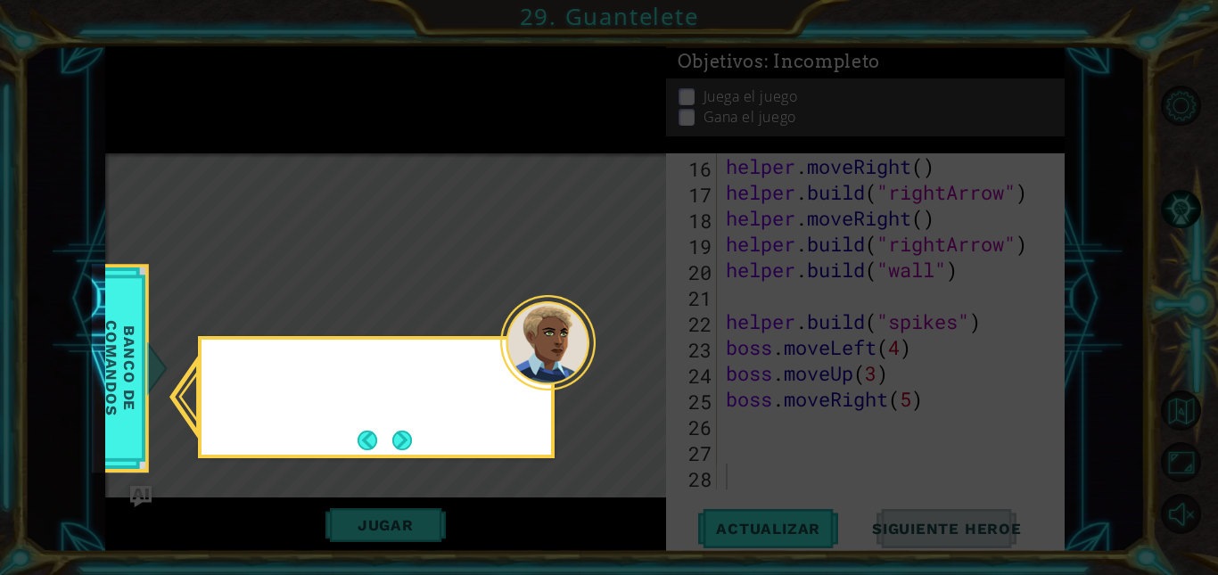
click at [638, 356] on icon at bounding box center [609, 287] width 1218 height 575
click at [391, 450] on button "Next" at bounding box center [402, 440] width 22 height 22
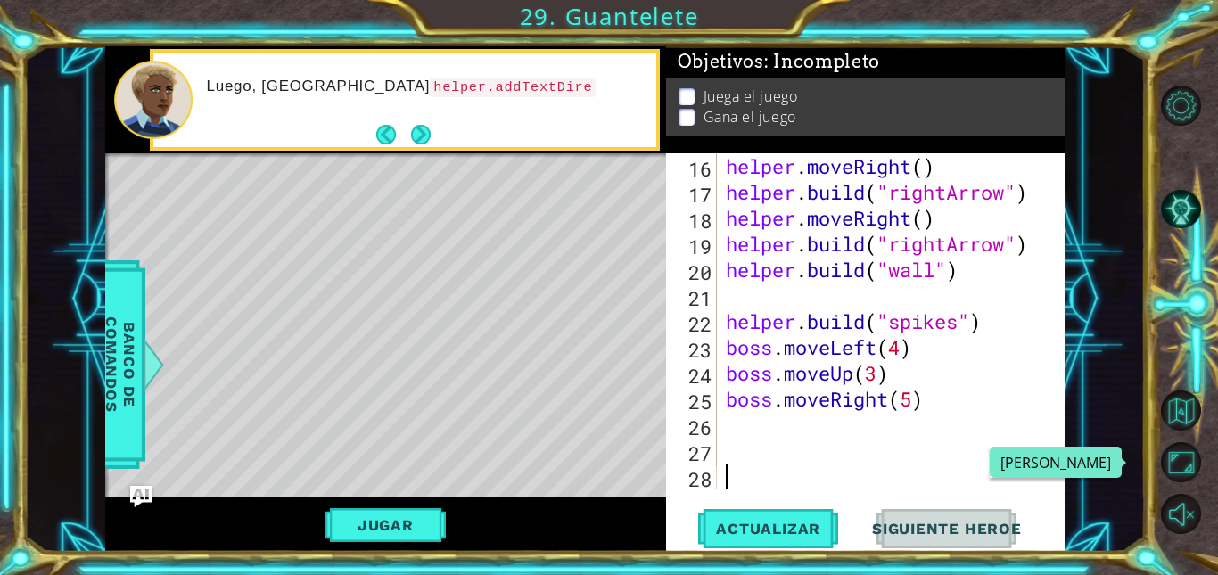
drag, startPoint x: 1179, startPoint y: 452, endPoint x: 1179, endPoint y: 519, distance: 66.9
click at [1179, 452] on button "Maximizar Navegador" at bounding box center [1181, 462] width 40 height 40
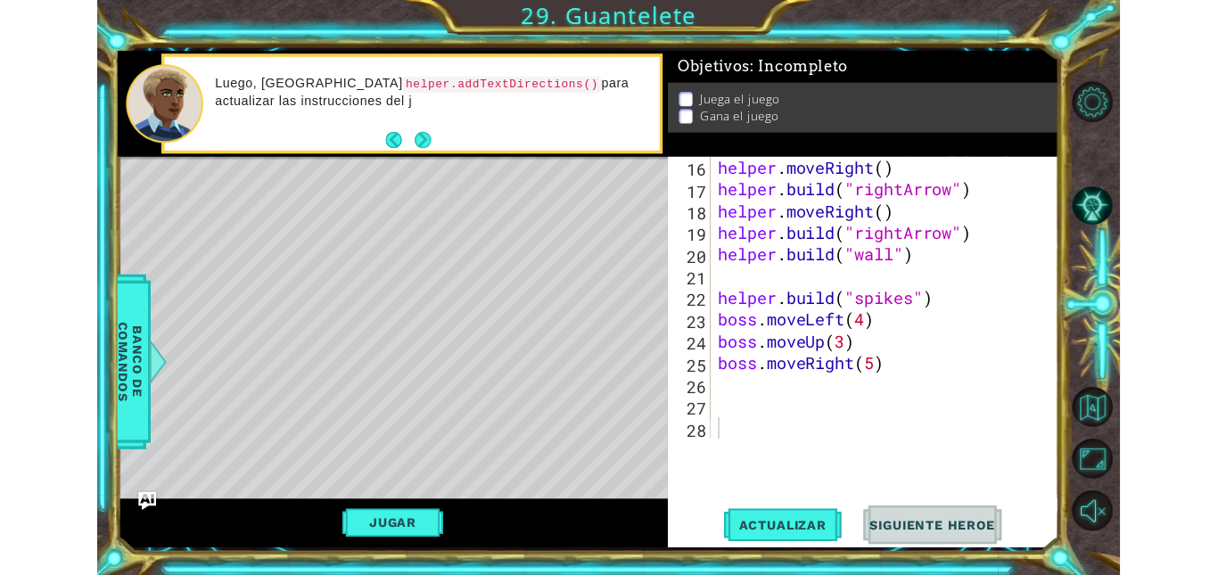
scroll to position [362, 0]
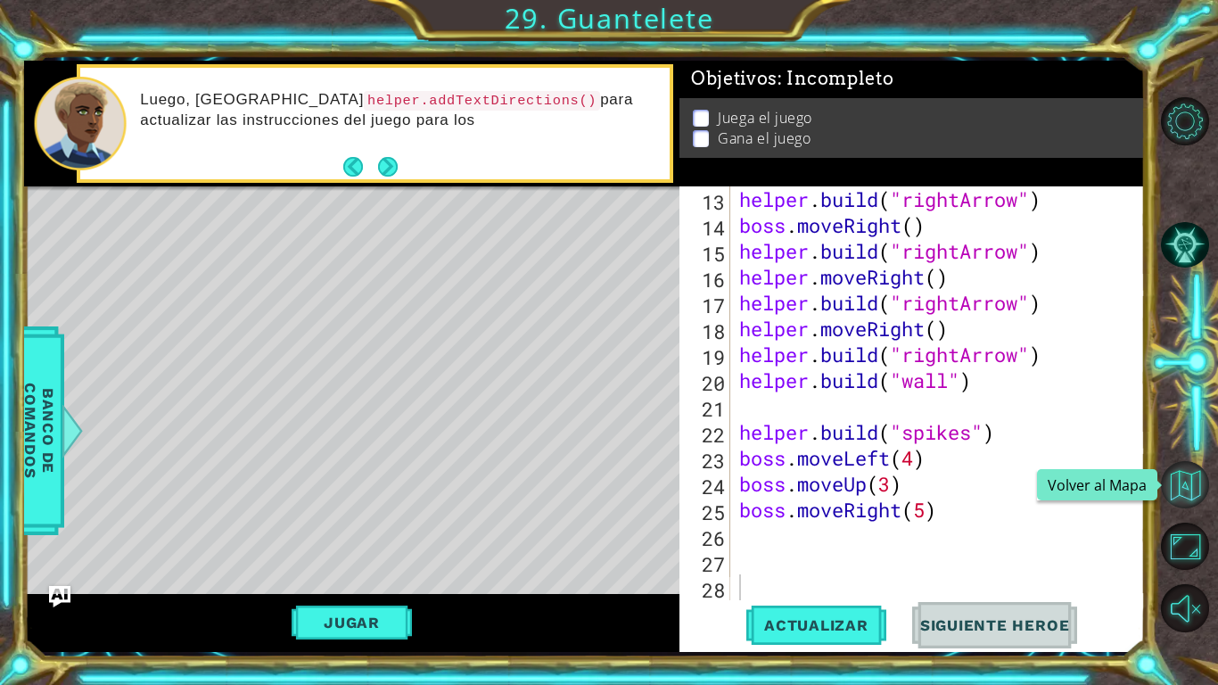
click at [1182, 496] on button "Volver al Mapa" at bounding box center [1185, 485] width 48 height 48
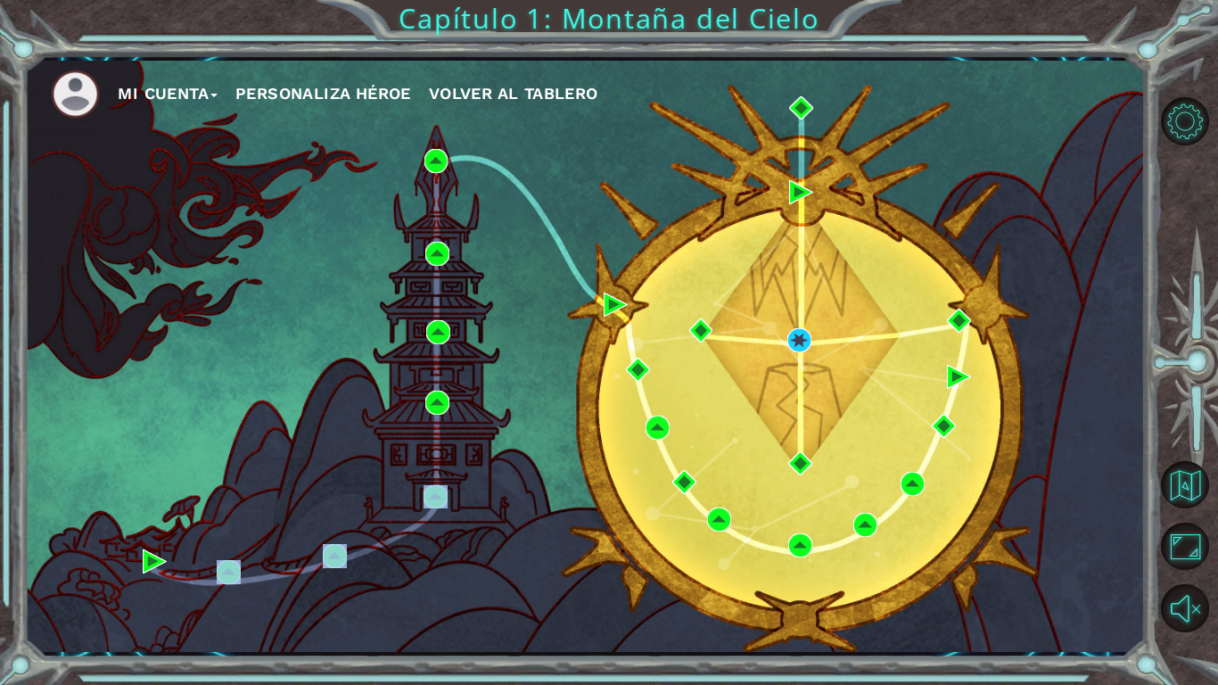
drag, startPoint x: 403, startPoint y: 468, endPoint x: 195, endPoint y: 583, distance: 237.5
click at [195, 574] on div "Mi Cuenta Personaliza Héroe Volver al Tablero" at bounding box center [584, 356] width 1121 height 591
drag, startPoint x: 195, startPoint y: 583, endPoint x: 157, endPoint y: 565, distance: 42.3
click at [157, 565] on img at bounding box center [155, 561] width 24 height 24
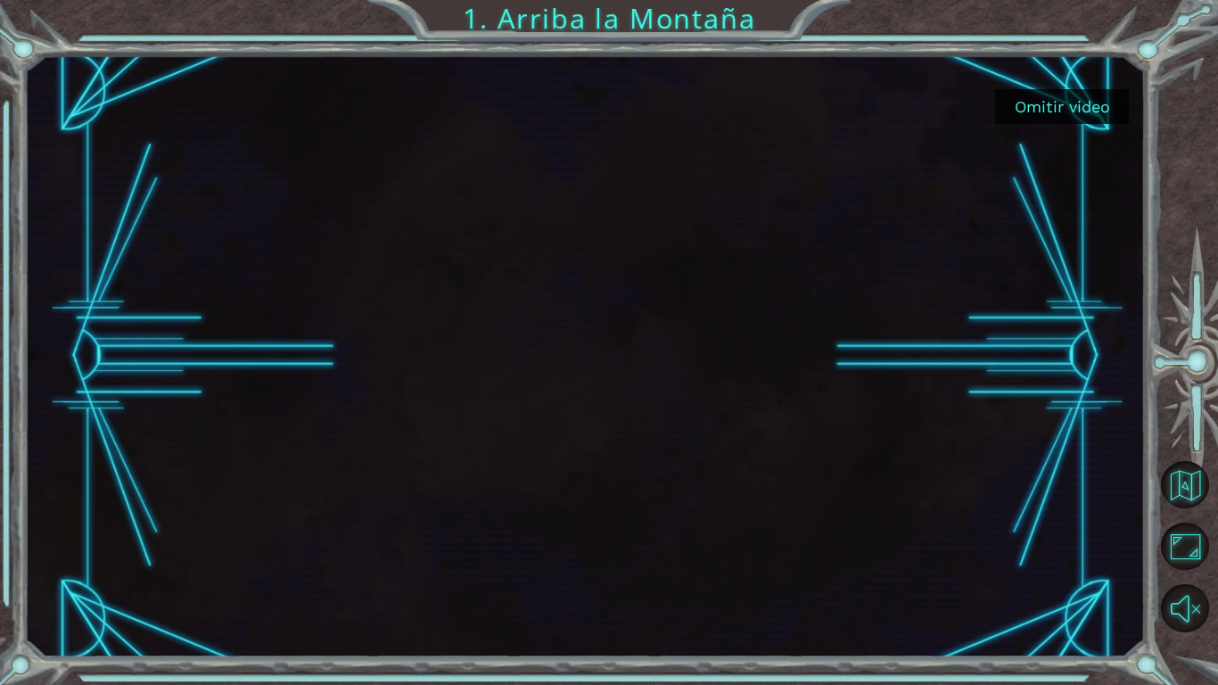
click at [1040, 102] on button "Omitir video" at bounding box center [1062, 106] width 134 height 35
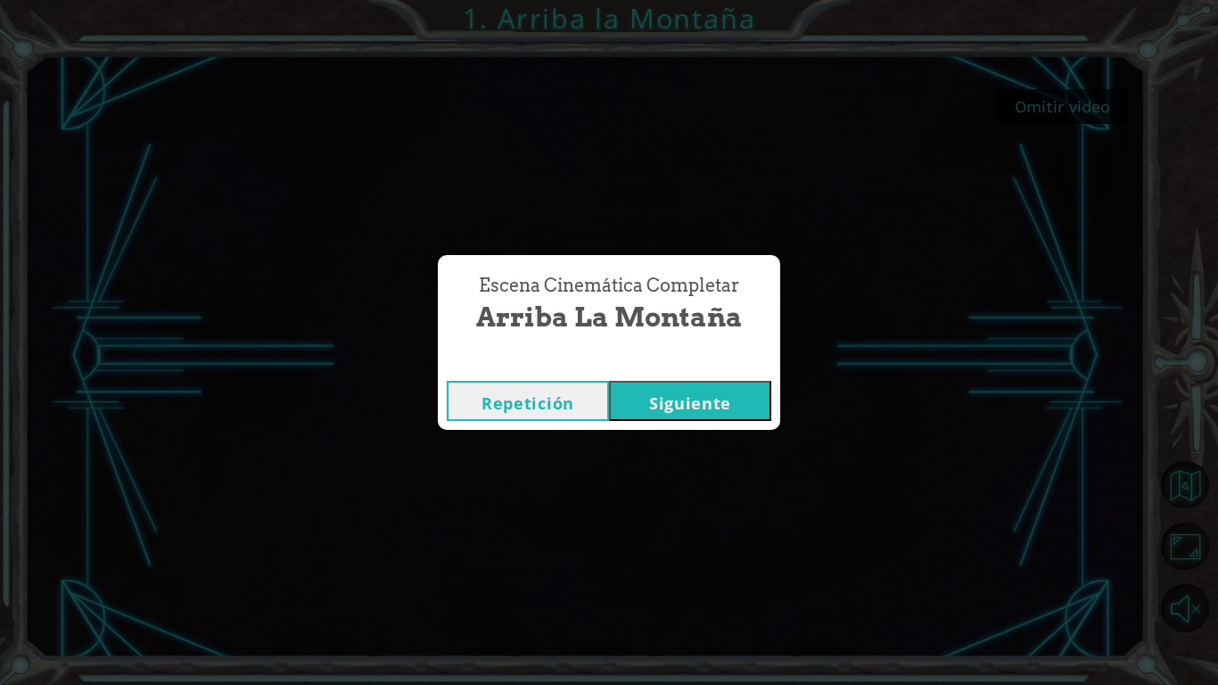
click at [681, 407] on button "Siguiente" at bounding box center [690, 401] width 162 height 40
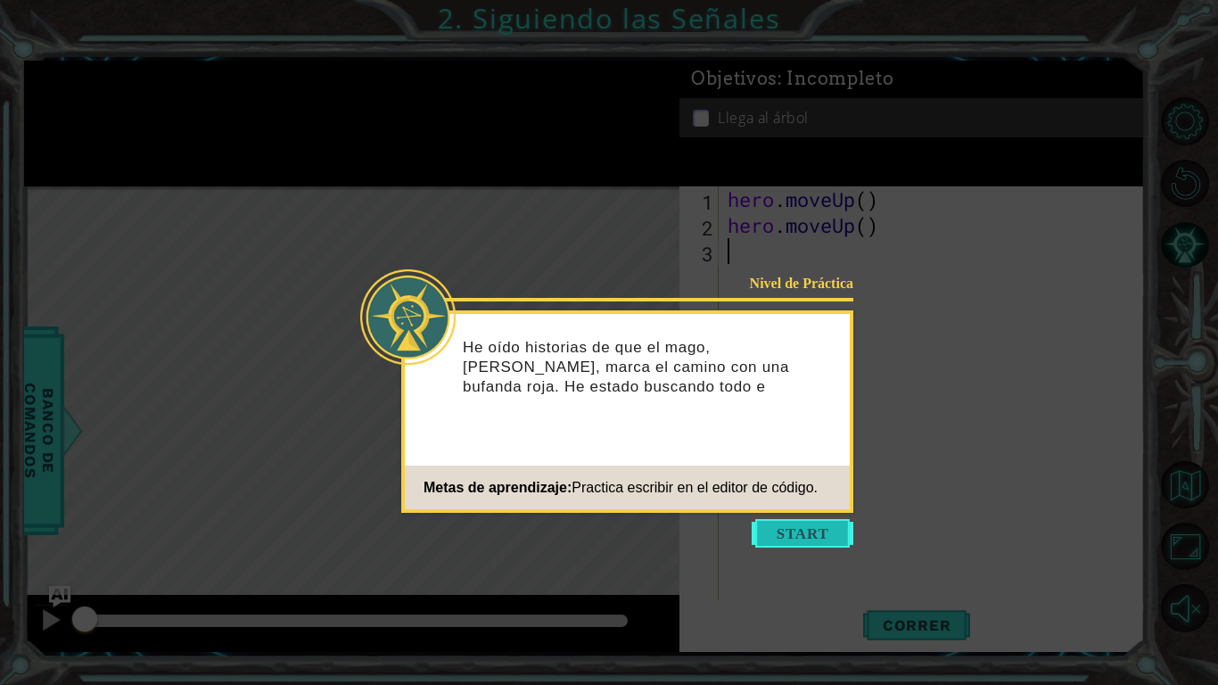
click at [769, 539] on button "Start" at bounding box center [803, 533] width 102 height 29
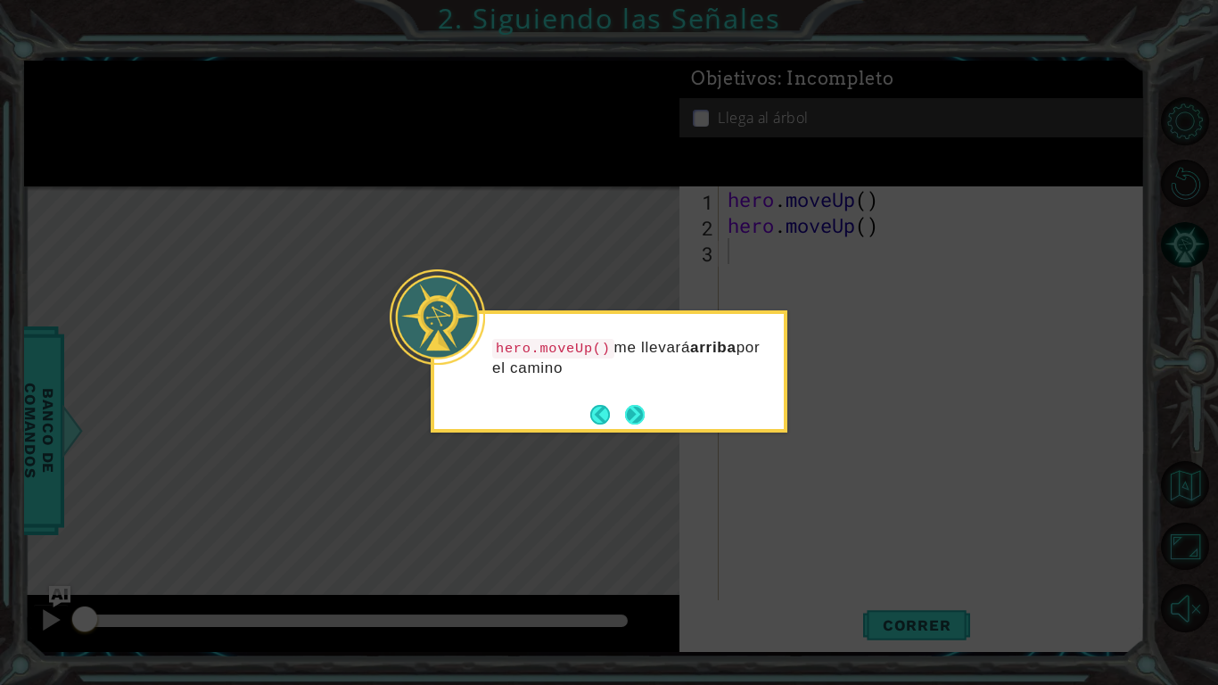
click at [637, 412] on button "Next" at bounding box center [635, 414] width 26 height 26
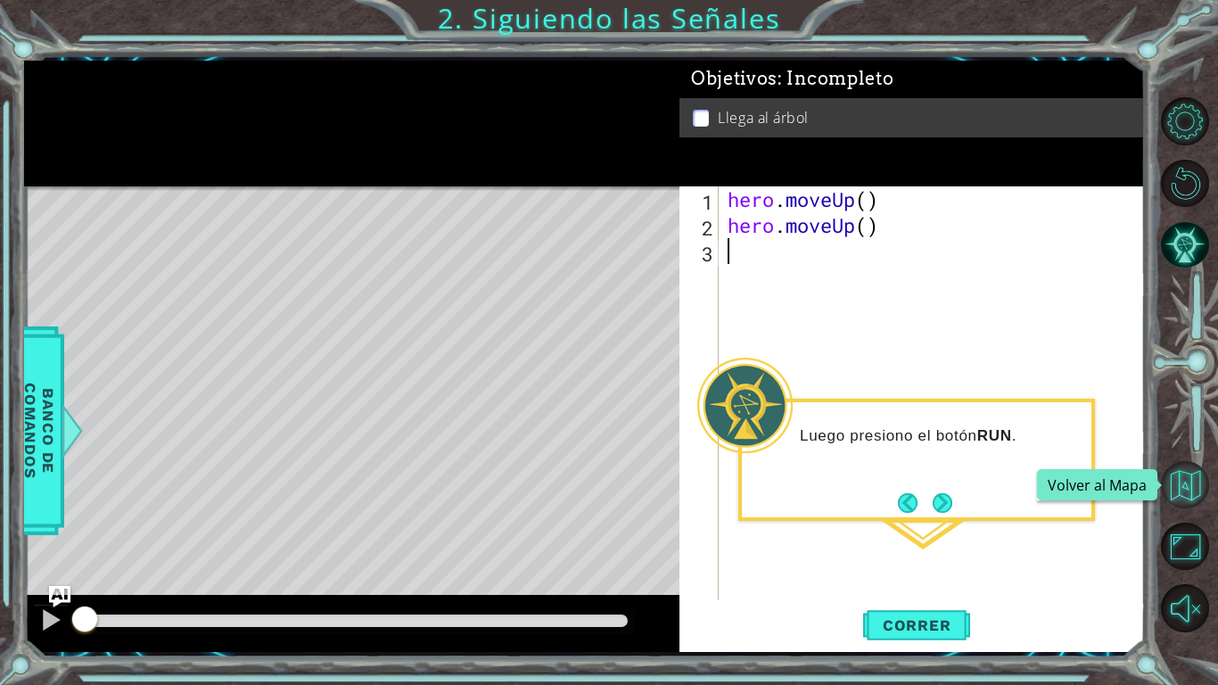
click at [1194, 483] on button "Volver al Mapa" at bounding box center [1185, 485] width 48 height 48
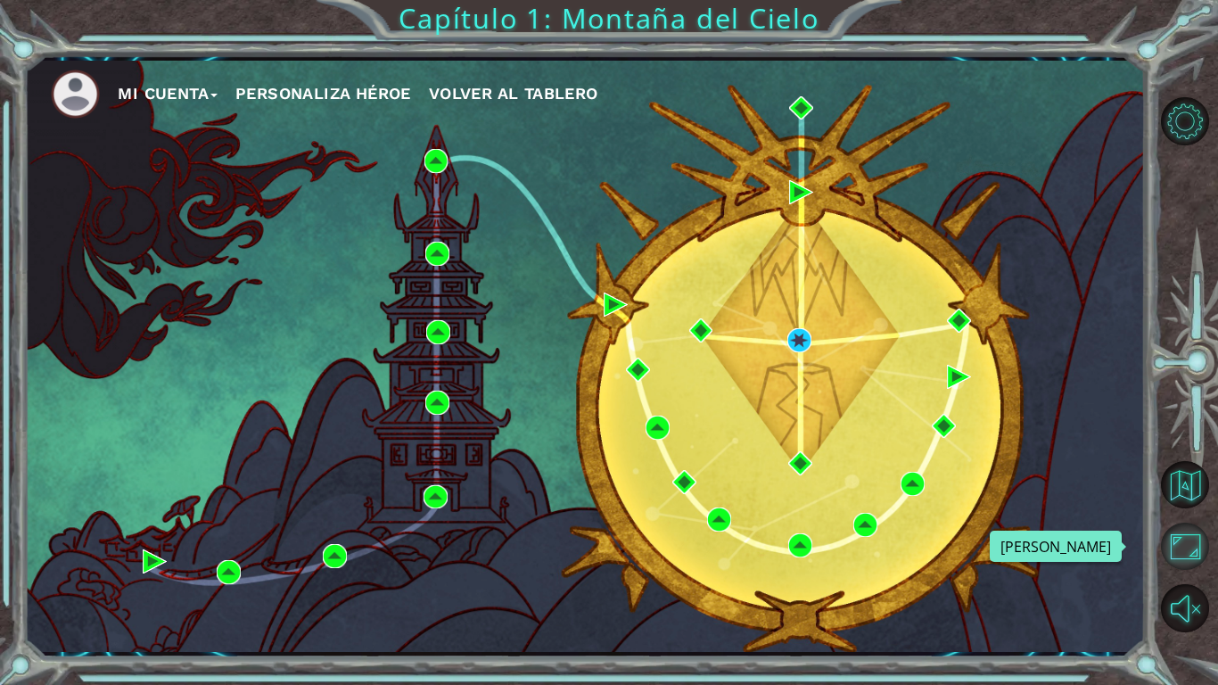
click at [1175, 563] on button "Maximizar Navegador" at bounding box center [1185, 547] width 48 height 48
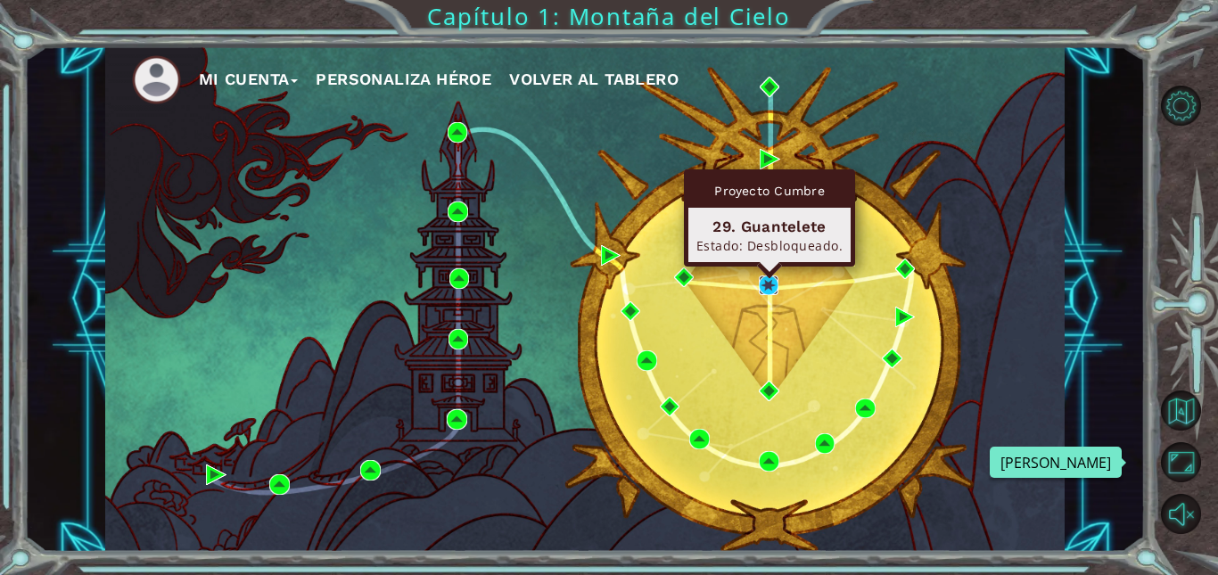
click at [760, 290] on img at bounding box center [769, 286] width 21 height 21
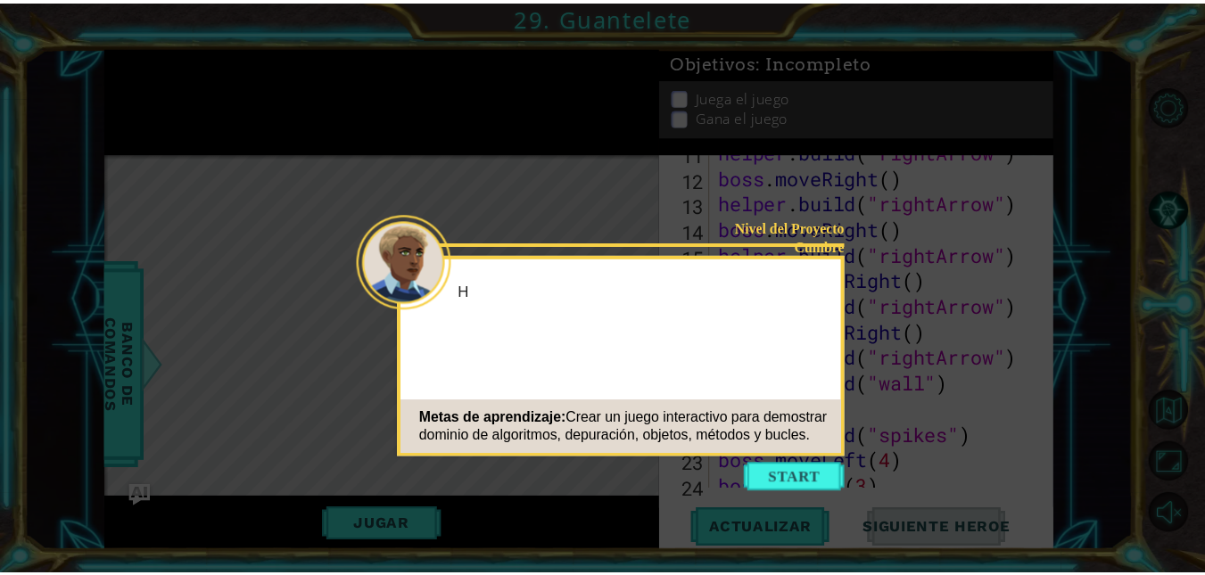
scroll to position [465, 0]
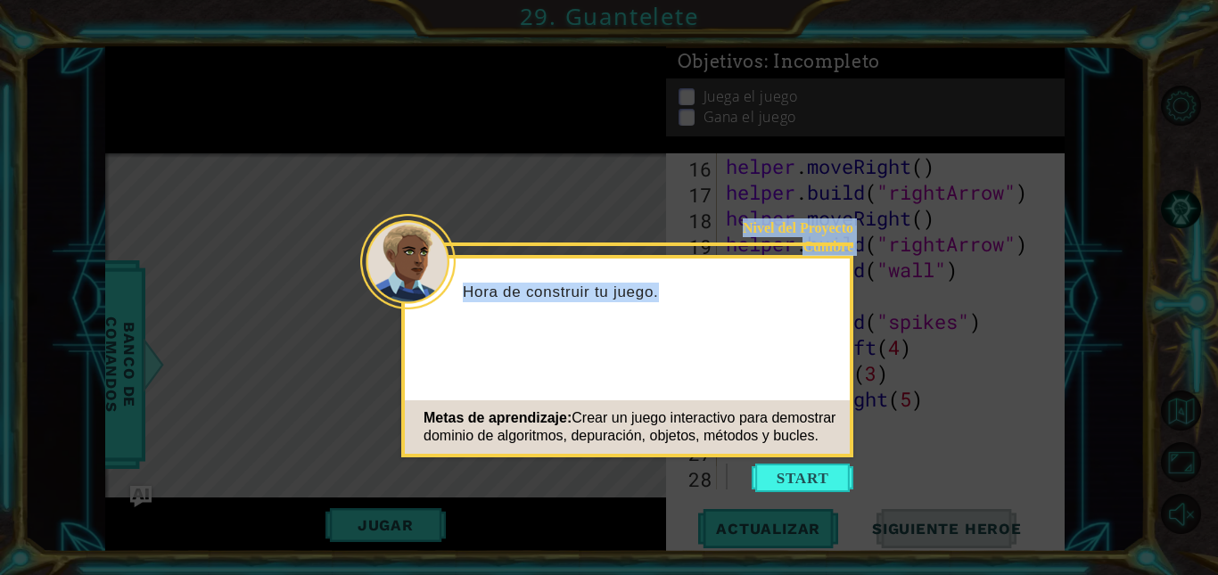
drag, startPoint x: 760, startPoint y: 290, endPoint x: 742, endPoint y: -67, distance: 357.1
click at [742, 0] on html "1 ההההההההההההההההההההההההההההההההההההההההההההההההההההההההההההההההההההההההההההה…" at bounding box center [609, 287] width 1218 height 575
click at [781, 467] on button "Start" at bounding box center [803, 478] width 102 height 29
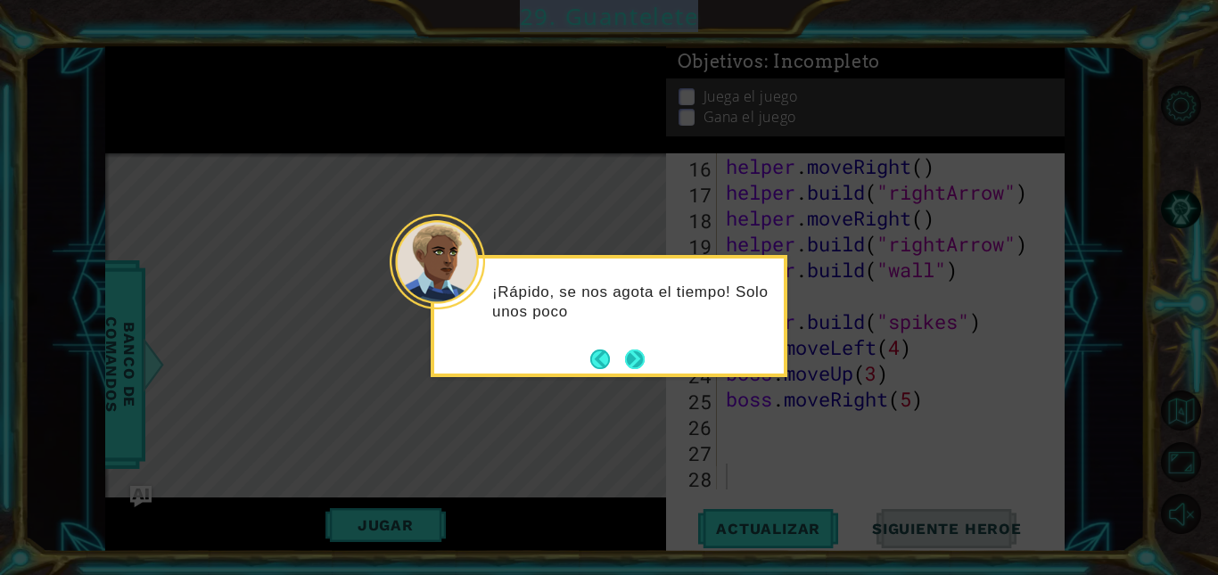
click at [635, 361] on button "Next" at bounding box center [635, 359] width 21 height 21
click at [635, 361] on button "Next" at bounding box center [635, 360] width 20 height 20
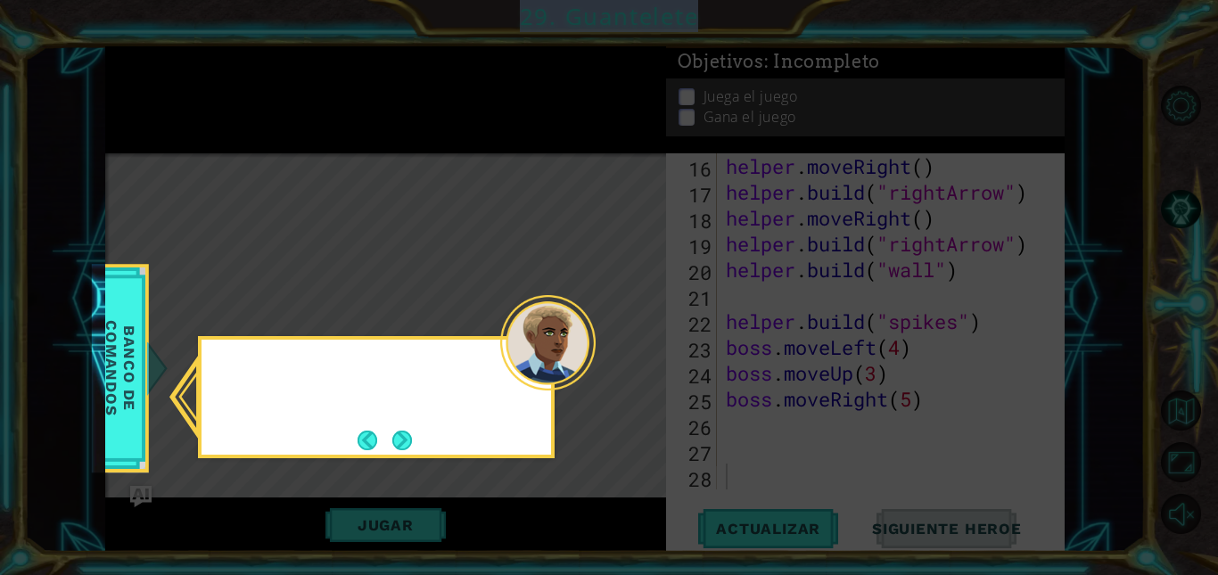
click at [635, 361] on icon at bounding box center [609, 287] width 1218 height 575
click at [402, 441] on button "Next" at bounding box center [402, 441] width 20 height 20
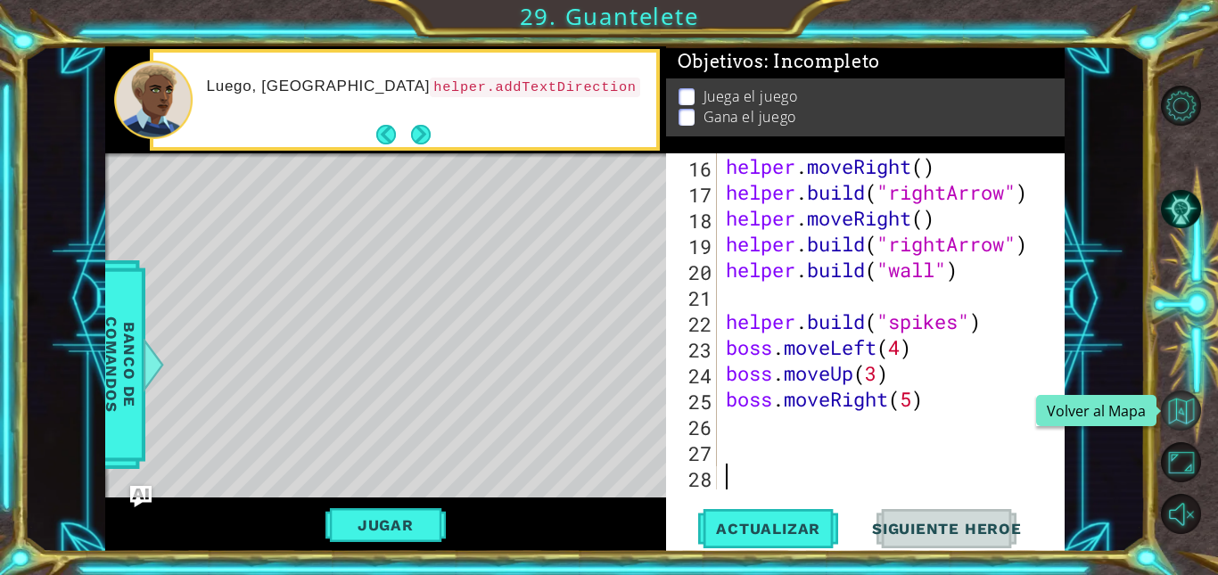
click at [1182, 399] on button "Volver al Mapa" at bounding box center [1181, 411] width 40 height 40
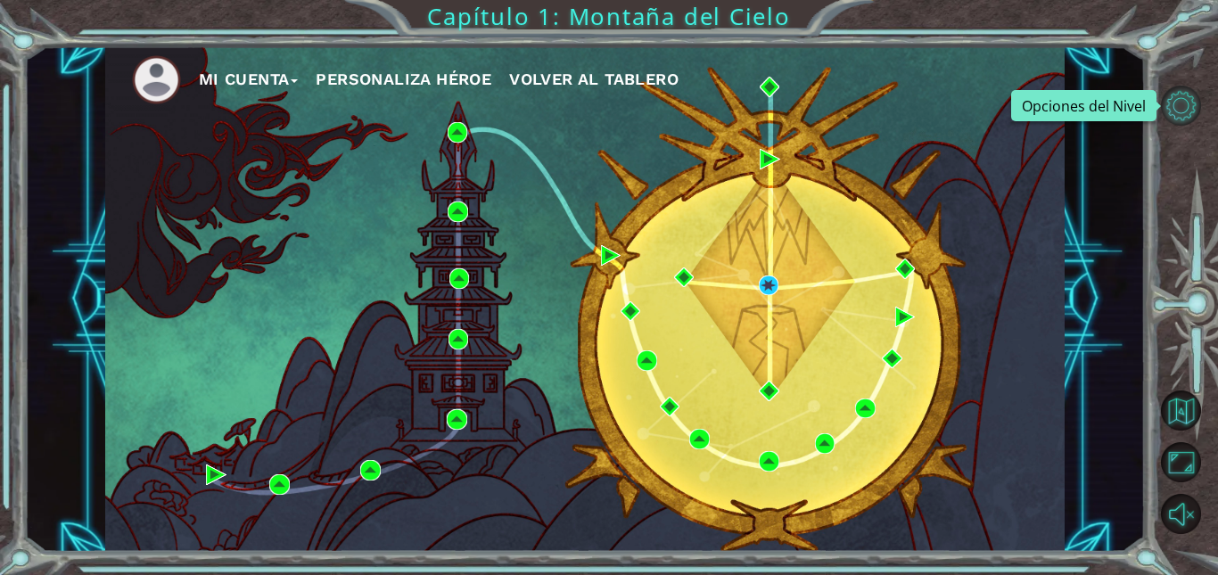
click at [1185, 103] on button "Opciones del Nivel" at bounding box center [1181, 106] width 40 height 40
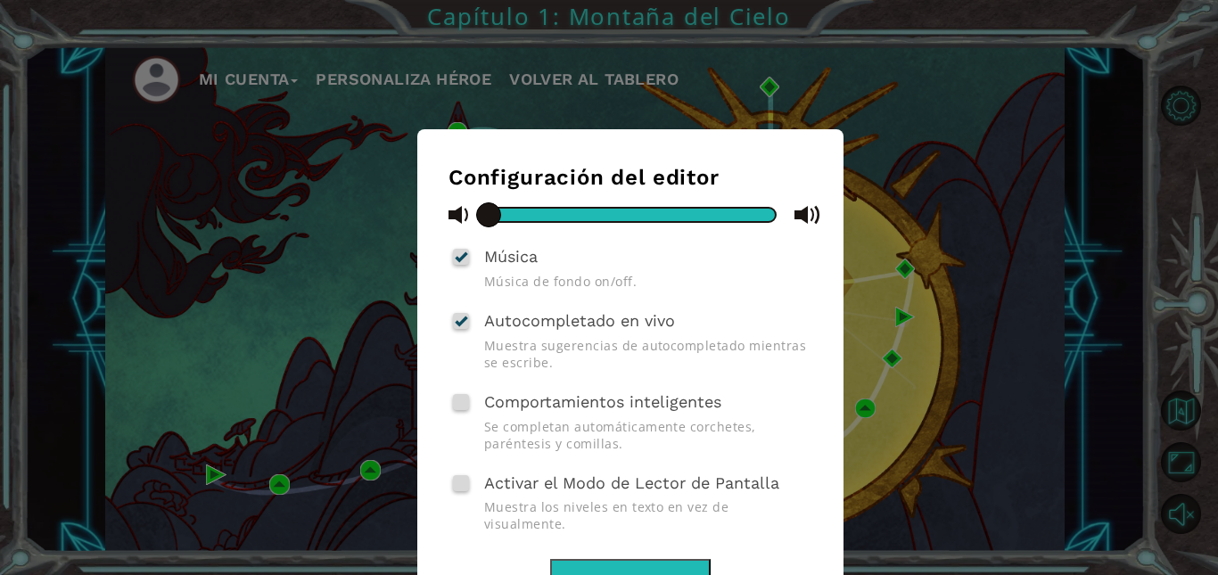
click at [929, 159] on div "Configuración del editor Música Música de fondo on/off. Autocompletado en vivo …" at bounding box center [609, 287] width 1218 height 575
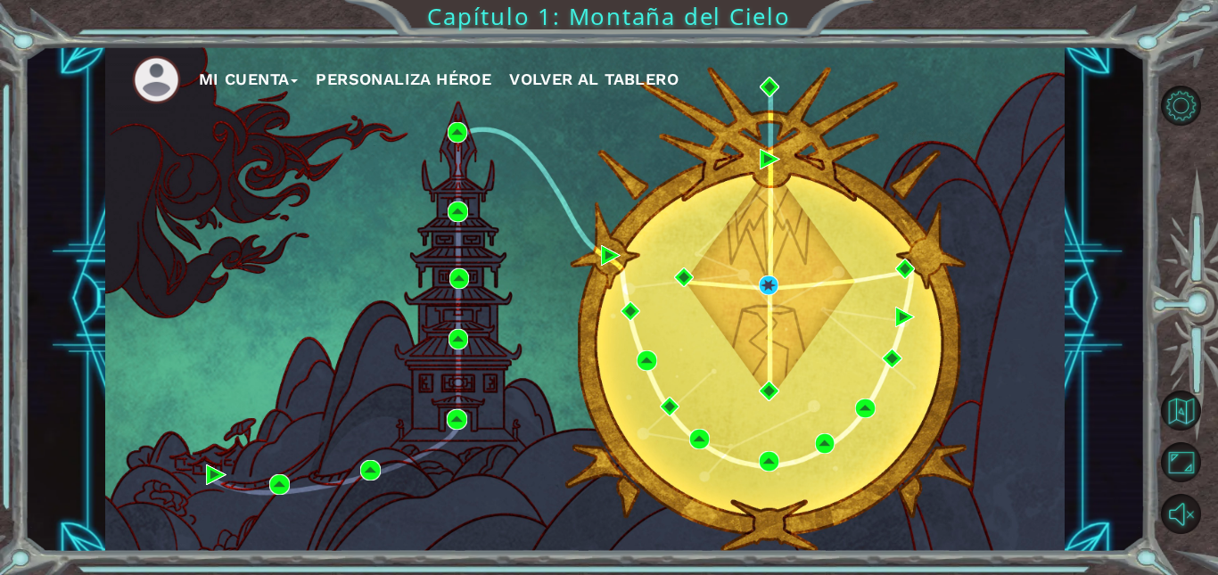
click at [227, 77] on button "Mi Cuenta" at bounding box center [249, 79] width 100 height 27
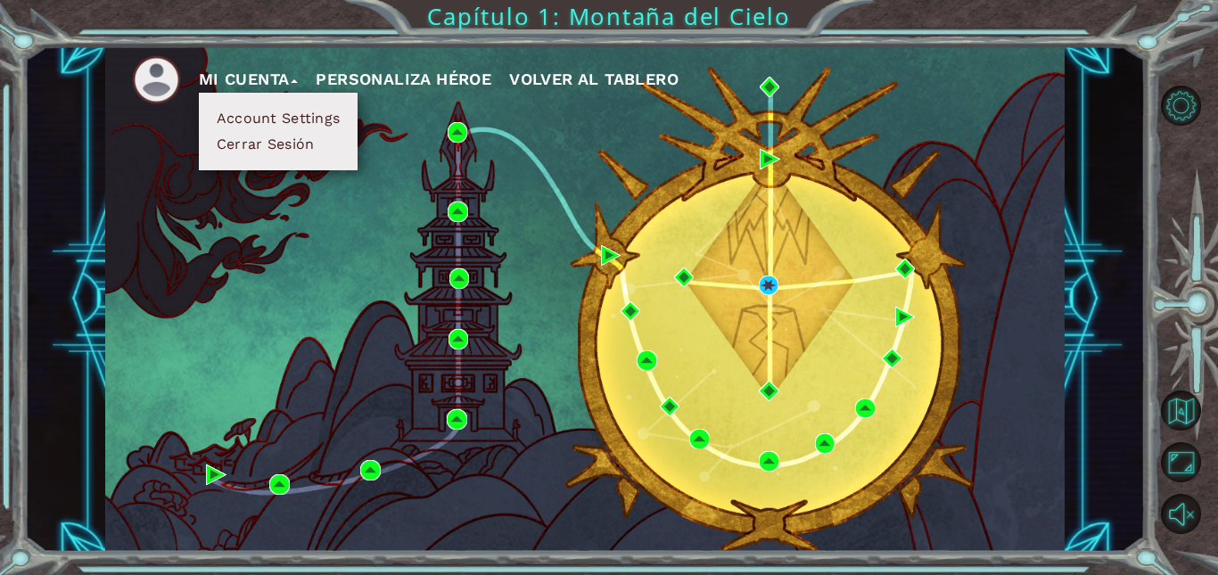
click at [268, 120] on button "Account Settings" at bounding box center [278, 119] width 134 height 20
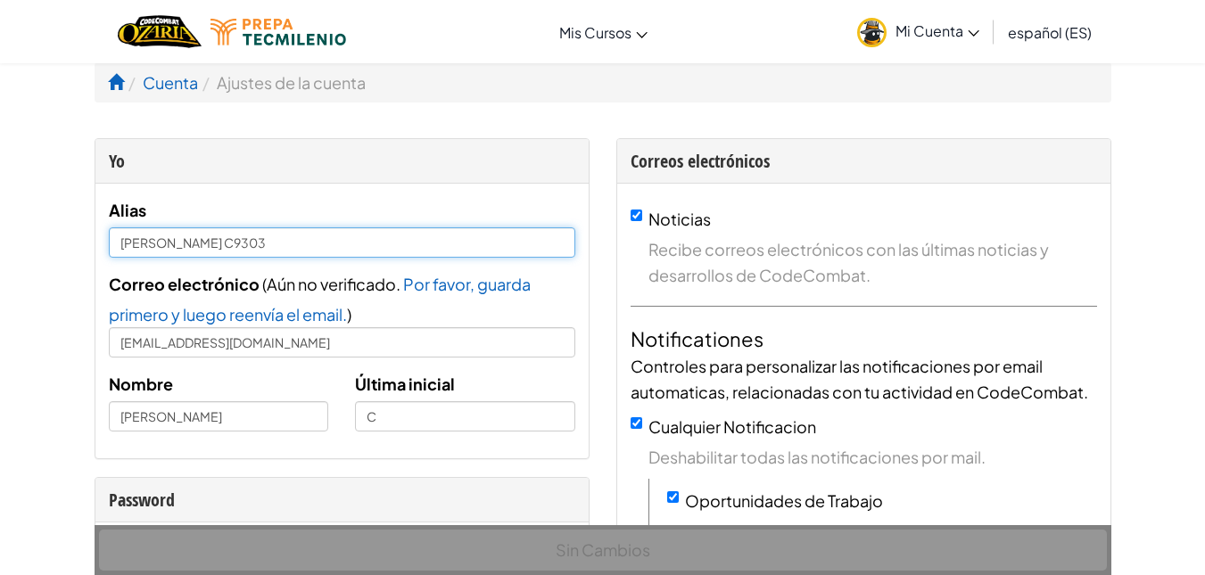
click at [292, 243] on input "Mateo C9303" at bounding box center [342, 242] width 466 height 30
type input "M"
type input "c"
type input "CuetoOsornioMateo"
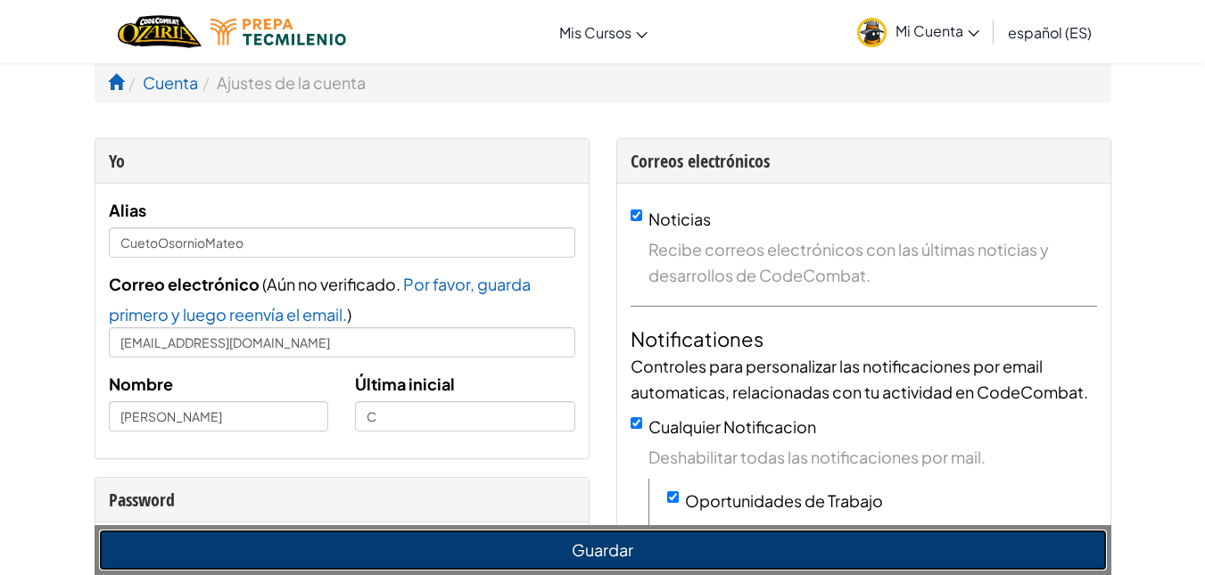
click at [512, 534] on button "Guardar" at bounding box center [603, 550] width 1008 height 41
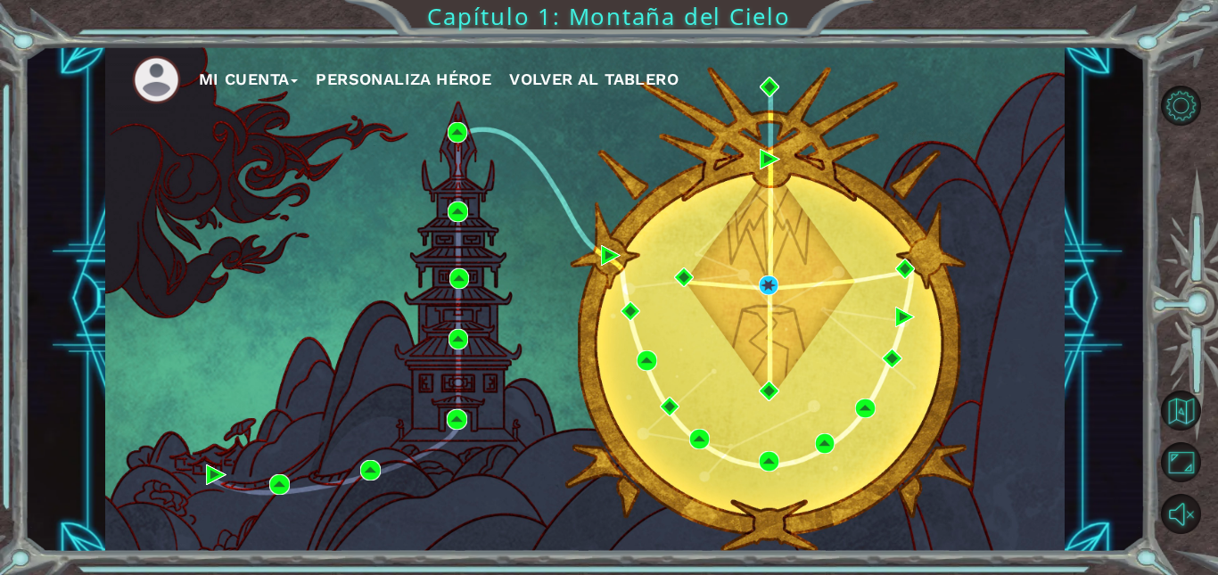
drag, startPoint x: 468, startPoint y: 91, endPoint x: 545, endPoint y: 30, distance: 97.8
click at [545, 30] on div "Mi Cuenta Personaliza Héroe Volver al Tablero Capítulo 1: Montaña del Cielo" at bounding box center [609, 287] width 1218 height 575
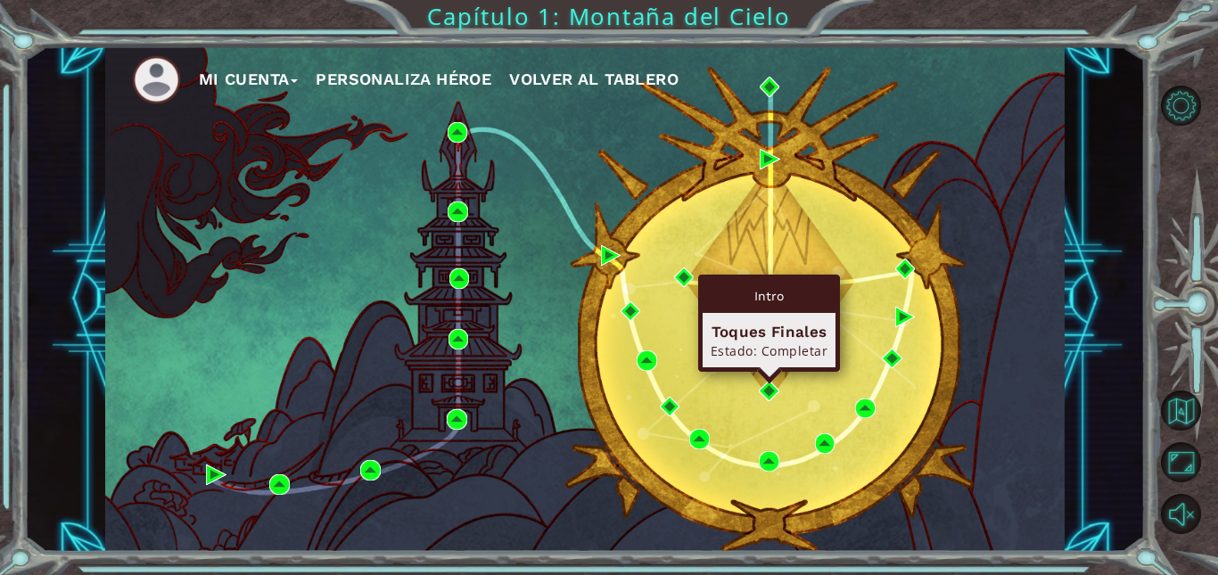
click at [316, 66] on button "Personaliza Héroe" at bounding box center [404, 79] width 176 height 27
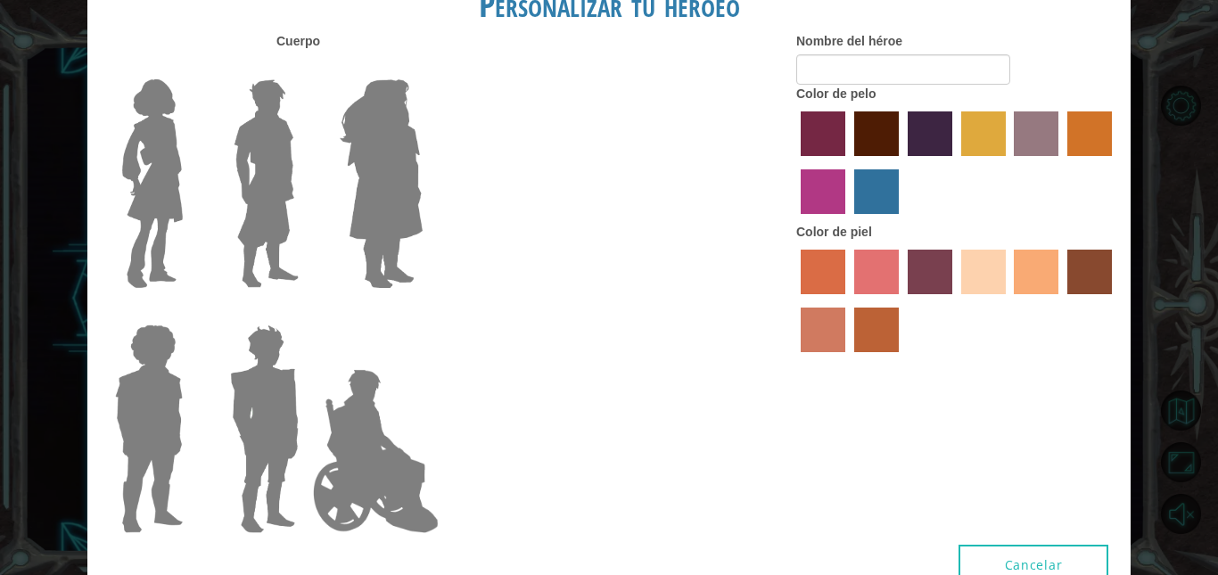
type input "mateo"
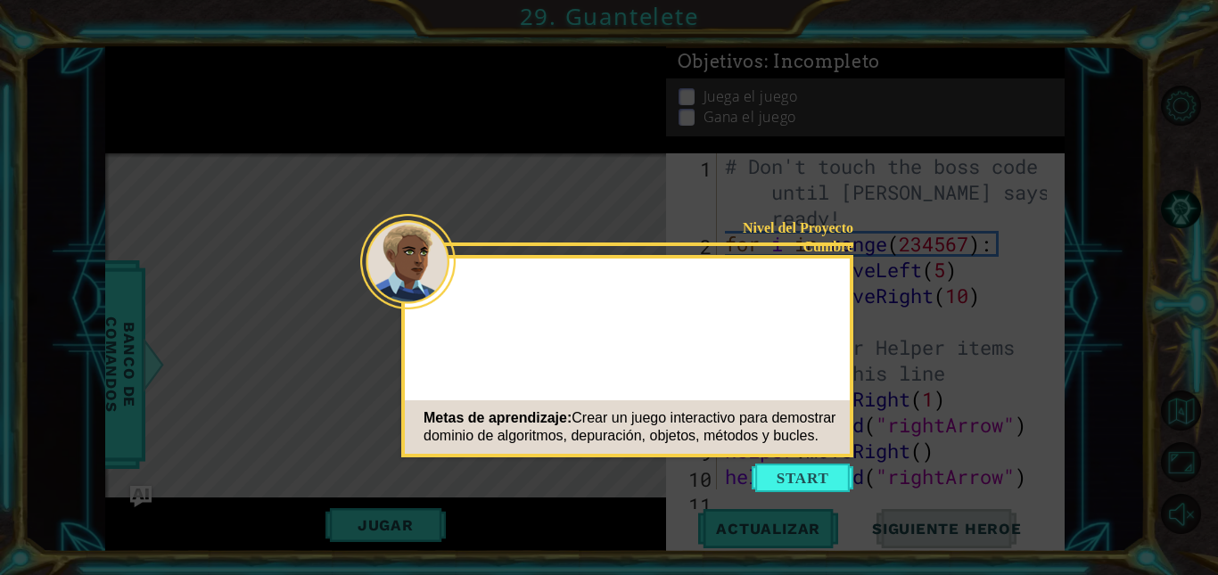
click at [794, 478] on button "Start" at bounding box center [803, 478] width 102 height 29
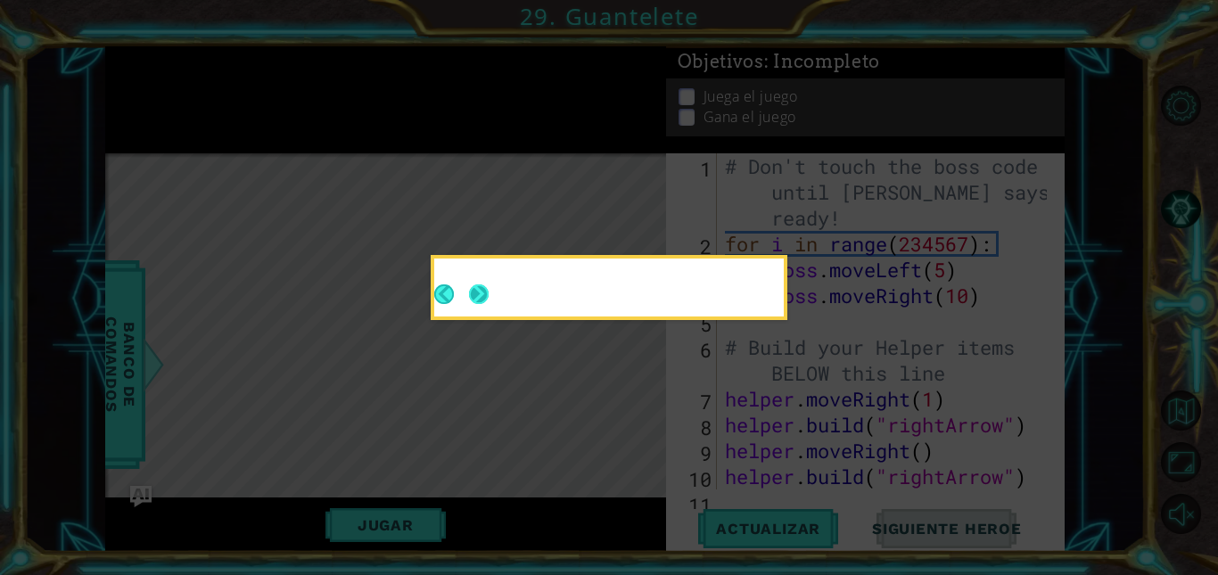
click at [482, 289] on button "Next" at bounding box center [479, 294] width 20 height 20
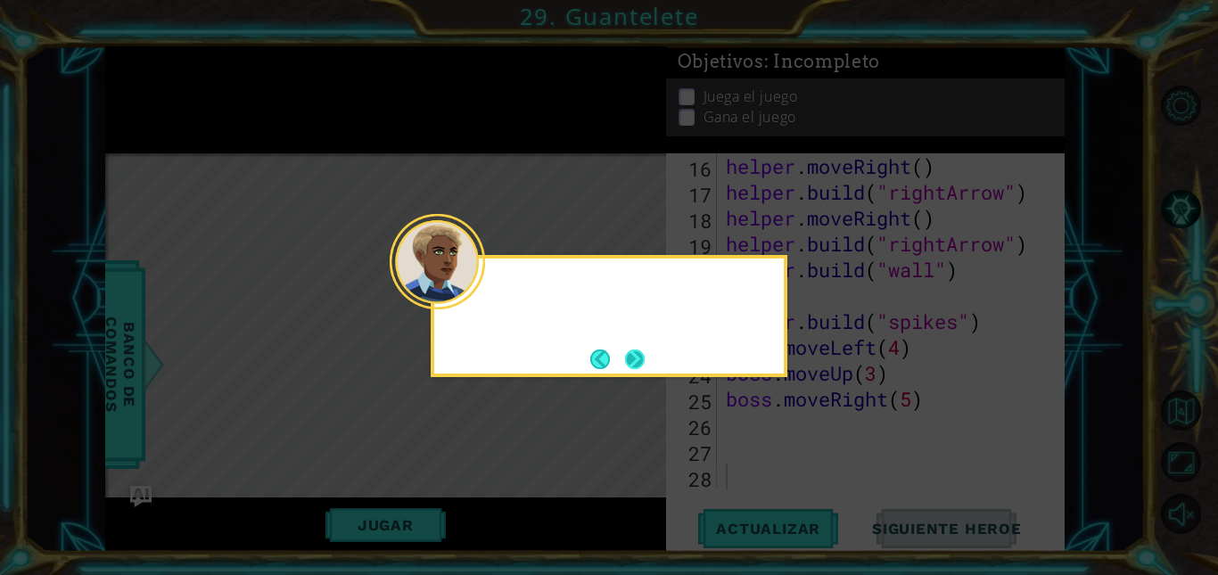
scroll to position [465, 0]
click at [641, 356] on button "Next" at bounding box center [635, 360] width 20 height 20
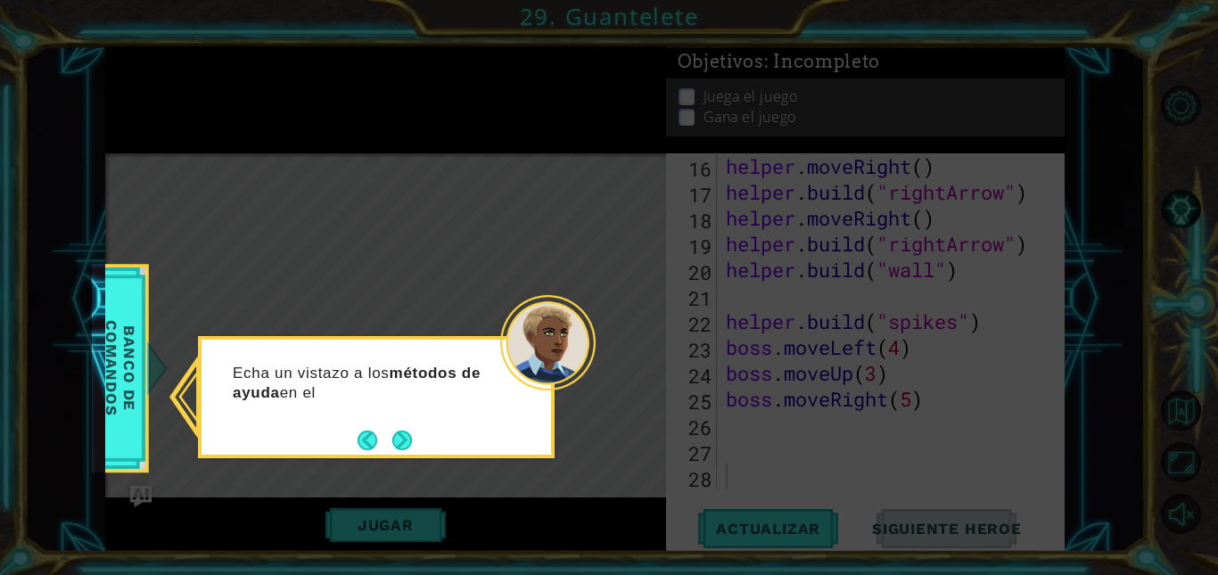
click at [395, 455] on div "Echa un vistazo a los métodos de ayuda en el" at bounding box center [376, 397] width 357 height 122
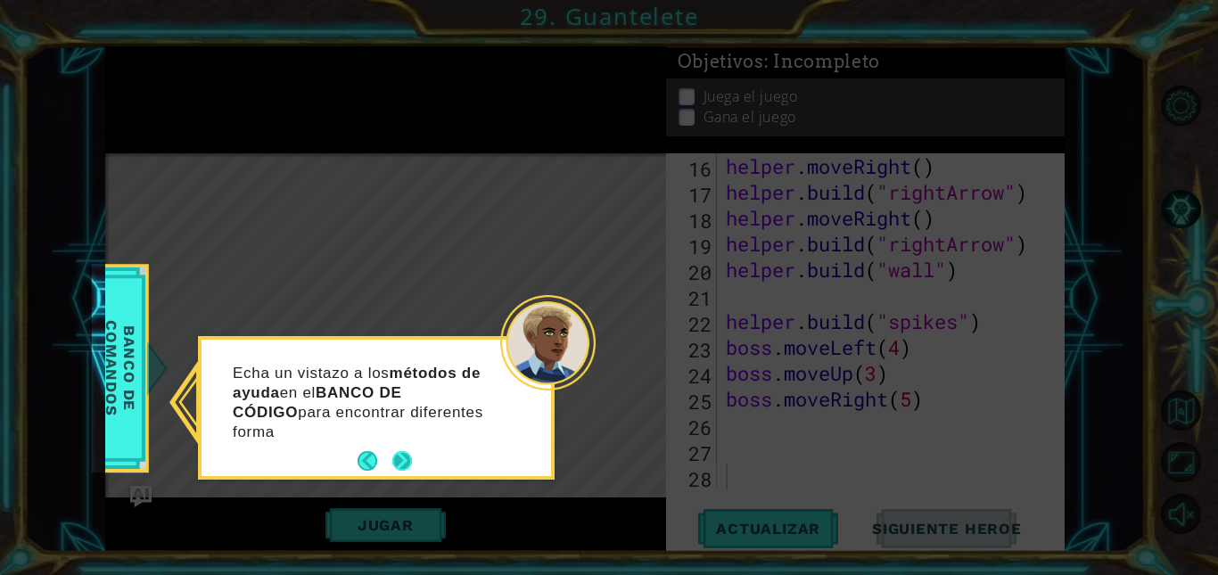
click at [398, 451] on button "Next" at bounding box center [401, 461] width 21 height 21
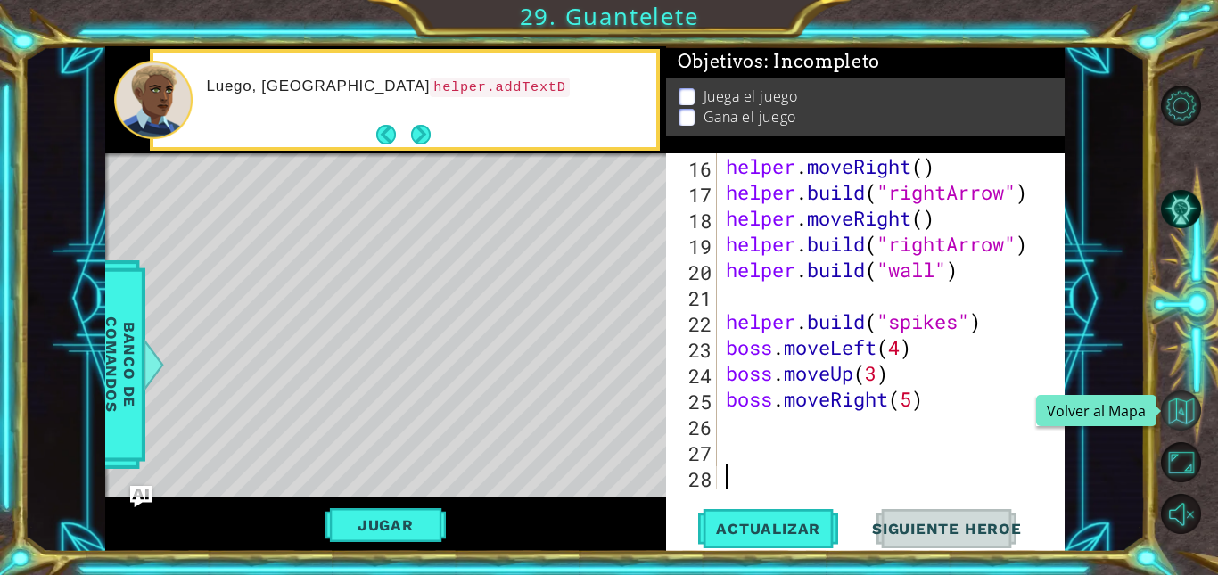
click at [1172, 415] on button "Volver al Mapa" at bounding box center [1181, 411] width 40 height 40
